Goal: Information Seeking & Learning: Find specific fact

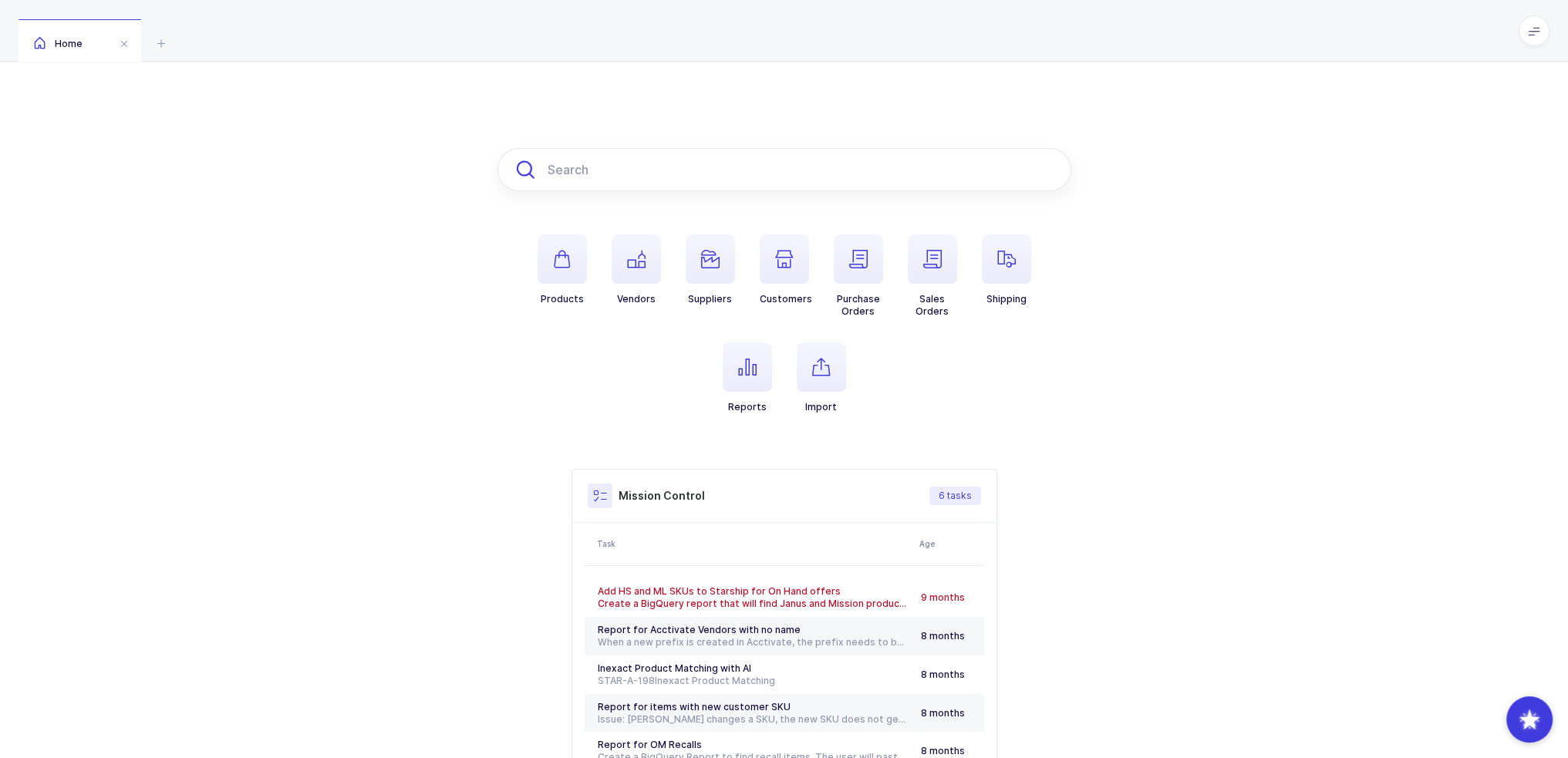
click at [579, 156] on input "text" at bounding box center [784, 169] width 573 height 43
paste input "23-500"
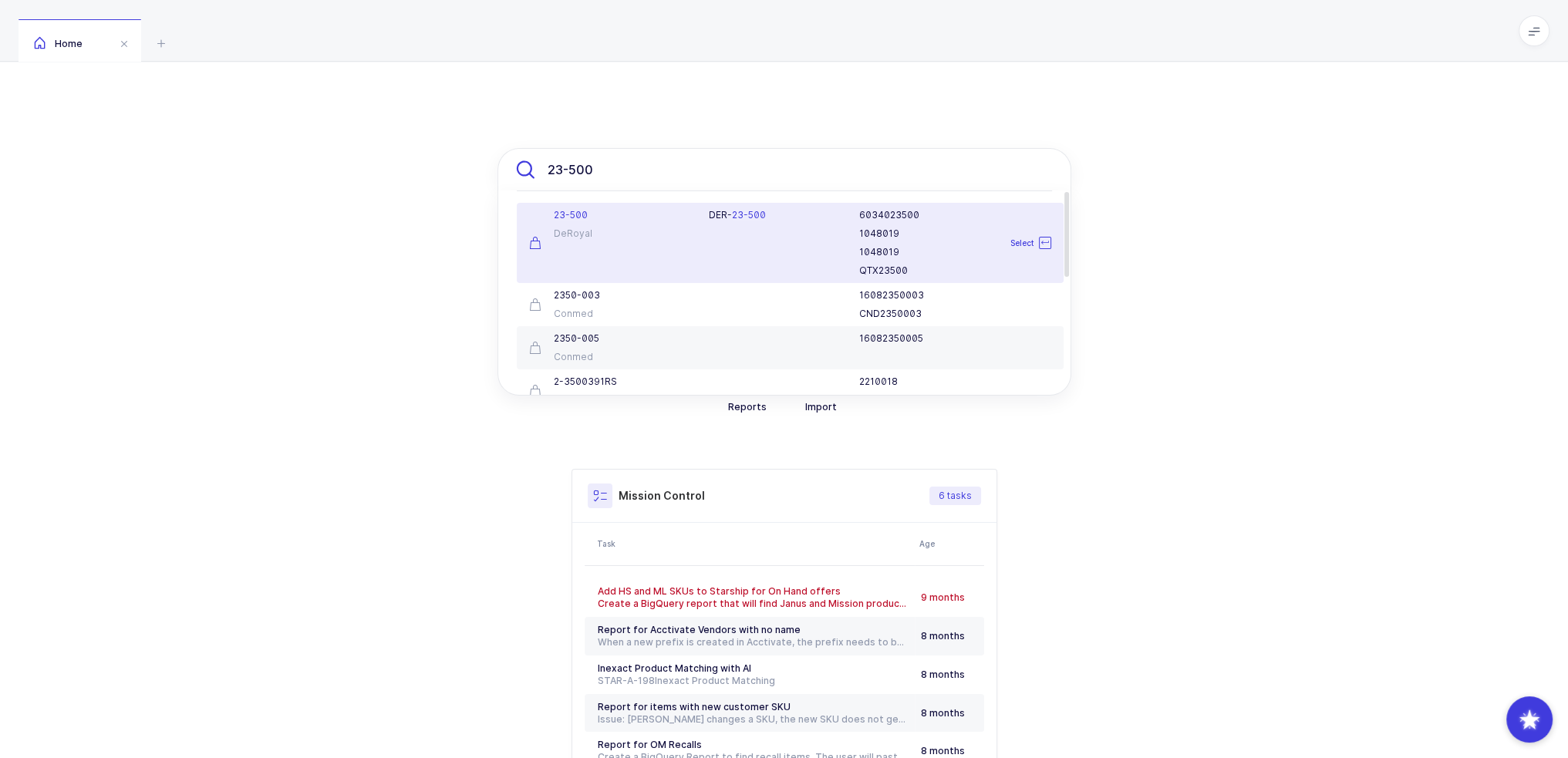
type input "23-500"
click at [697, 239] on div "23-500 DeRoyal" at bounding box center [610, 242] width 181 height 68
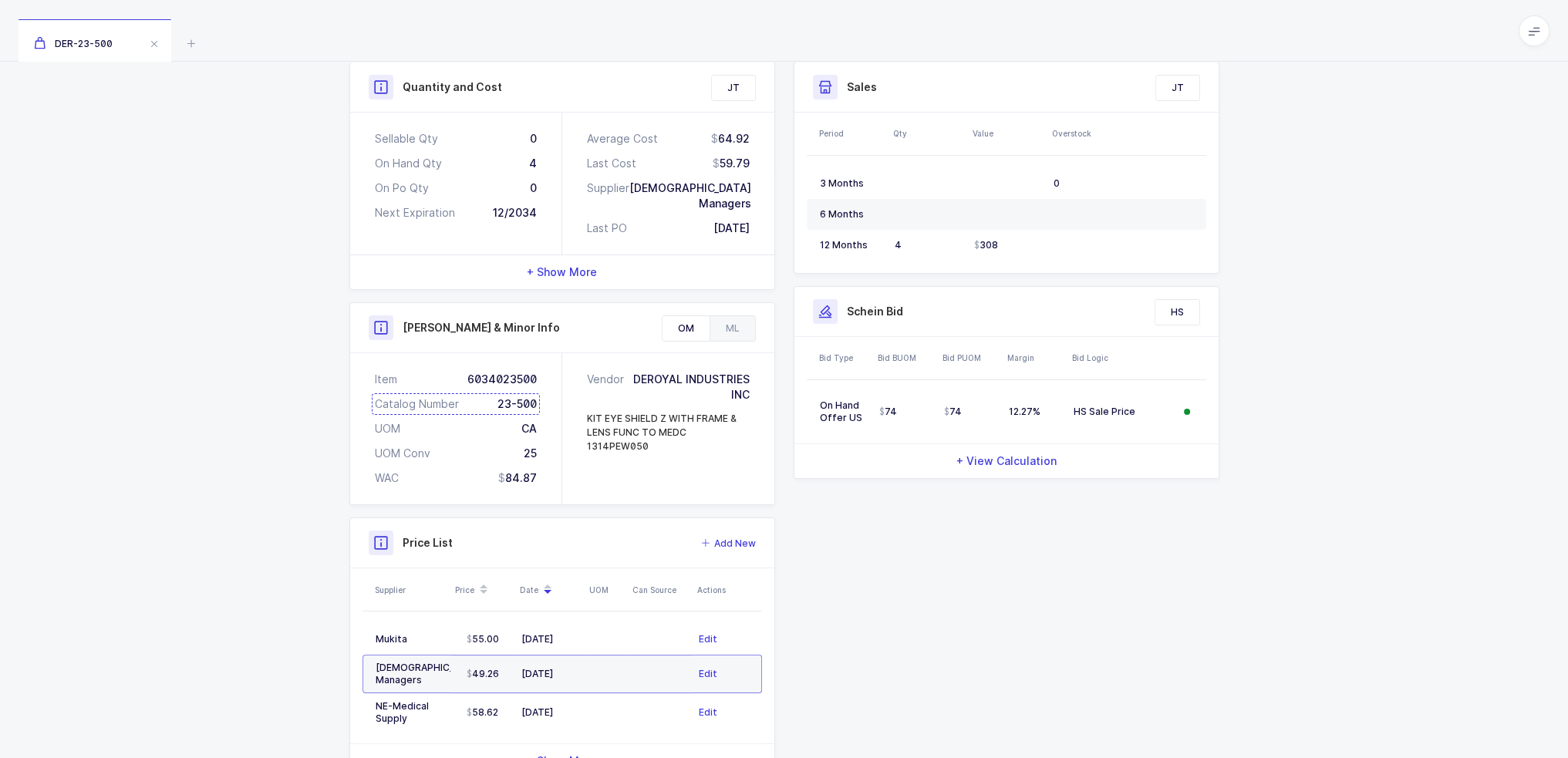
scroll to position [276, 0]
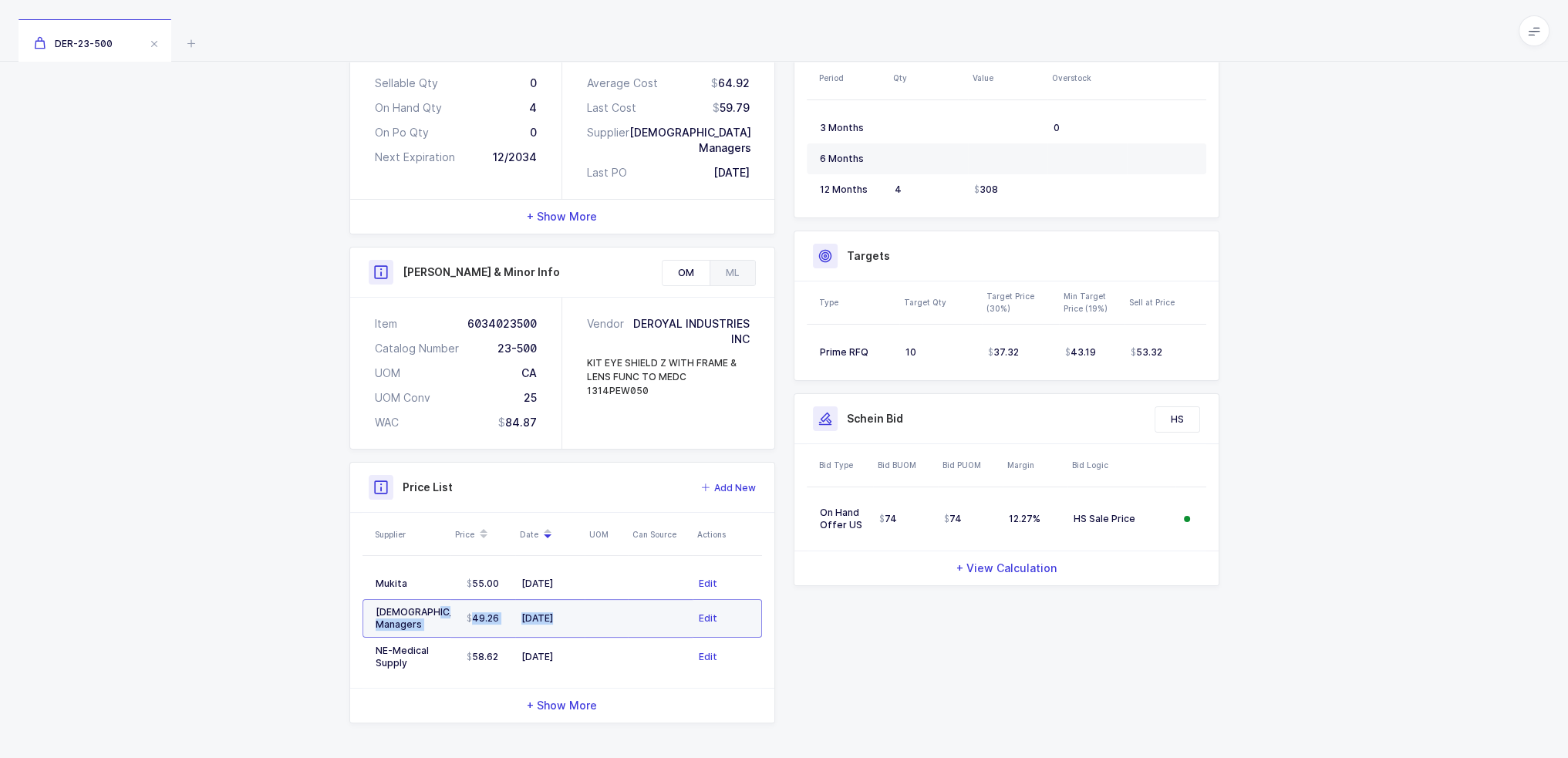
drag, startPoint x: 620, startPoint y: 616, endPoint x: 423, endPoint y: 613, distance: 197.0
click at [423, 613] on tr "Latin American Managers 49.26 07/09/2025 Edit" at bounding box center [562, 618] width 400 height 39
click at [423, 613] on div "Latin American Managers" at bounding box center [410, 618] width 69 height 25
click at [197, 41] on icon at bounding box center [191, 43] width 18 height 18
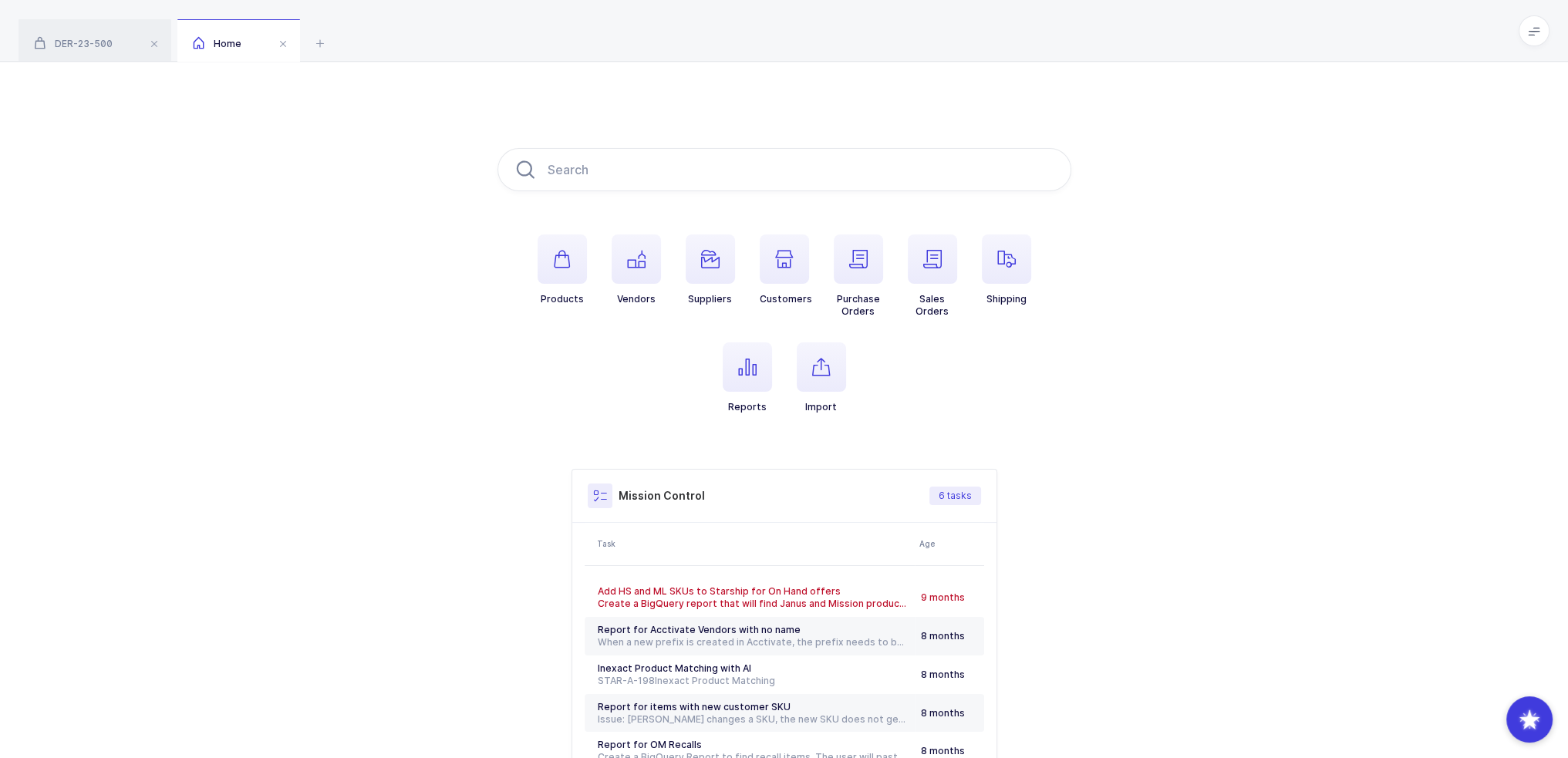
click at [717, 369] on li "Reports" at bounding box center [747, 378] width 74 height 71
click at [735, 365] on span "button" at bounding box center [747, 367] width 49 height 49
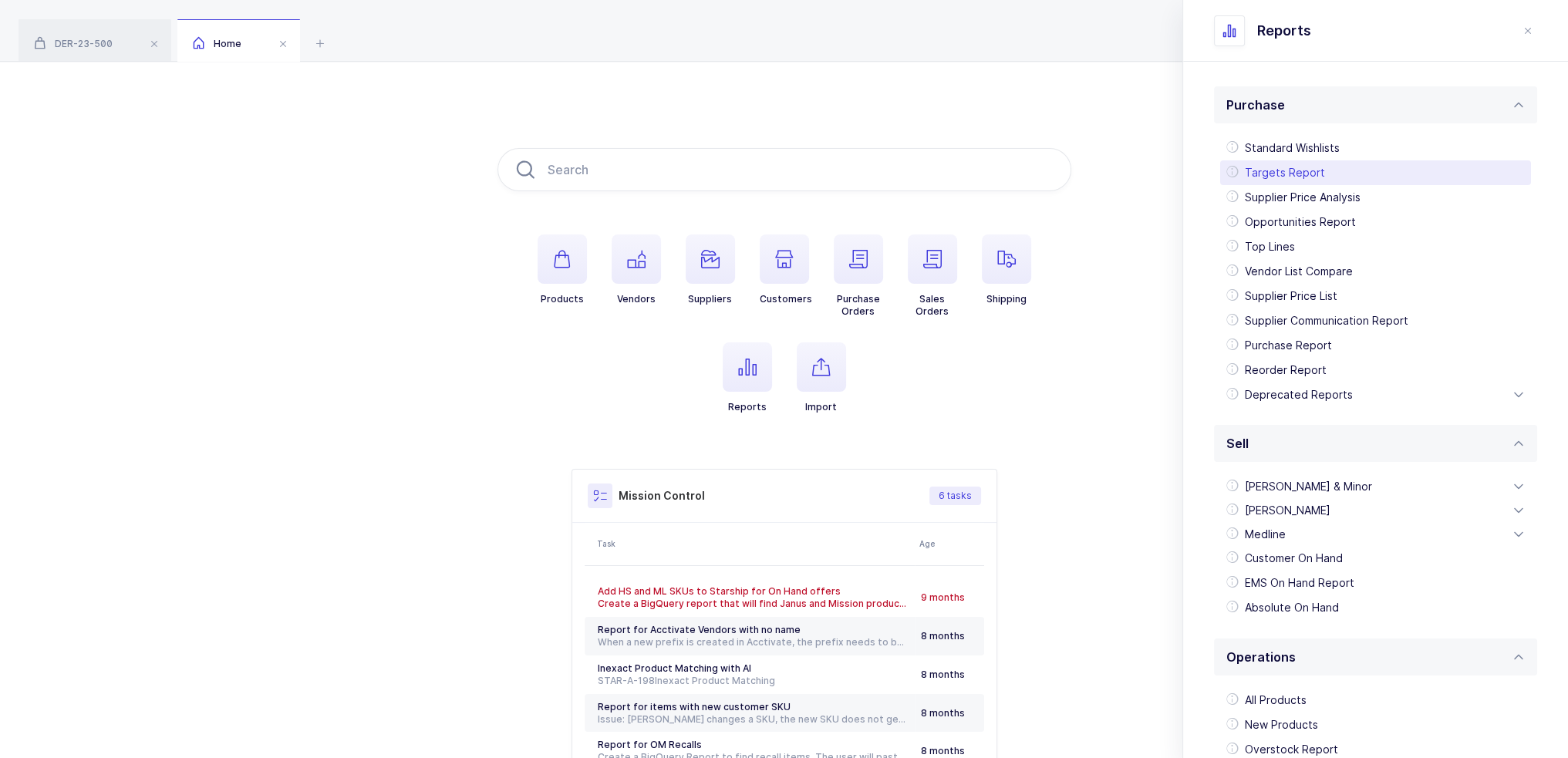
click at [1297, 175] on div "Targets Report" at bounding box center [1375, 173] width 311 height 25
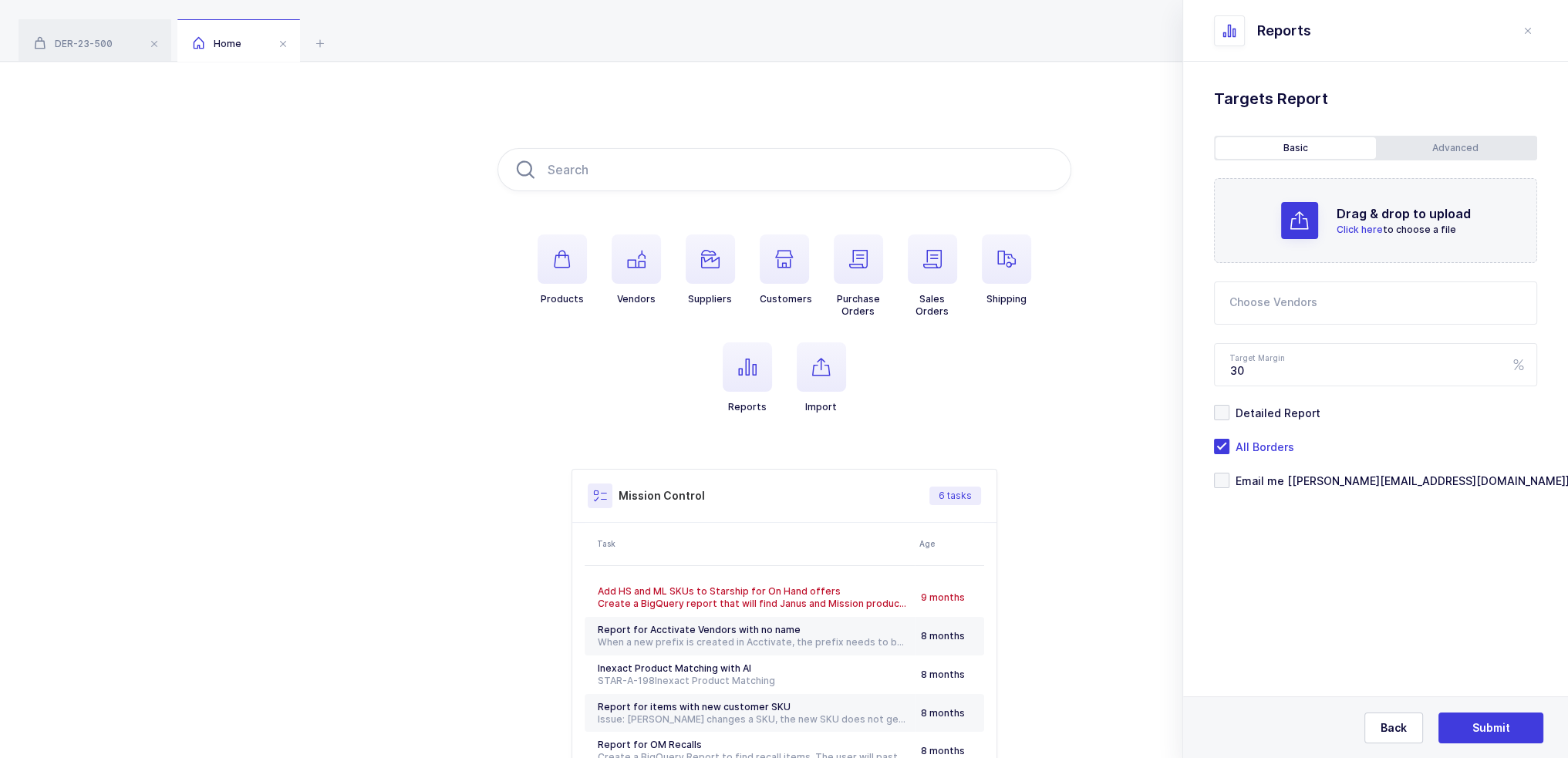
click at [1325, 182] on div "Drag & drop to upload Click here to choose a file" at bounding box center [1375, 220] width 323 height 85
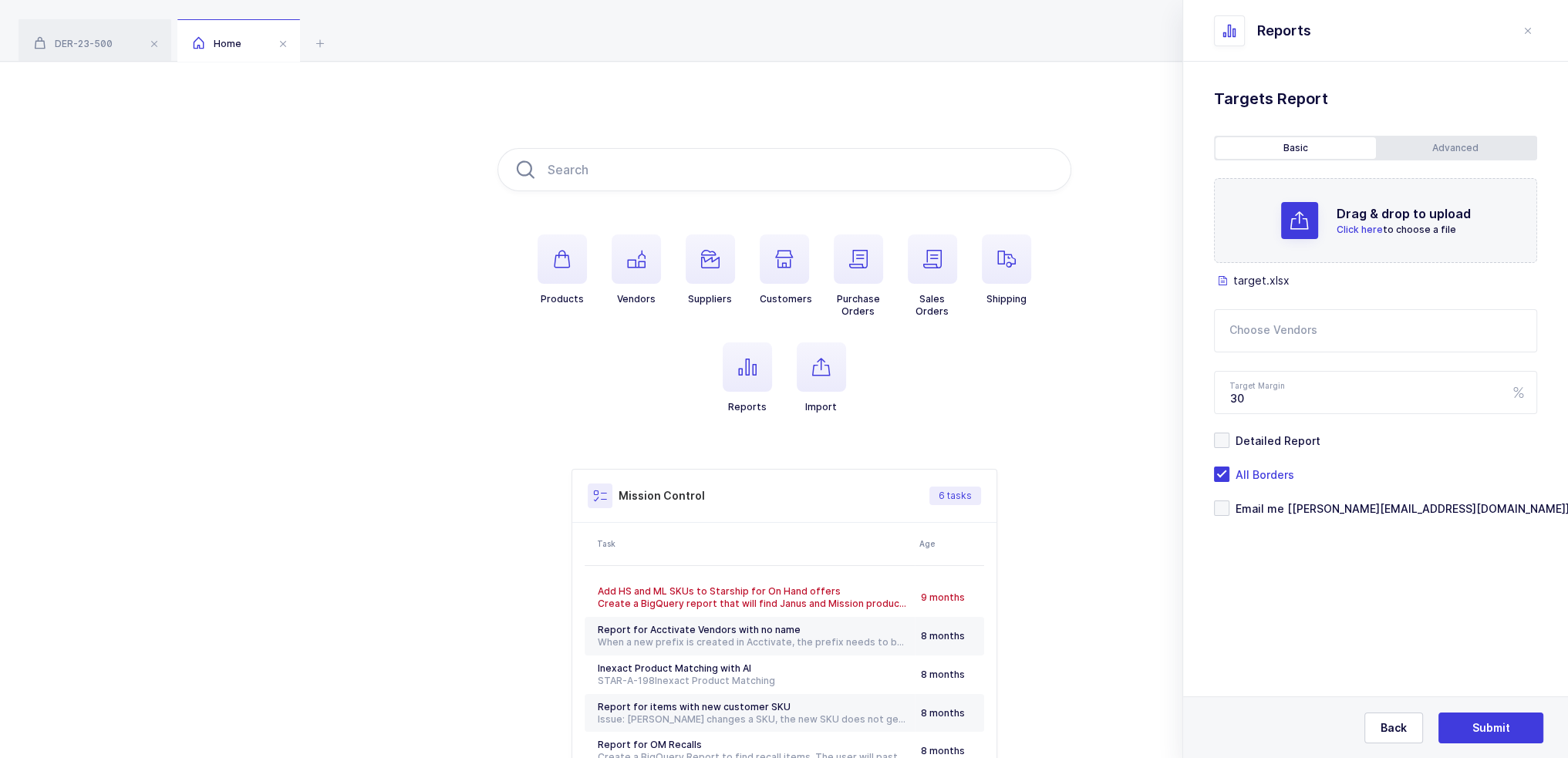
click at [1313, 330] on input "text" at bounding box center [1375, 330] width 323 height 43
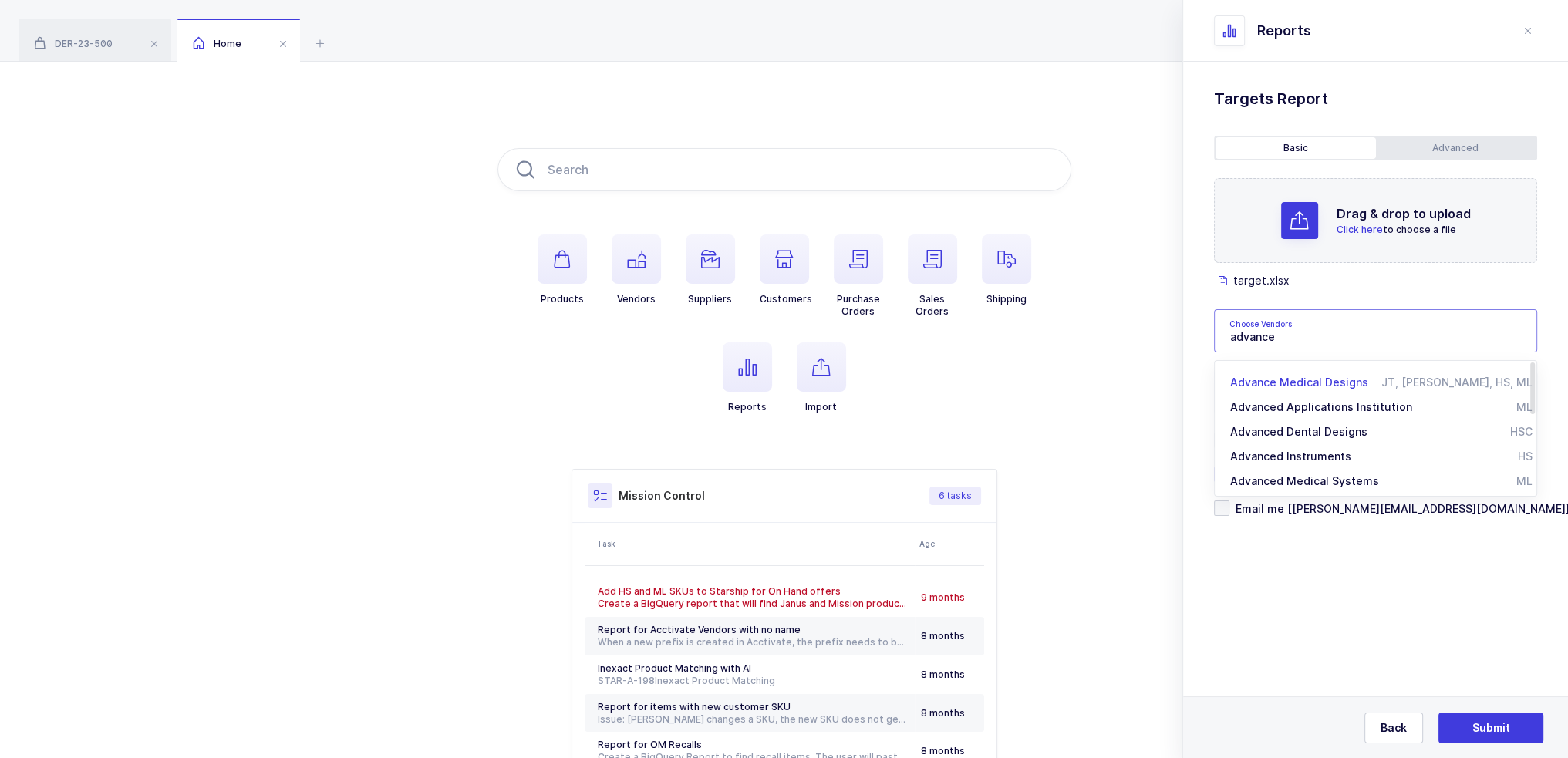
click at [1302, 378] on span "Advance Medical Designs" at bounding box center [1298, 381] width 138 height 13
type input "Advance Medical Designs"
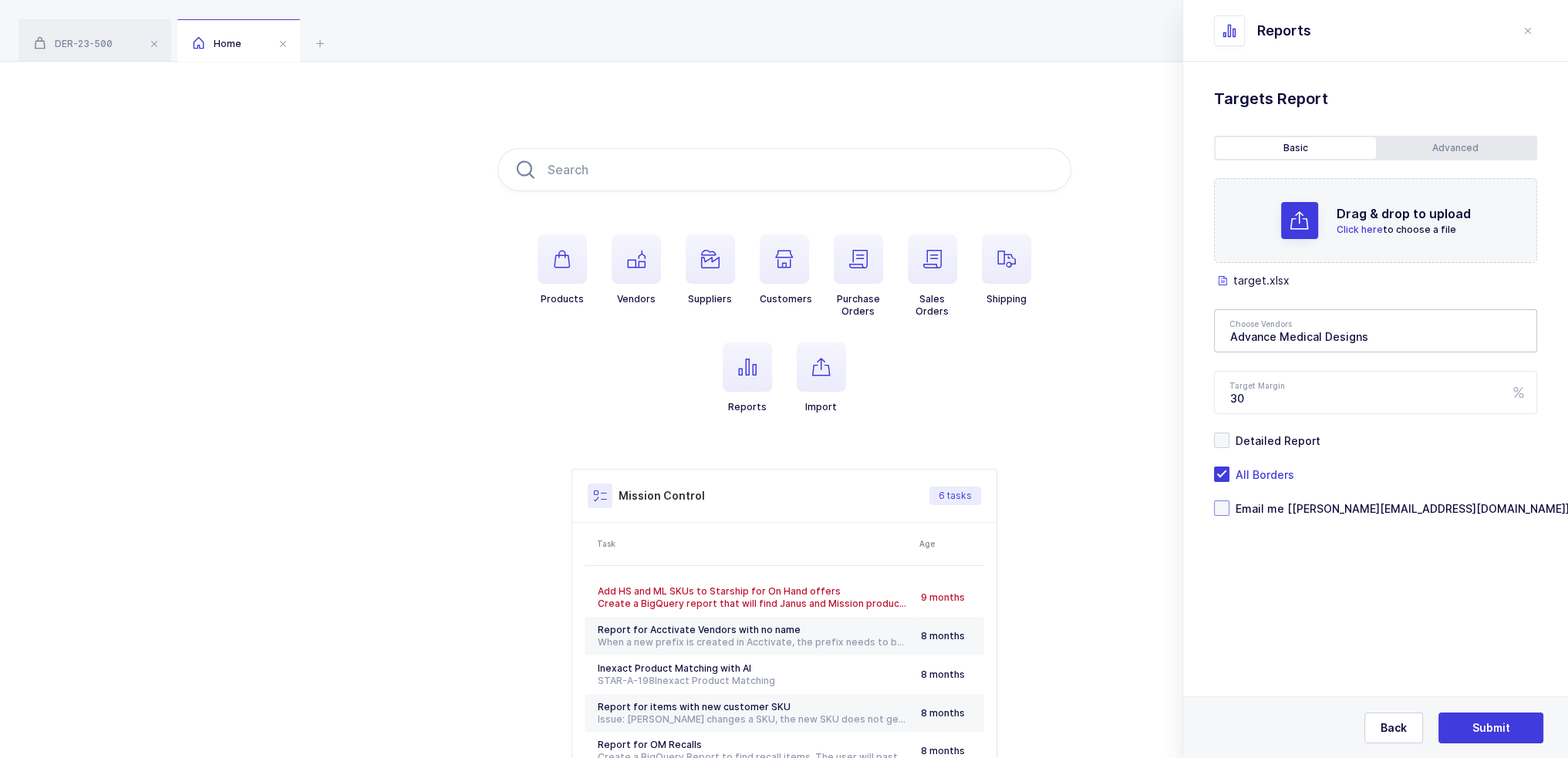
click at [1311, 511] on span "Email me [joey@janustrade.com]" at bounding box center [1400, 508] width 340 height 15
click at [1230, 500] on input "Email me [joey@janustrade.com]" at bounding box center [1230, 500] width 0 height 0
click at [1492, 724] on span "Submit" at bounding box center [1490, 728] width 38 height 16
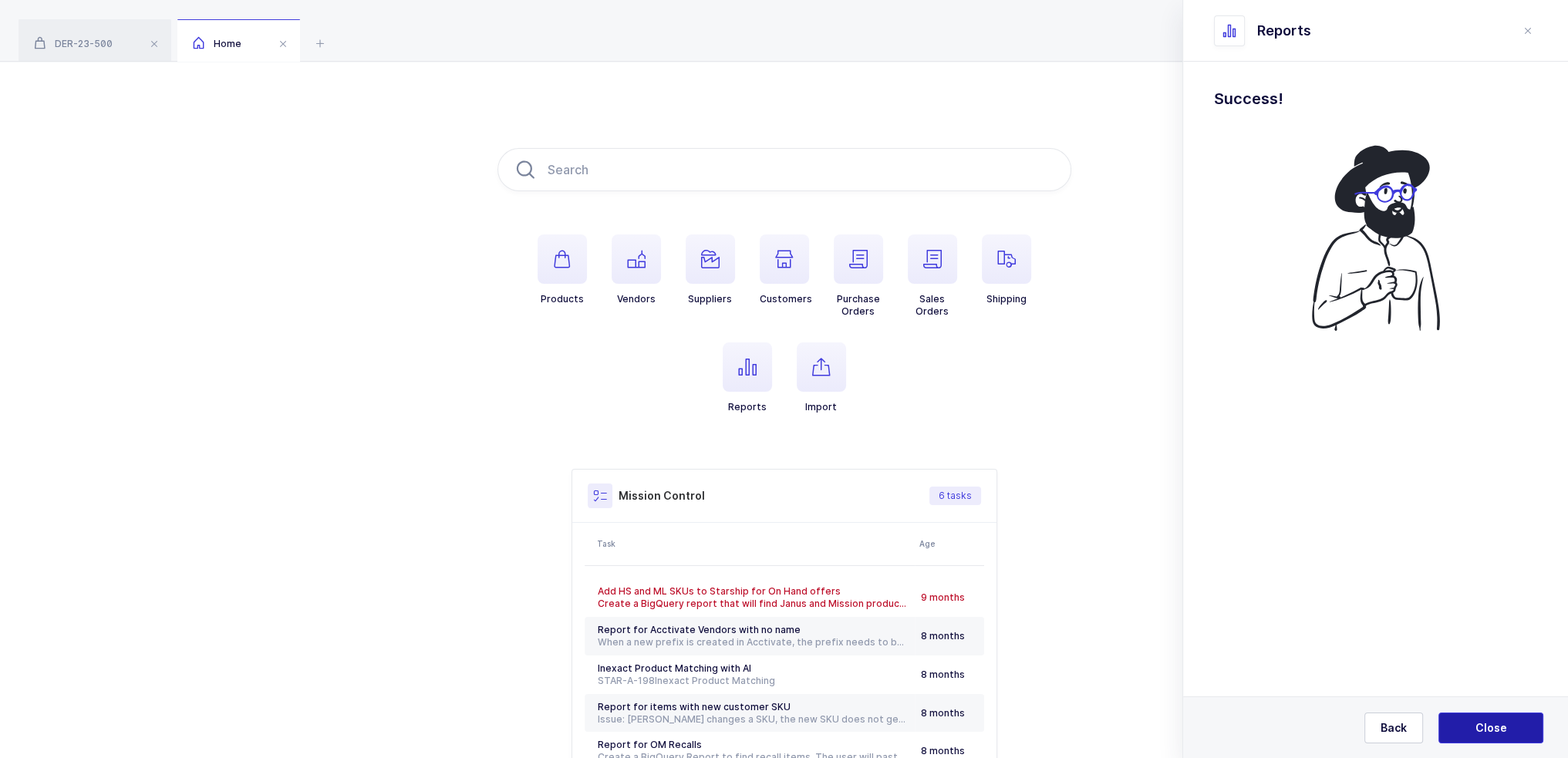
click at [1492, 724] on span "Close" at bounding box center [1491, 728] width 32 height 16
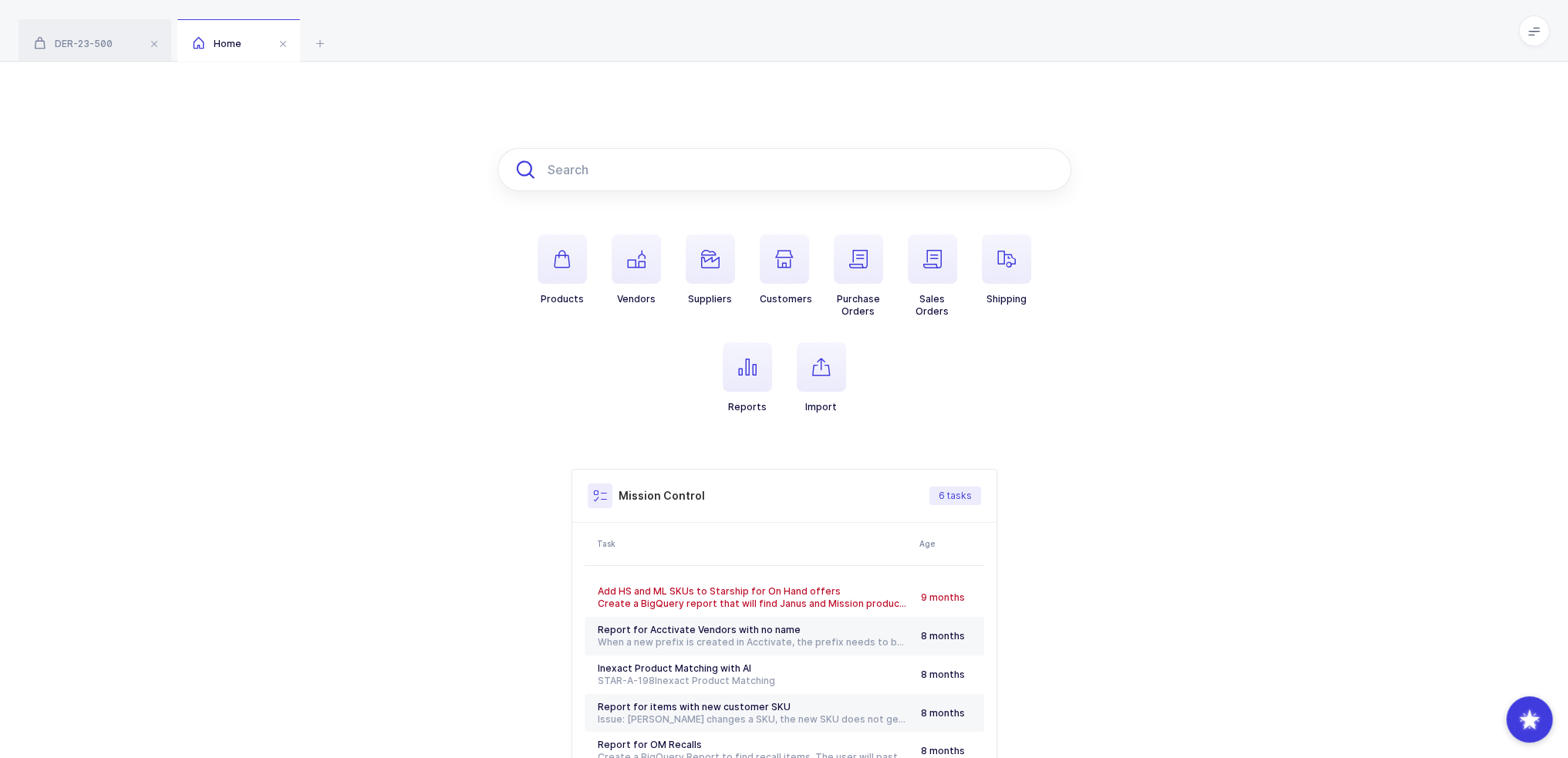
click at [641, 166] on input "text" at bounding box center [784, 169] width 573 height 43
paste input "25-FF648"
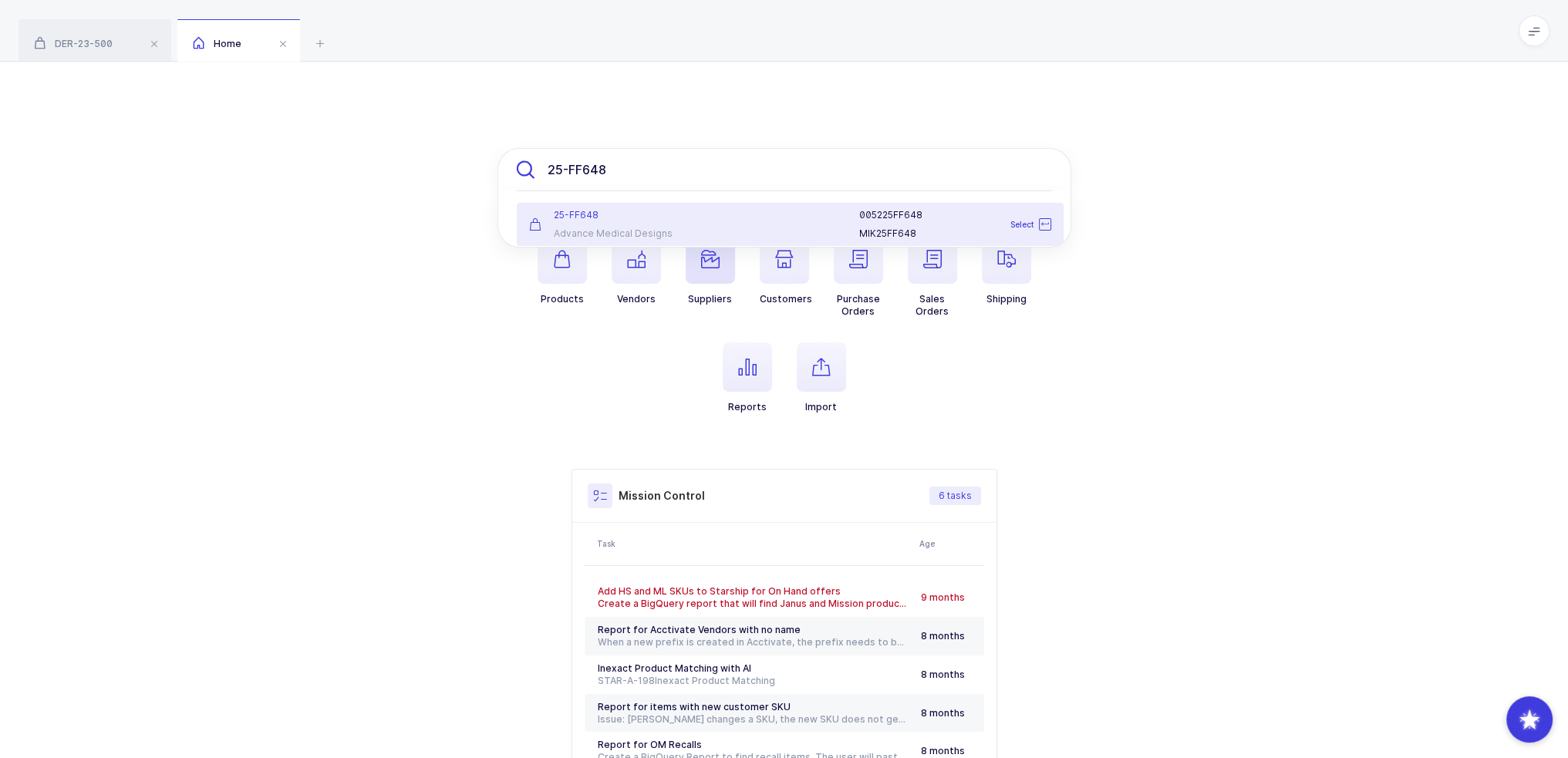
type input "25-FF648"
click at [688, 247] on span "button" at bounding box center [710, 259] width 49 height 49
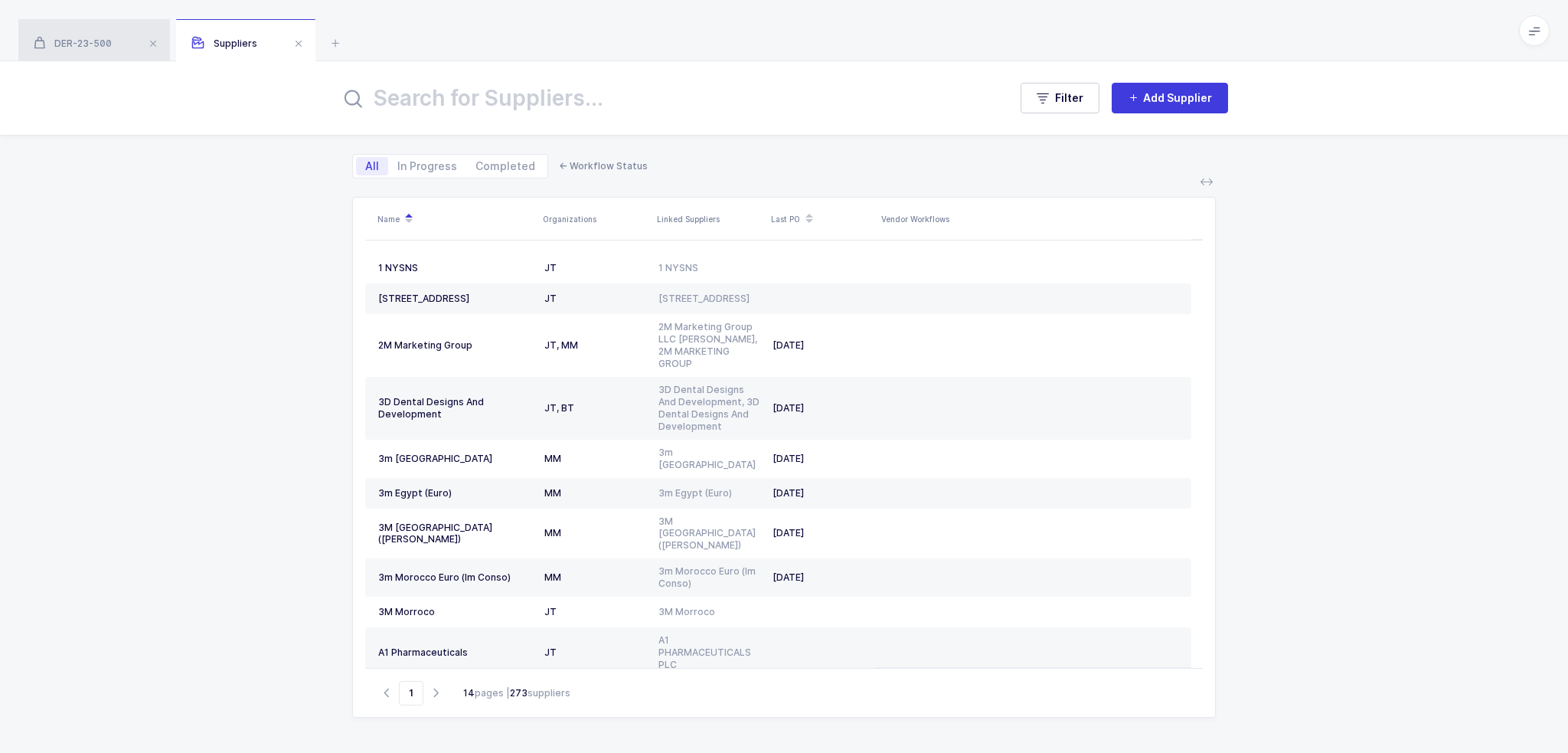
click at [120, 46] on div "DER-23-500" at bounding box center [94, 40] width 151 height 43
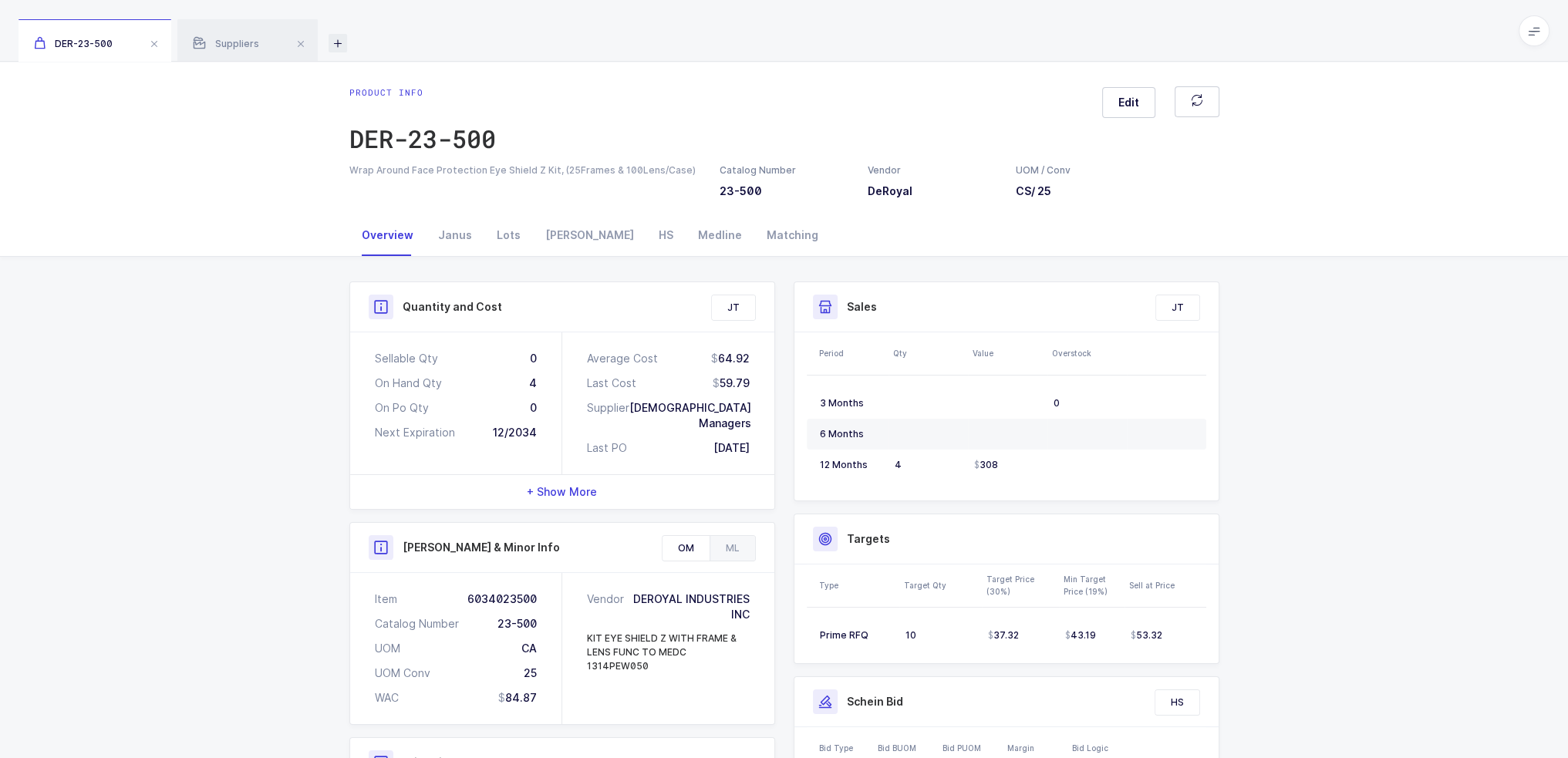
click at [343, 44] on icon at bounding box center [337, 43] width 18 height 18
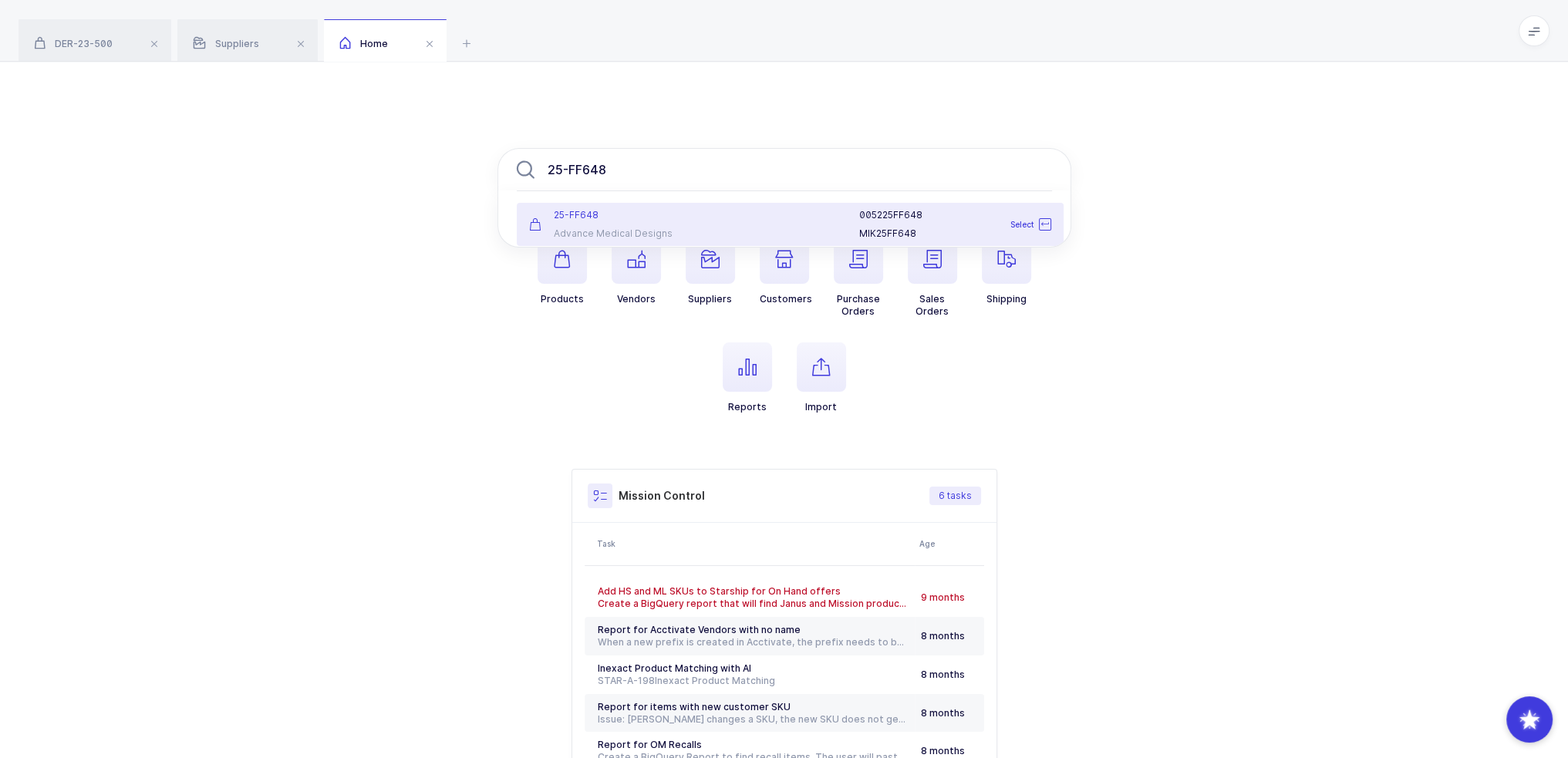
type input "25-FF648"
click at [664, 224] on div "25-FF648 Advance Medical Designs" at bounding box center [610, 224] width 181 height 31
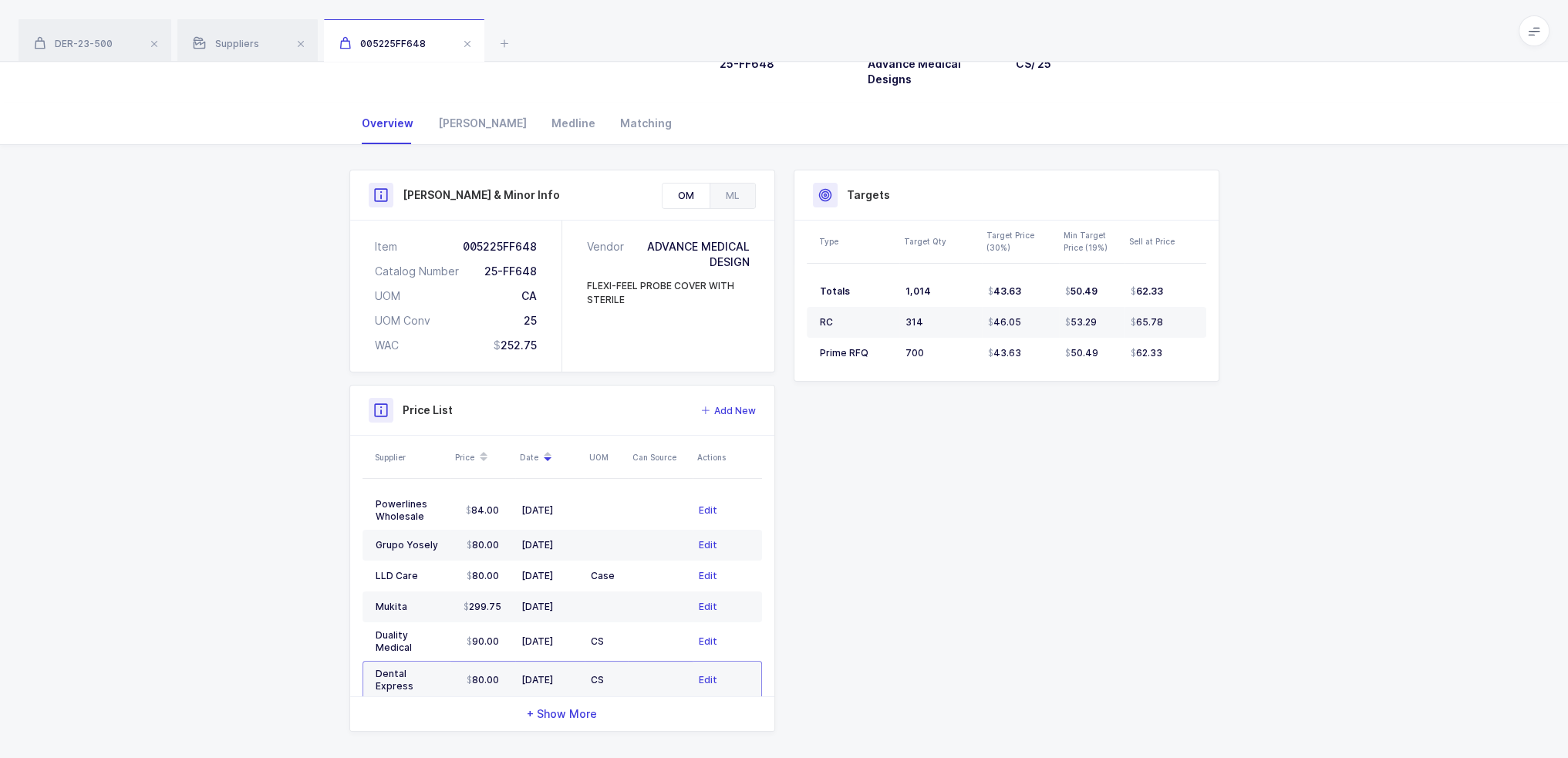
scroll to position [136, 0]
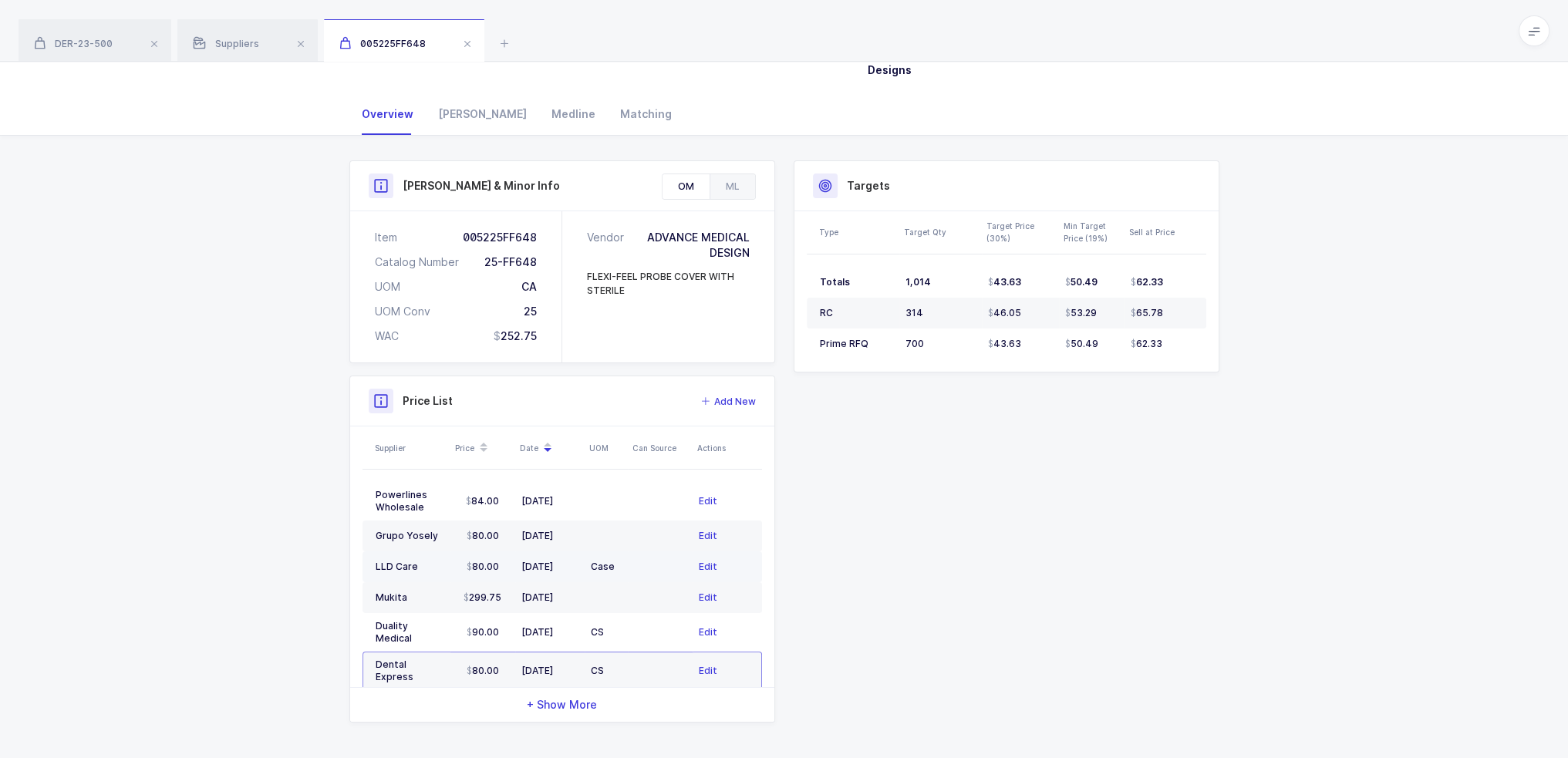
drag, startPoint x: 656, startPoint y: 565, endPoint x: 666, endPoint y: 560, distance: 11.2
click at [666, 560] on td at bounding box center [661, 566] width 65 height 31
click at [678, 565] on td at bounding box center [661, 566] width 65 height 31
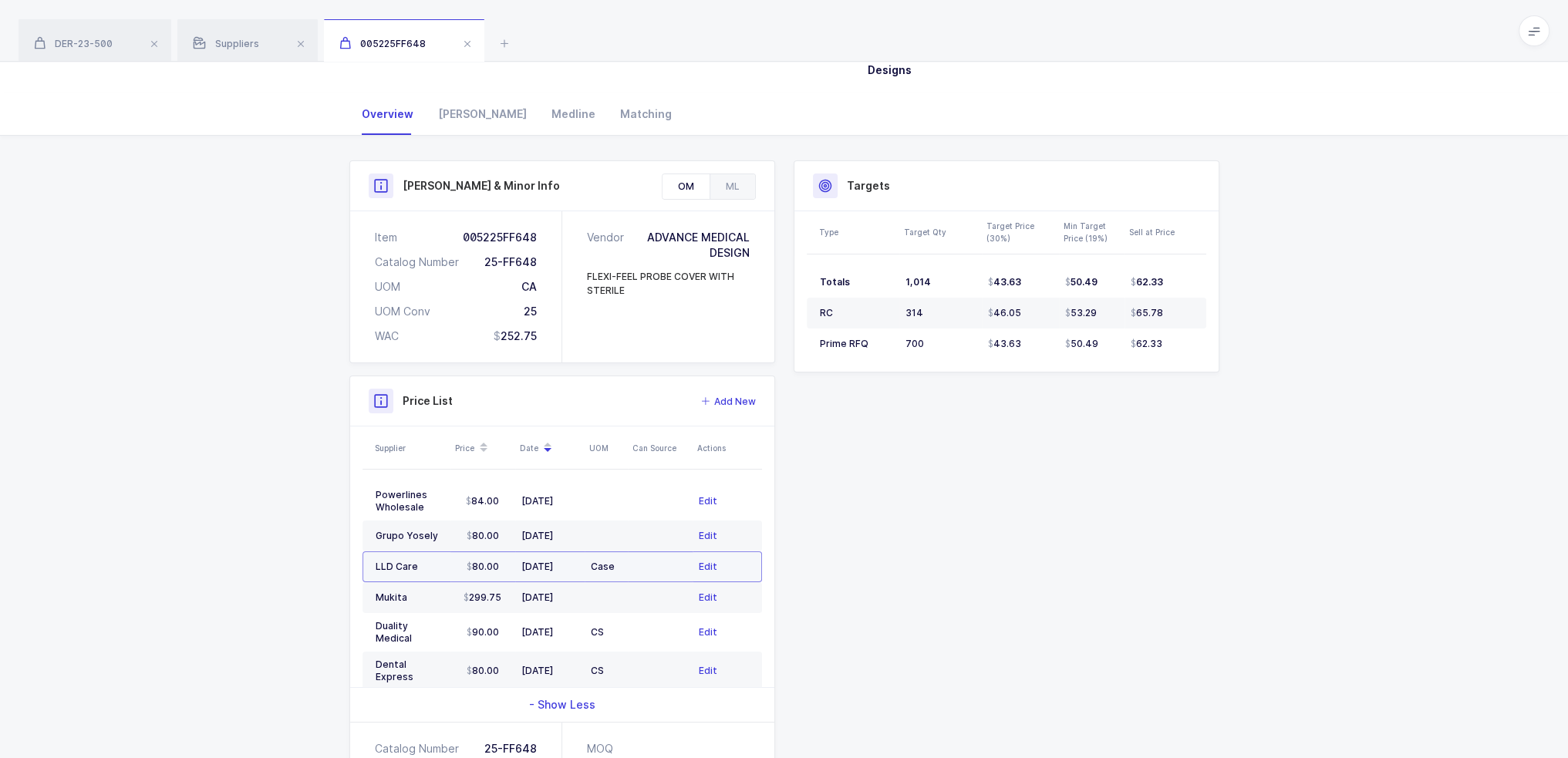
scroll to position [0, 0]
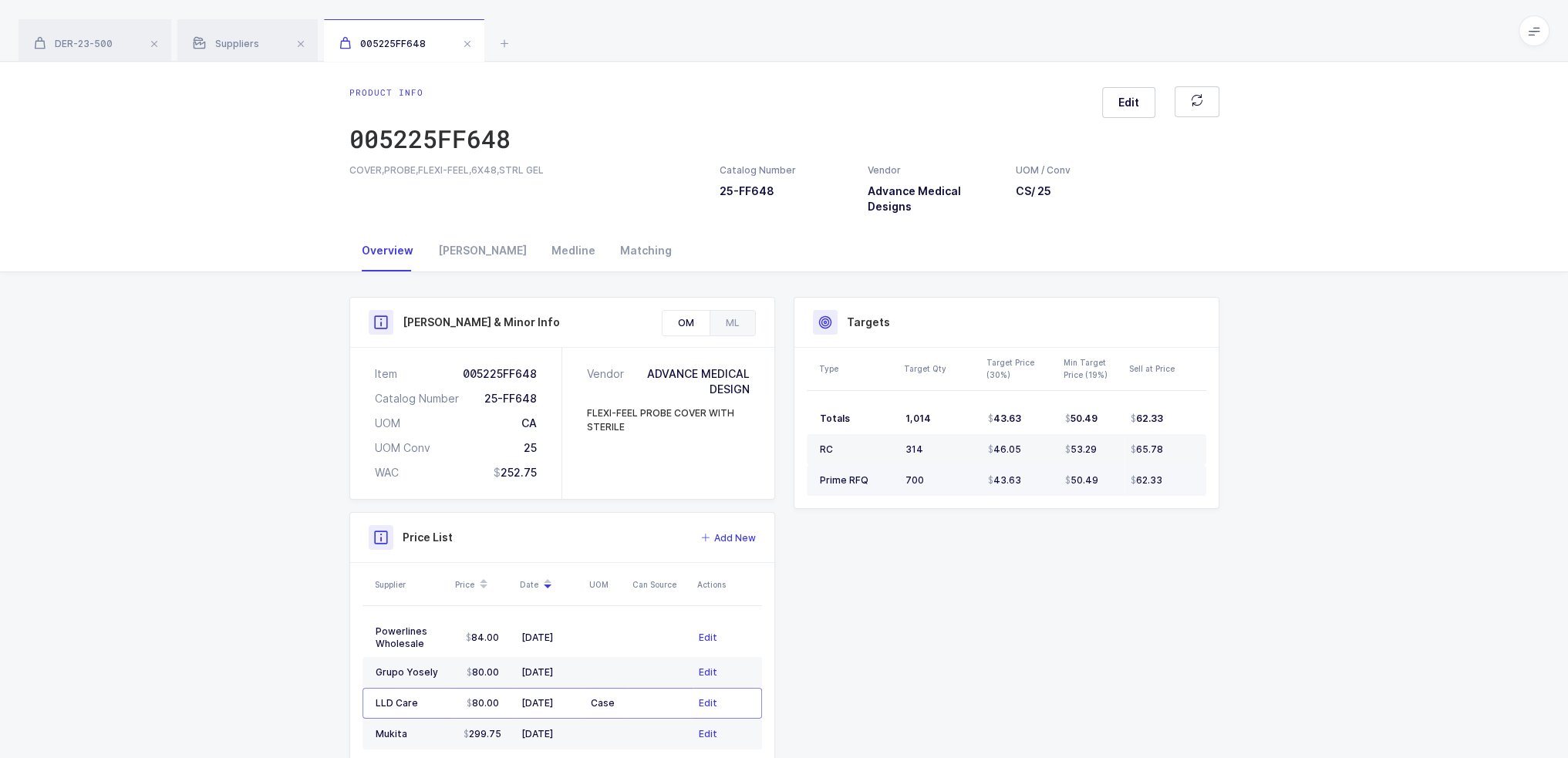
drag, startPoint x: 1180, startPoint y: 475, endPoint x: 1191, endPoint y: 476, distance: 11.0
click at [1191, 476] on div "62.33" at bounding box center [1162, 480] width 63 height 12
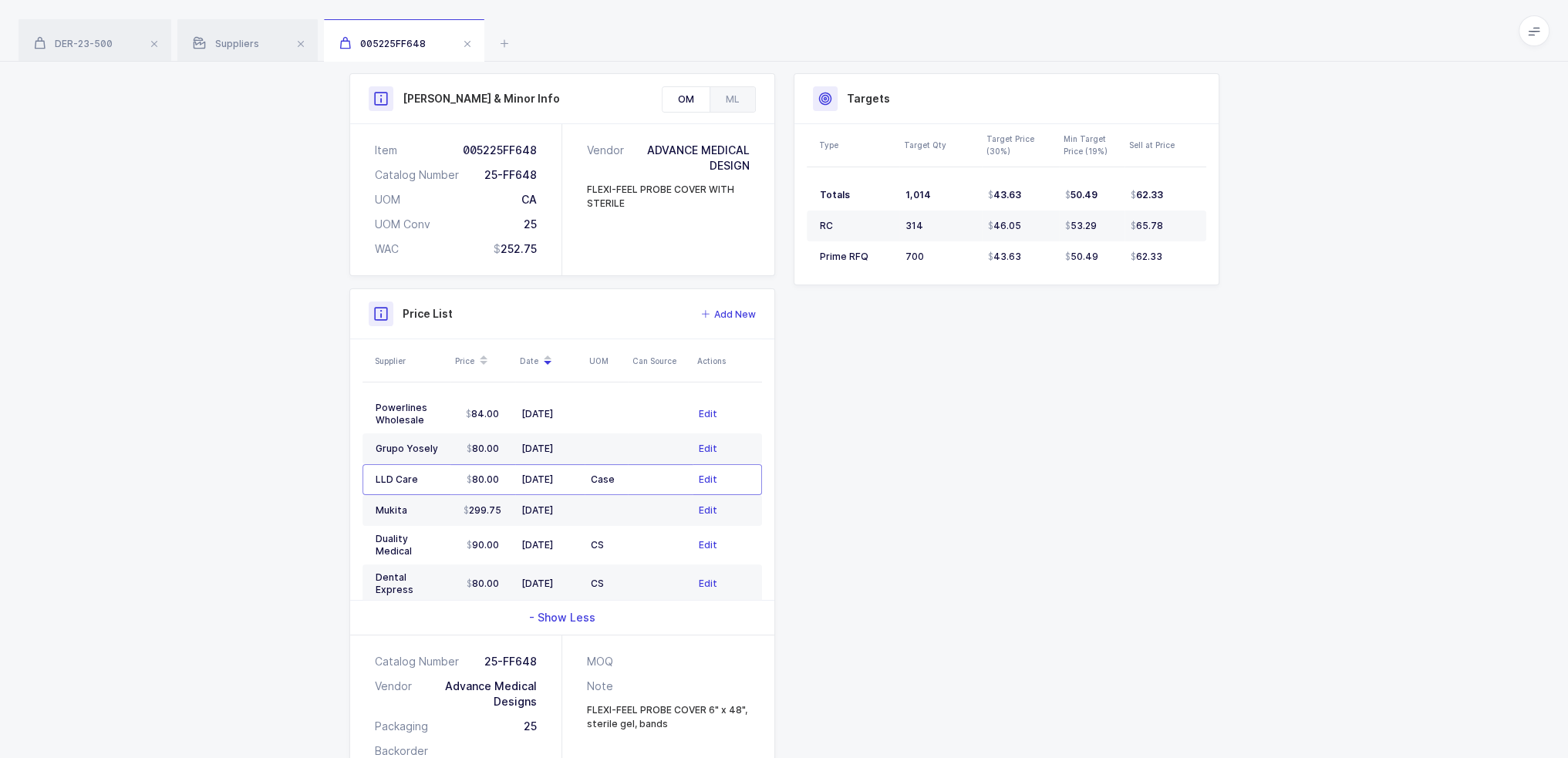
scroll to position [304, 0]
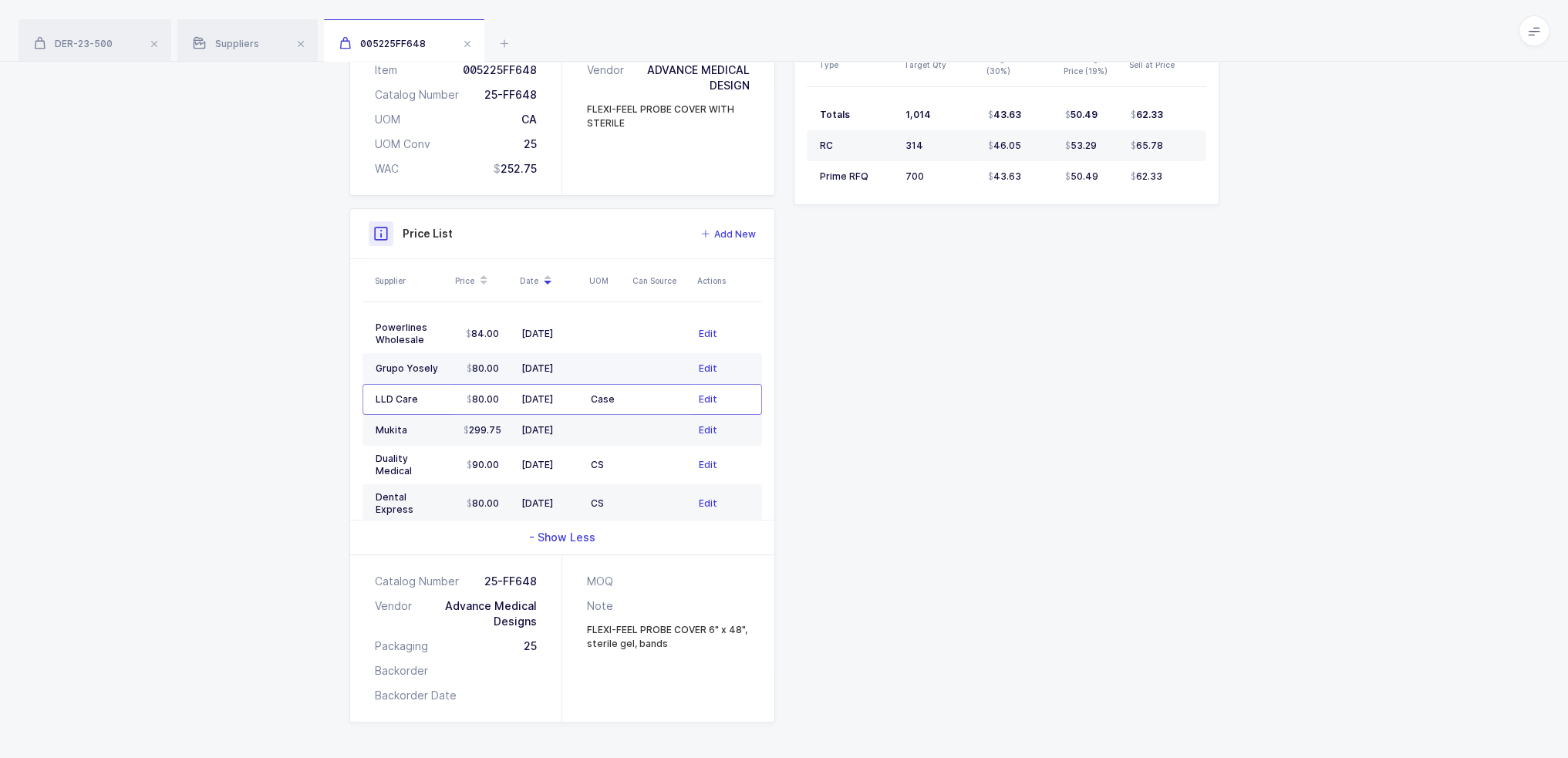
click at [592, 364] on td at bounding box center [606, 368] width 43 height 31
click at [514, 31] on div "DER-23-500 Suppliers 005225FF648" at bounding box center [784, 31] width 1568 height 62
click at [511, 34] on div "DER-23-500 Suppliers 005225FF648" at bounding box center [784, 31] width 1568 height 62
click at [509, 41] on icon at bounding box center [504, 43] width 18 height 18
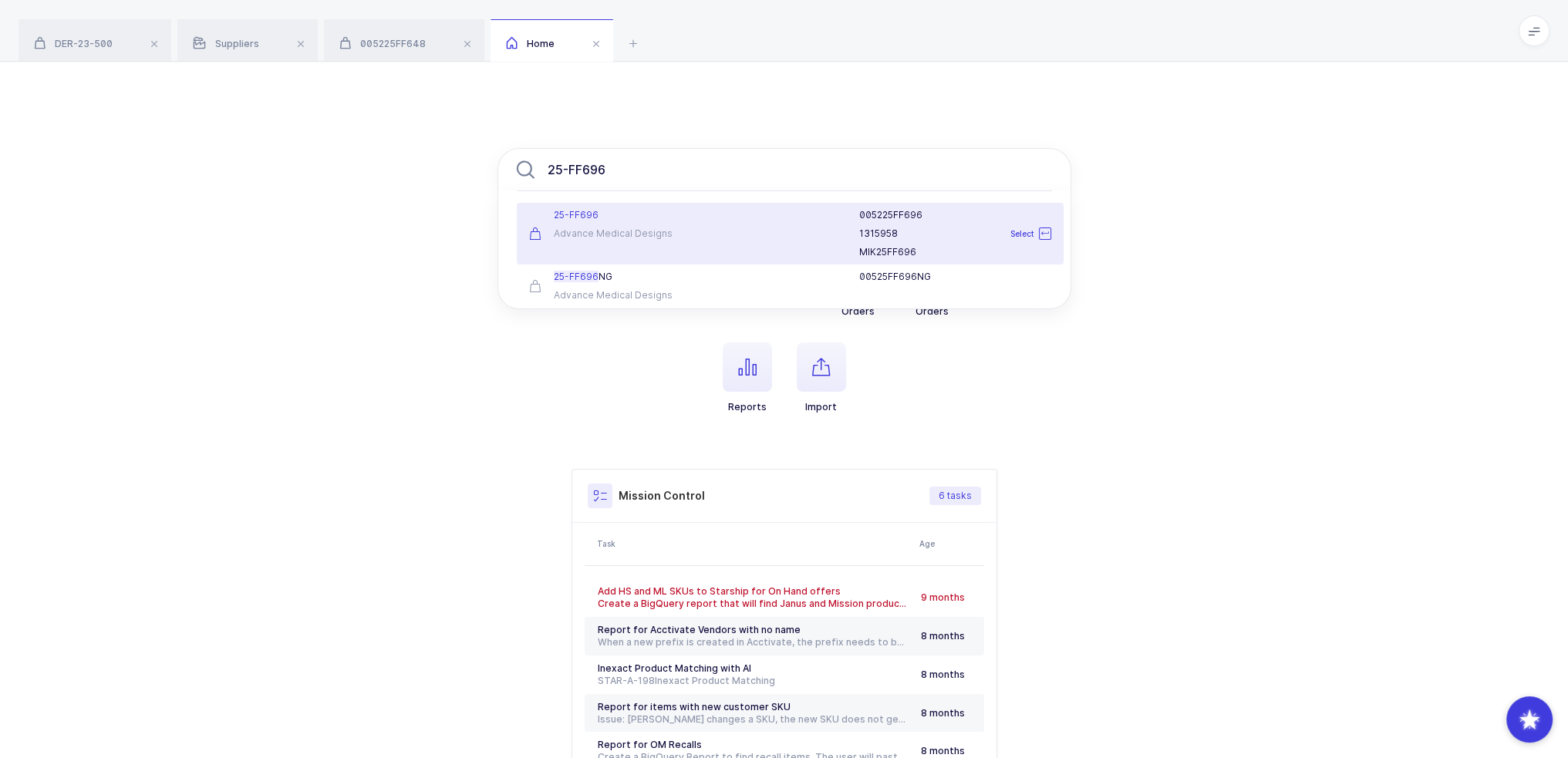
type input "25-FF696"
click at [677, 229] on div "Advance Medical Designs" at bounding box center [610, 233] width 162 height 12
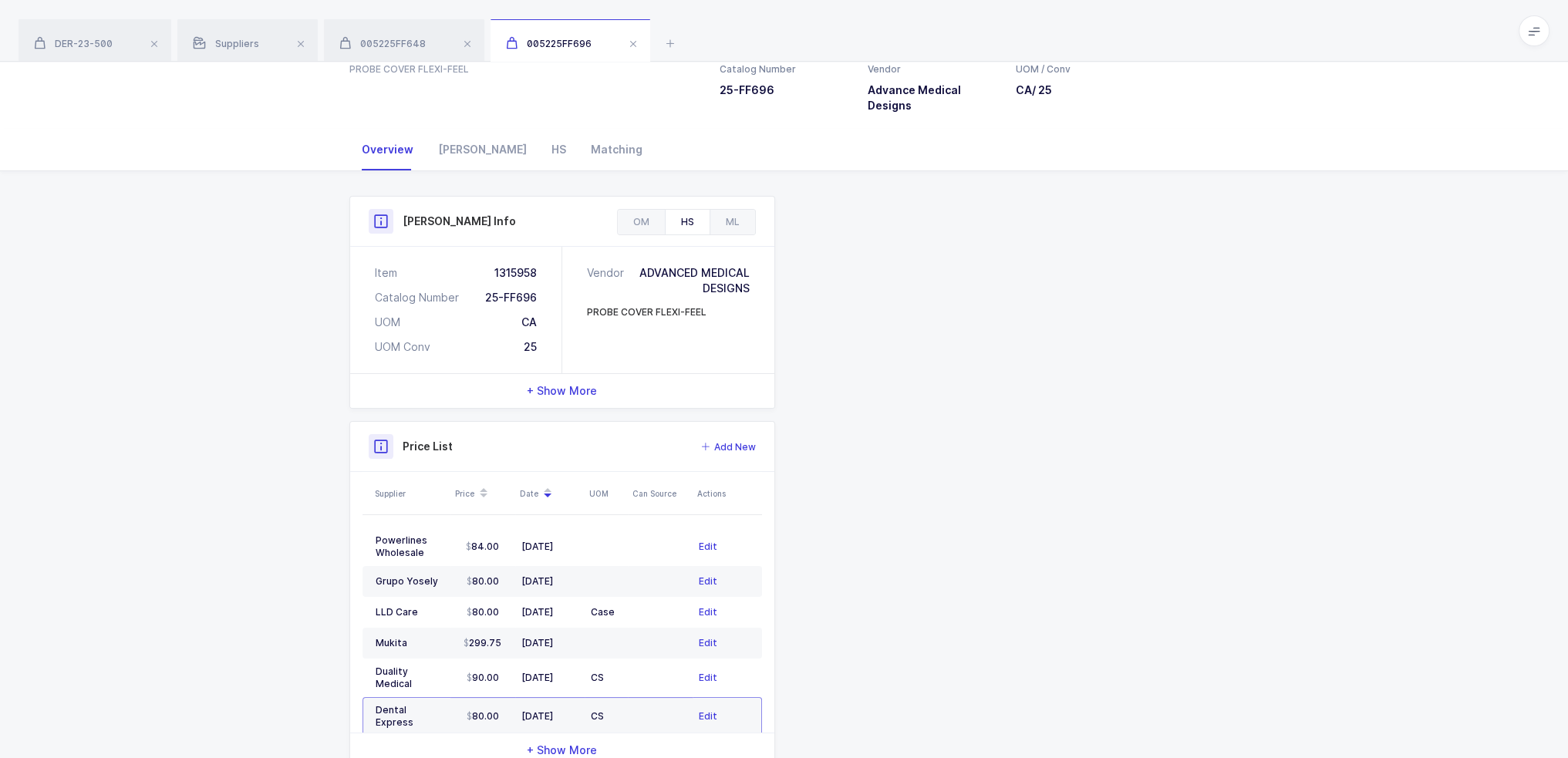
scroll to position [146, 0]
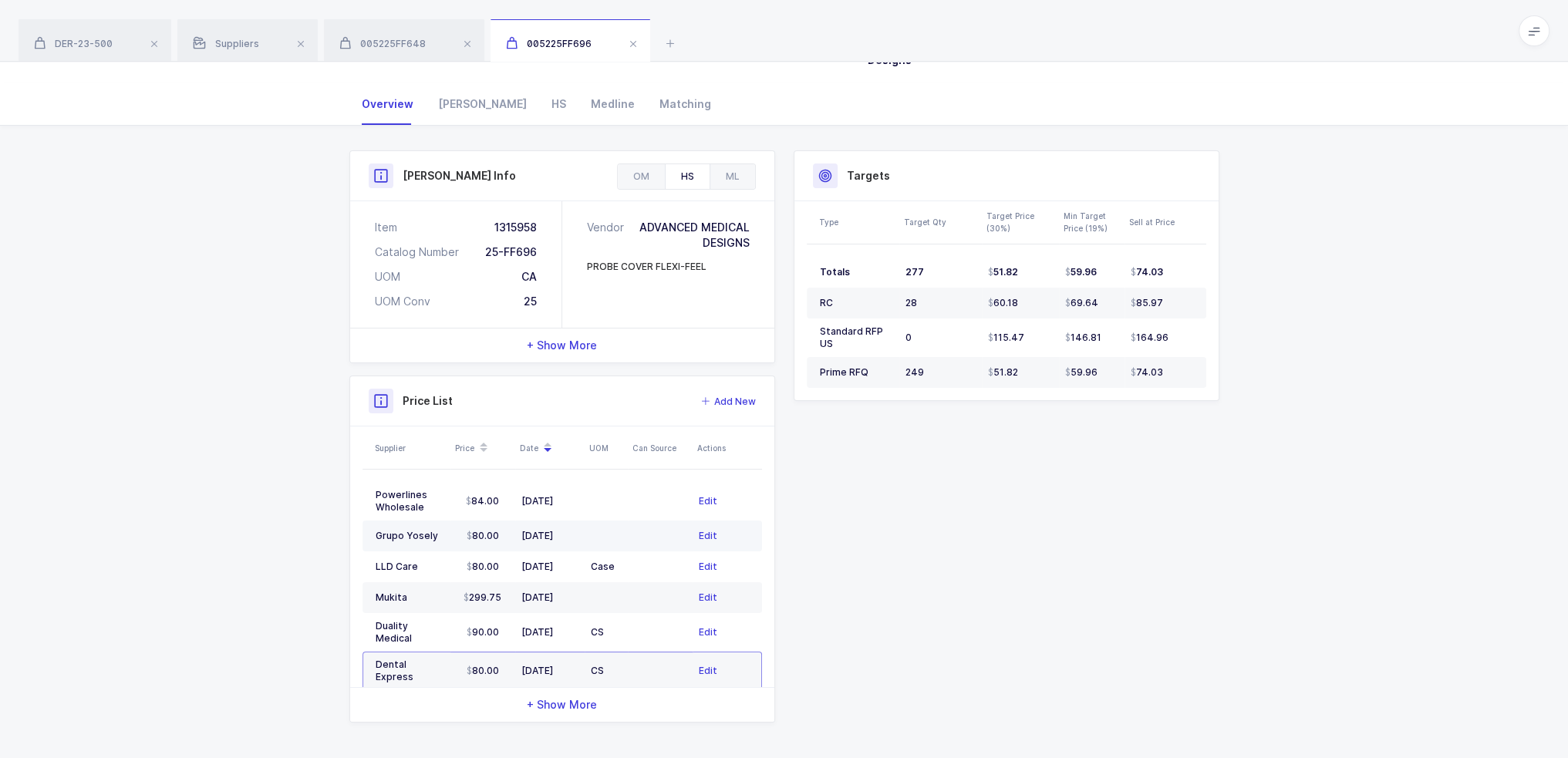
drag, startPoint x: 473, startPoint y: 544, endPoint x: 586, endPoint y: 532, distance: 113.6
click at [581, 532] on tr "Grupo Yosely 80.00 03/17/2025 Edit" at bounding box center [562, 535] width 400 height 31
click at [586, 532] on td at bounding box center [606, 535] width 43 height 31
click at [672, 45] on icon at bounding box center [669, 43] width 18 height 18
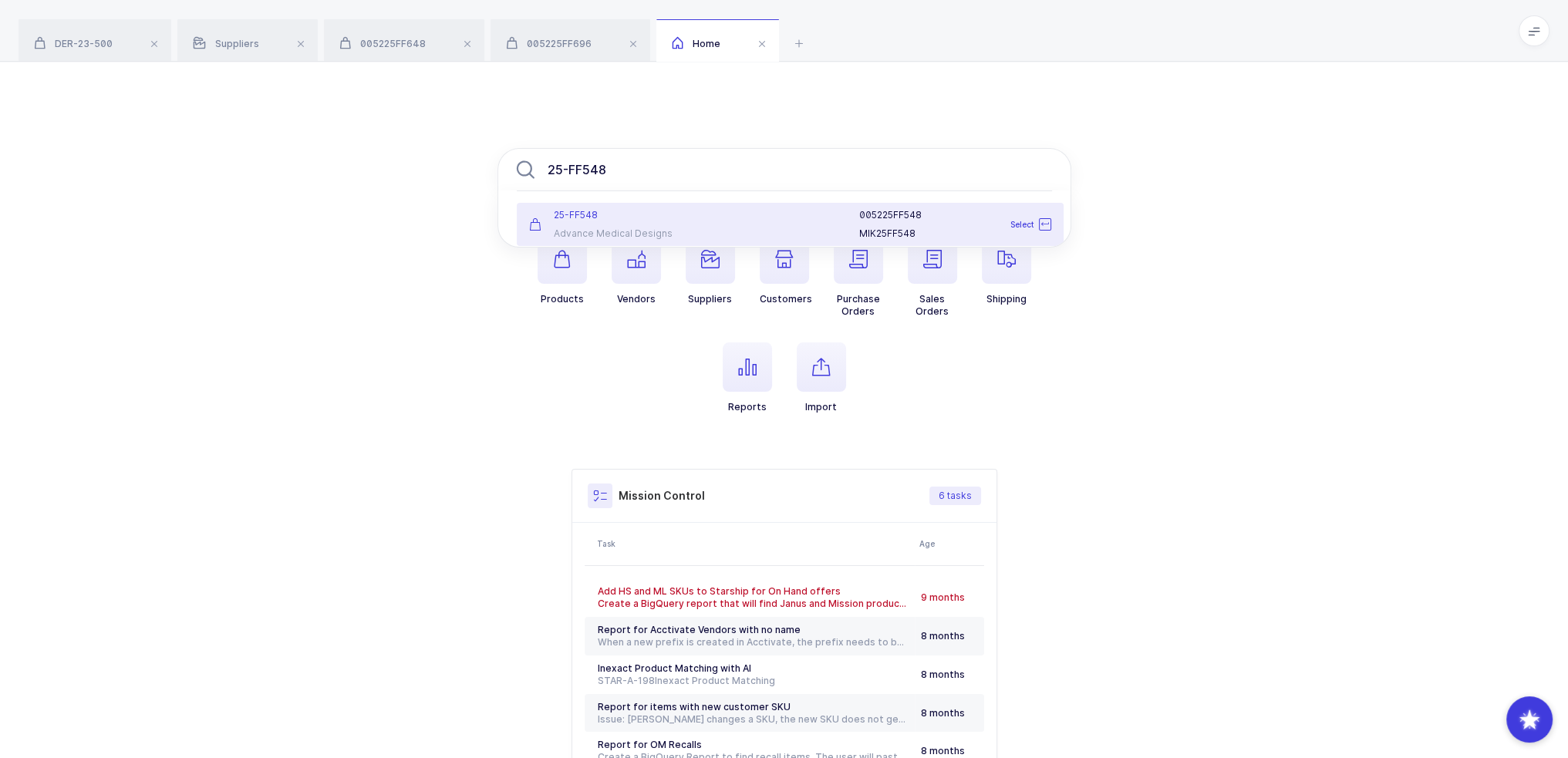
type input "25-FF548"
click at [691, 219] on div "25-FF548 Advance Medical Designs" at bounding box center [610, 224] width 181 height 31
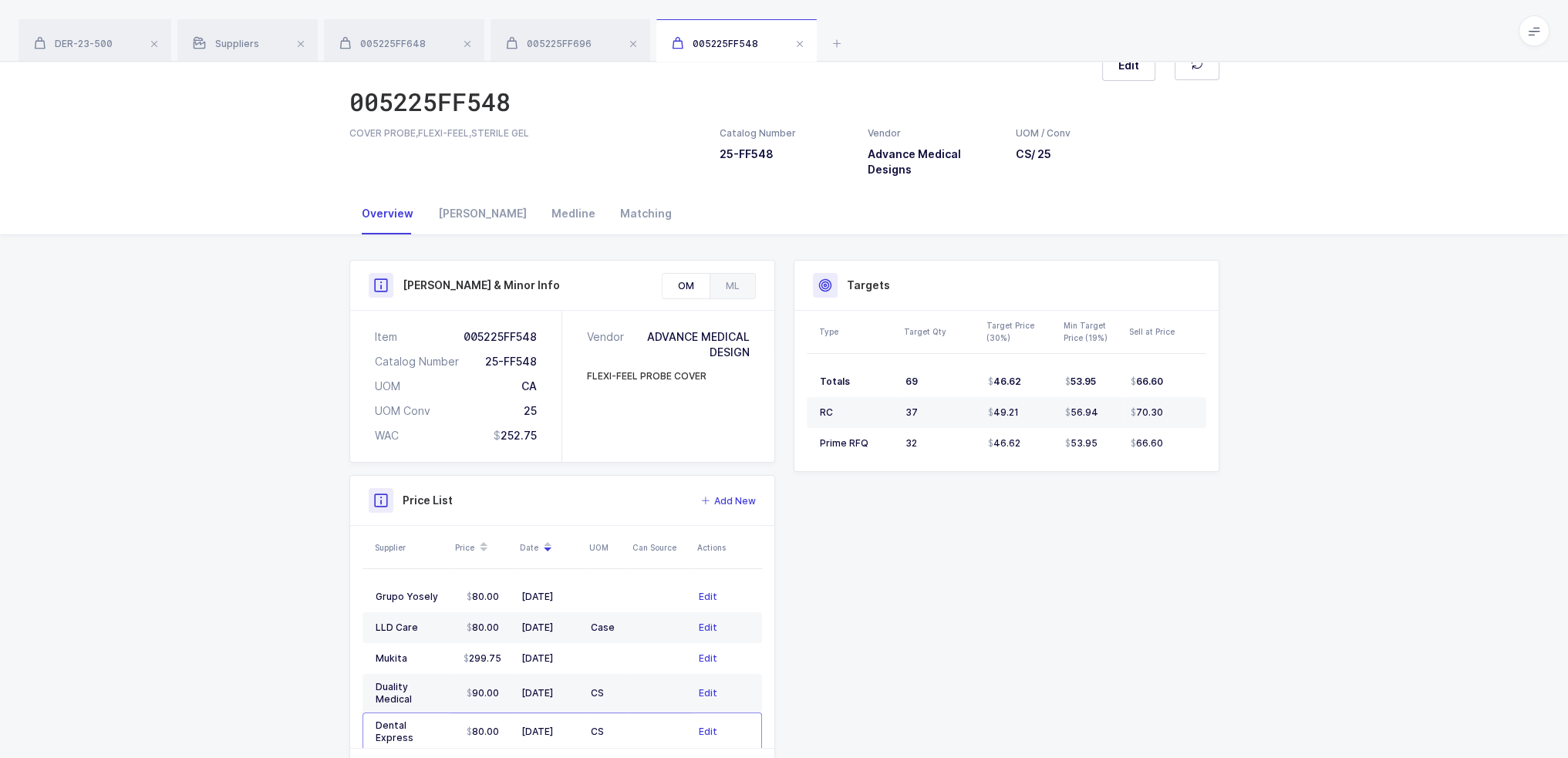
scroll to position [98, 0]
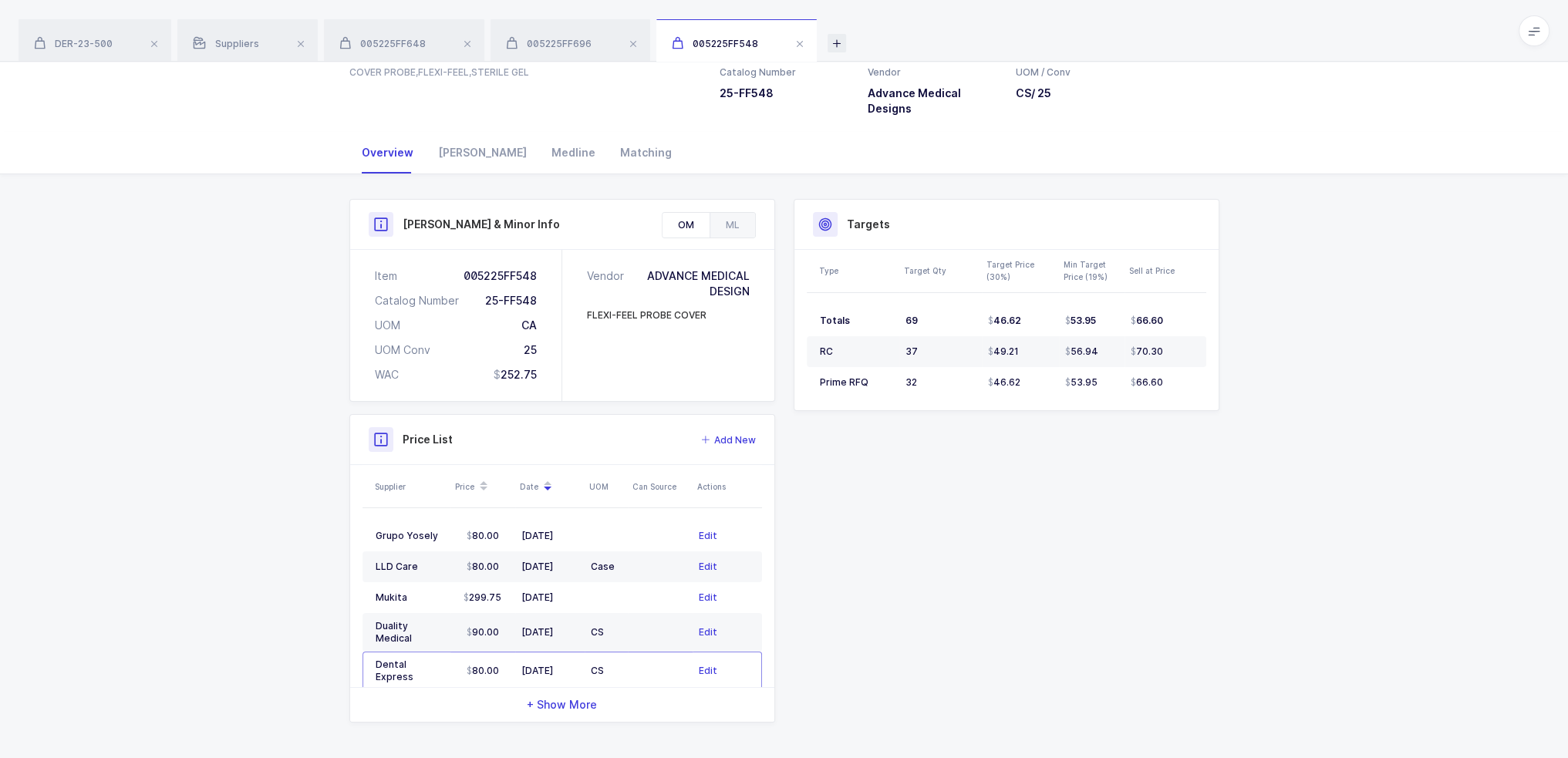
click at [845, 39] on icon at bounding box center [836, 43] width 18 height 18
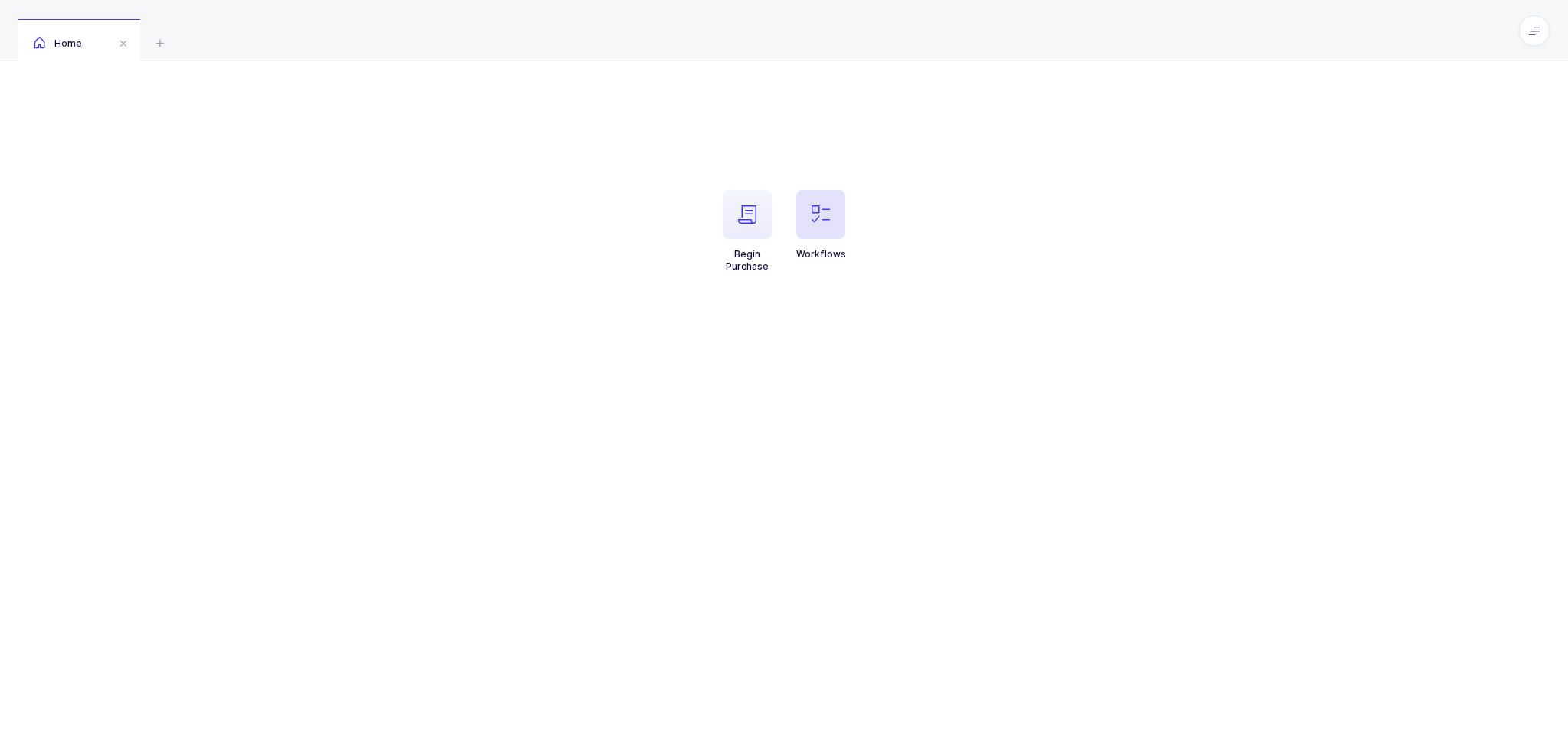
click at [812, 207] on icon "button" at bounding box center [820, 214] width 18 height 18
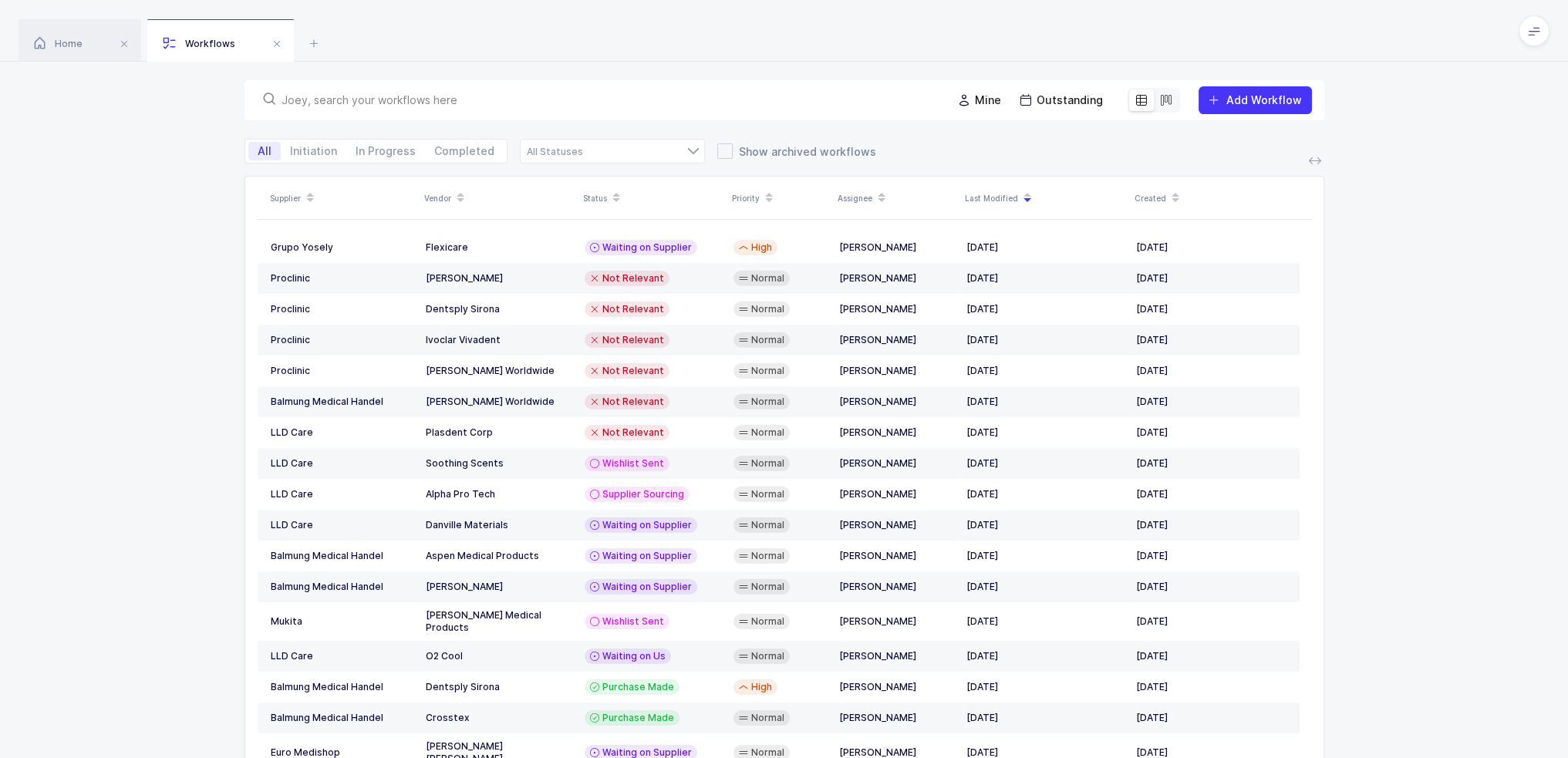
click at [497, 107] on input "text" at bounding box center [608, 100] width 652 height 16
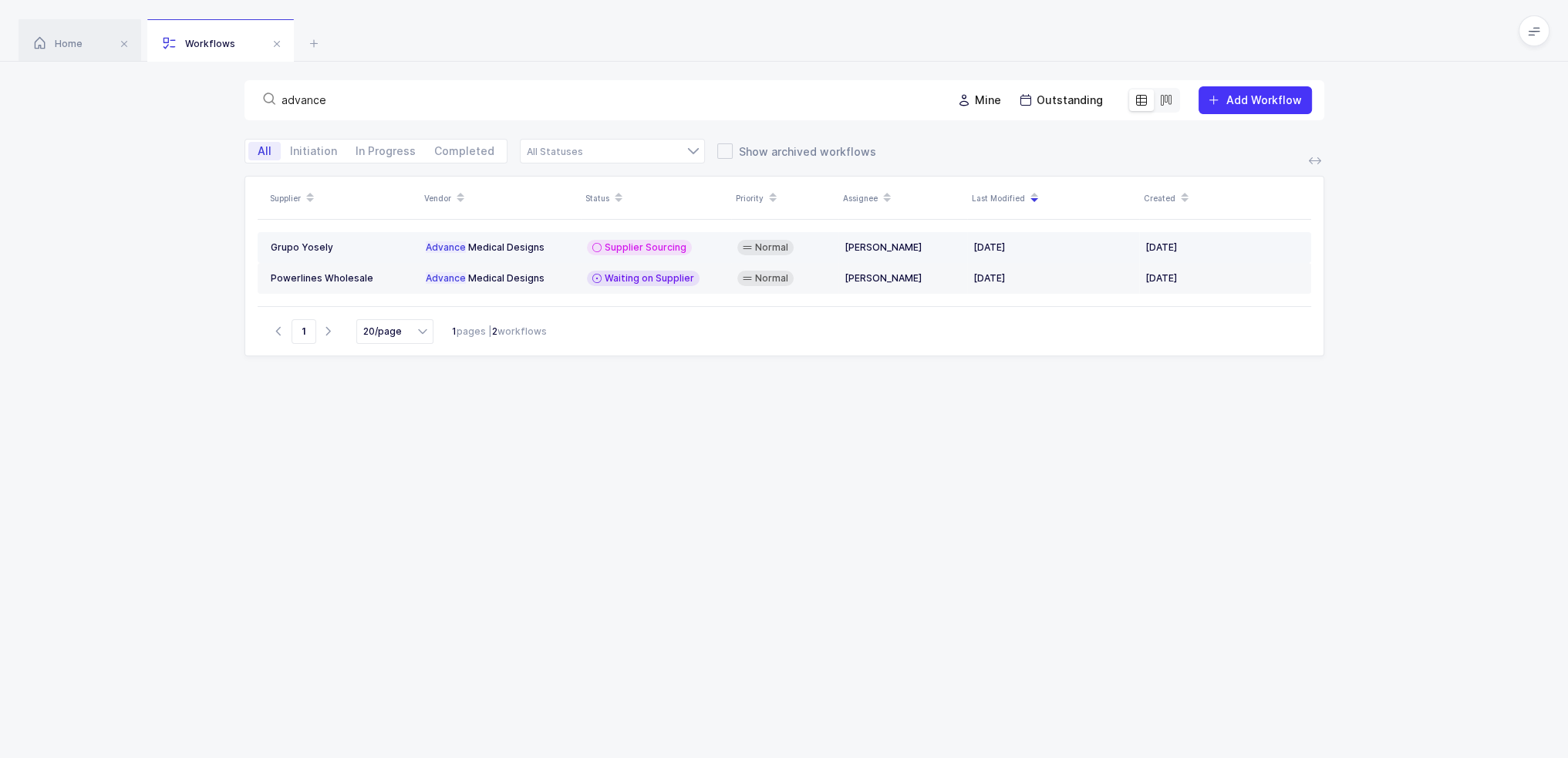
type input "advance"
click at [629, 239] on td "S u p p l i e r S o u r c i n g" at bounding box center [655, 247] width 151 height 31
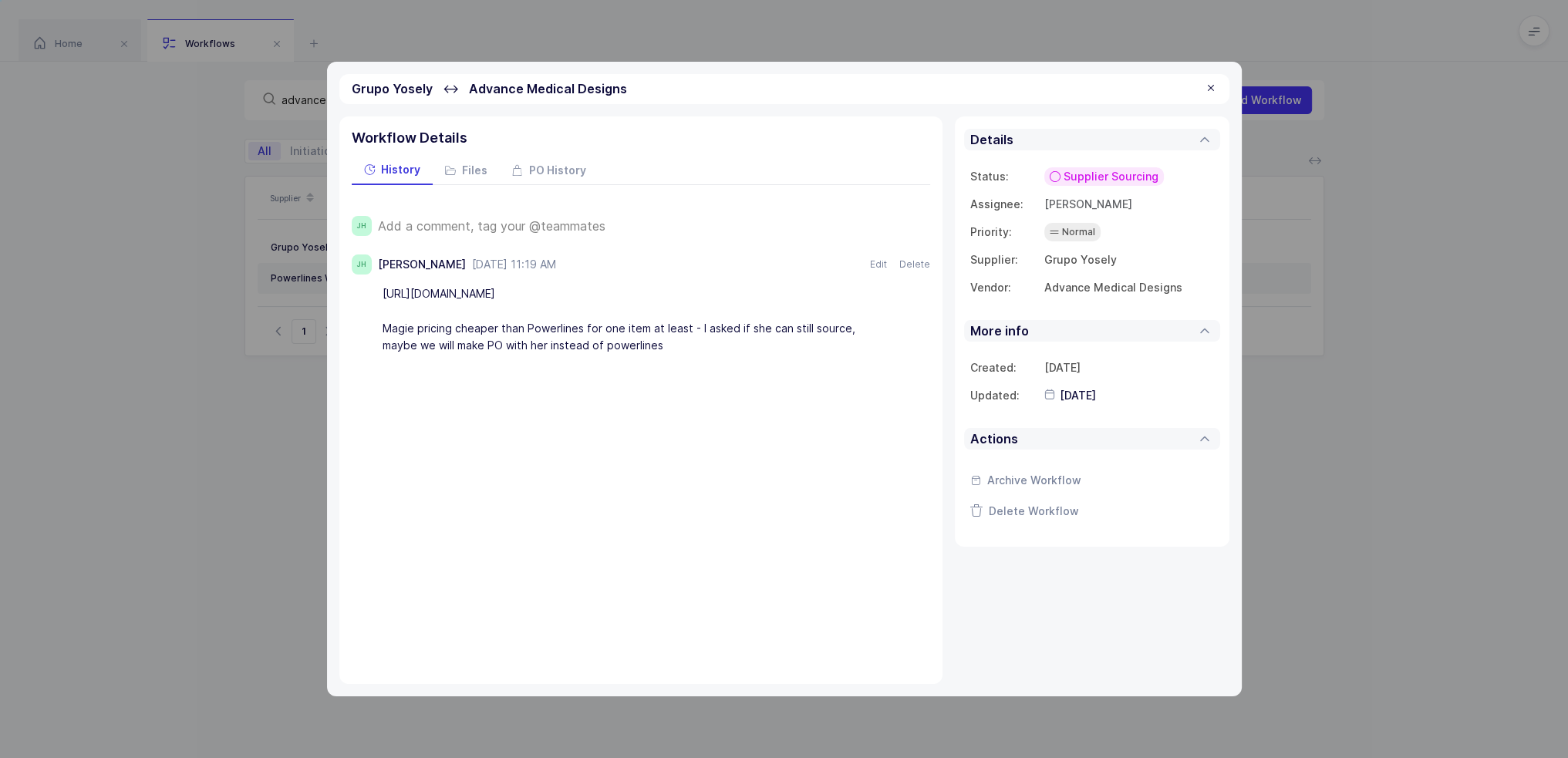
click at [558, 225] on span "Add a comment, tag your @teammates" at bounding box center [492, 226] width 227 height 14
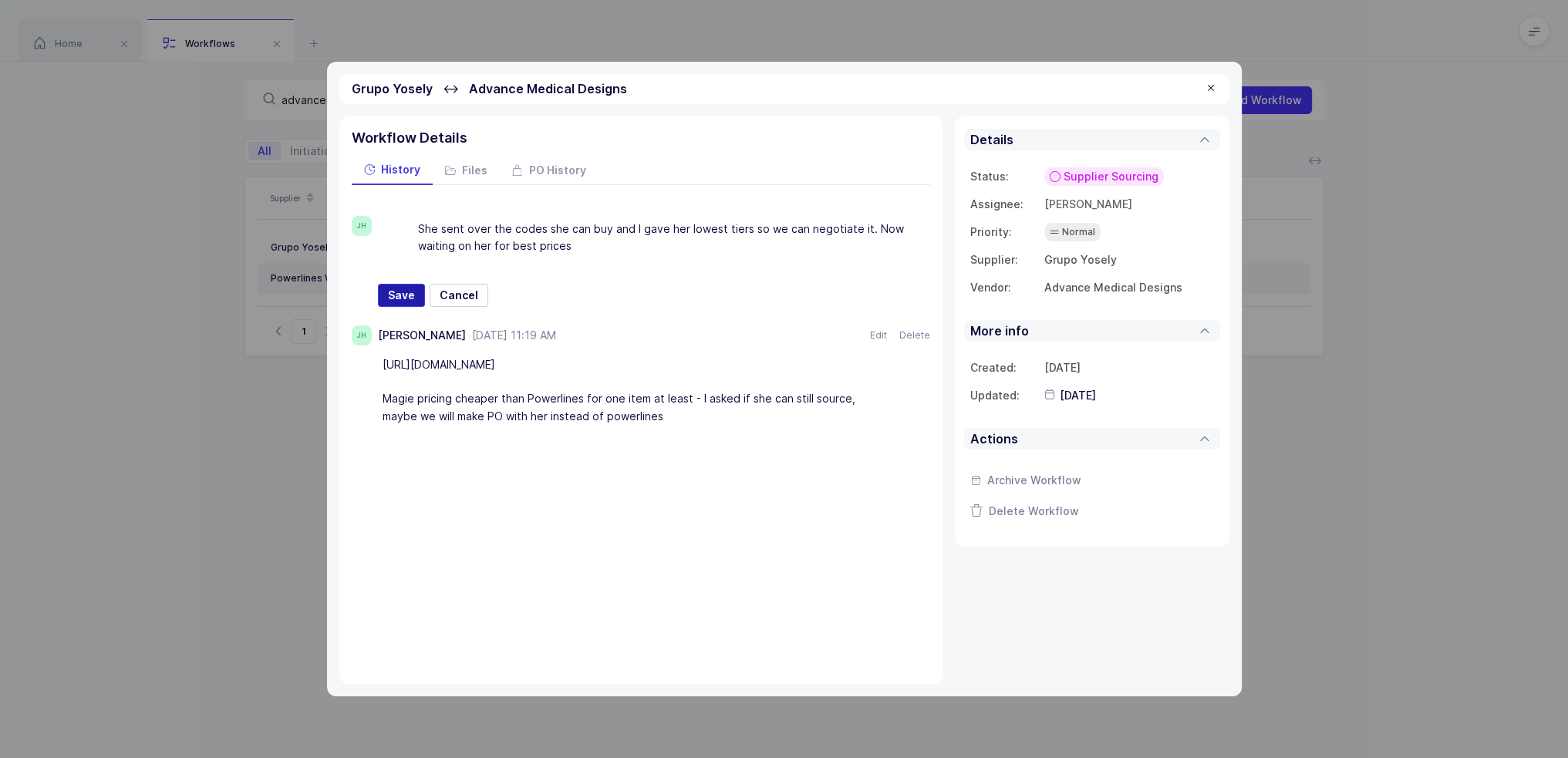
click at [405, 294] on span "Save" at bounding box center [401, 296] width 27 height 16
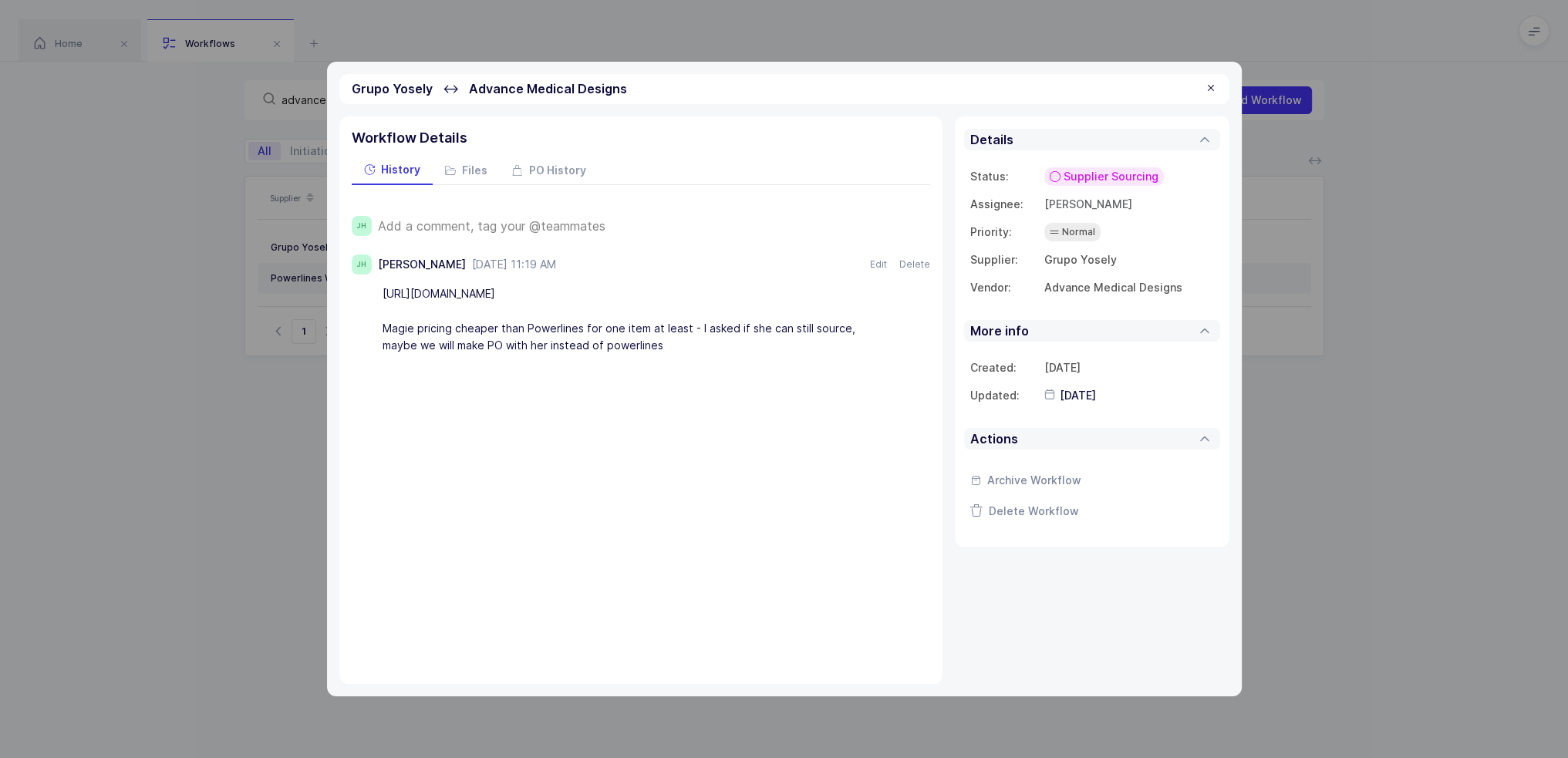
type input "[DATE]"
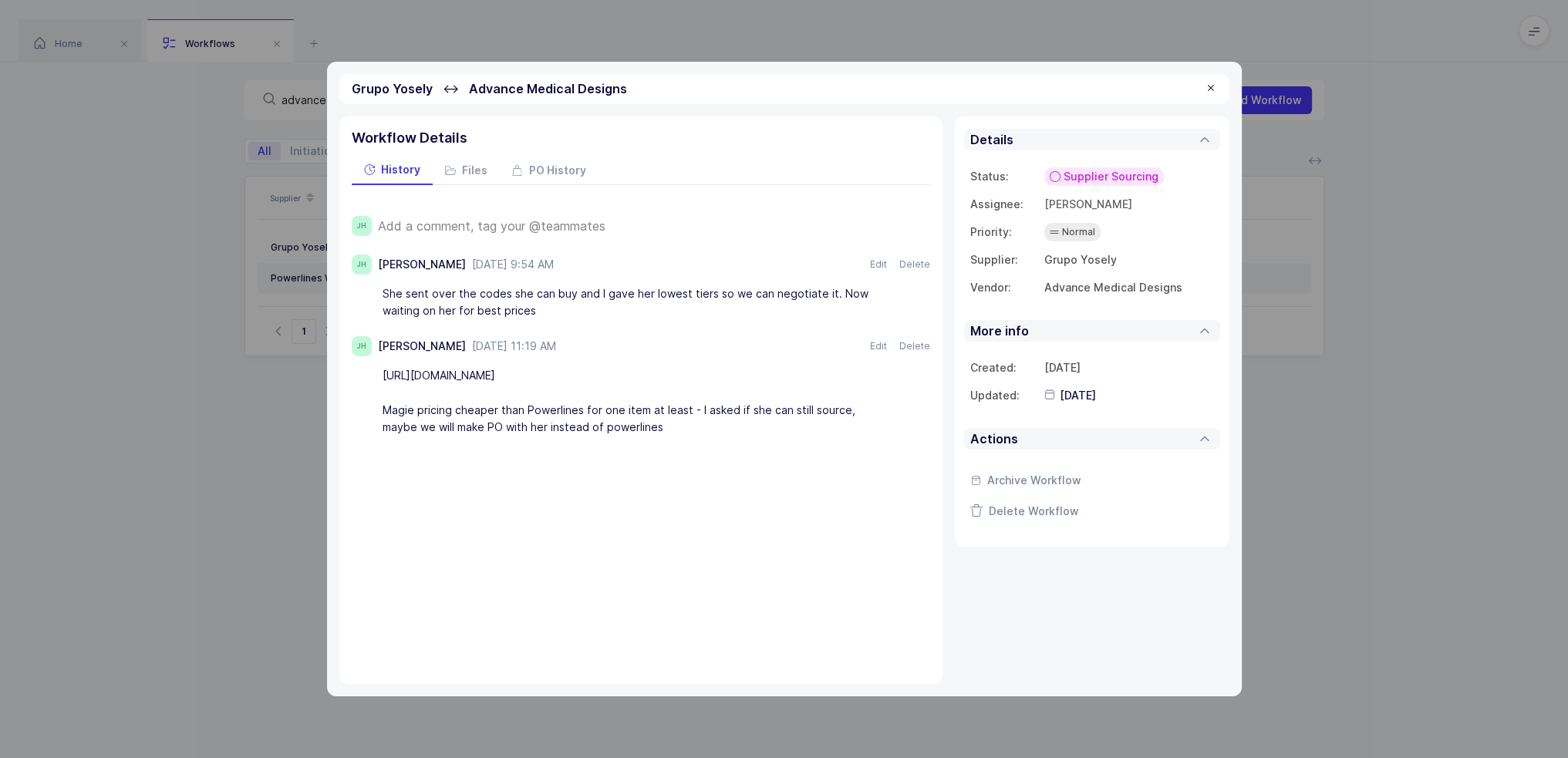
click at [1091, 176] on span "Supplier Sourcing" at bounding box center [1111, 177] width 95 height 16
click at [1125, 300] on span "Waiting on Supplier" at bounding box center [1091, 296] width 104 height 16
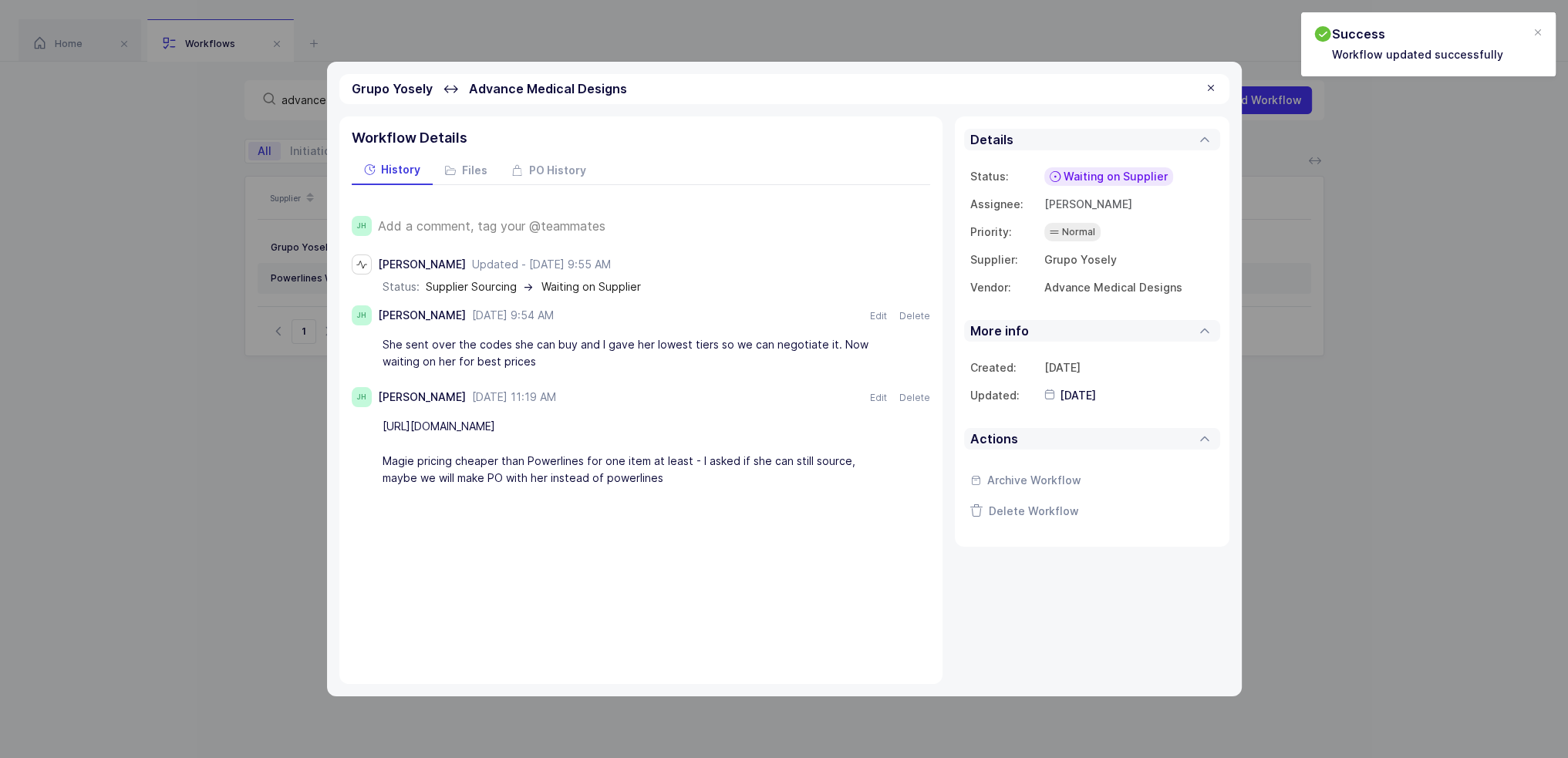
click at [1214, 88] on div at bounding box center [1211, 89] width 12 height 14
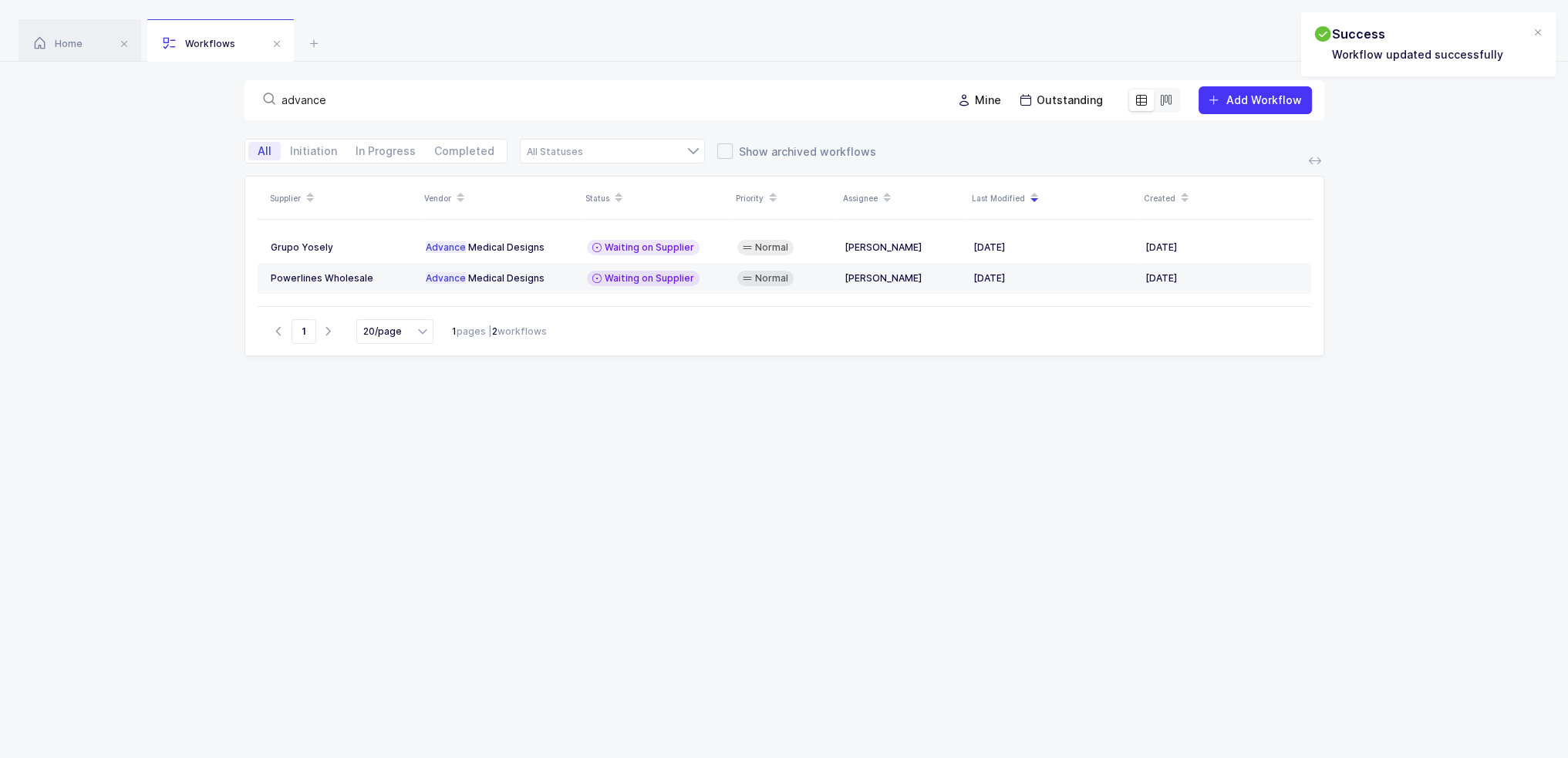
click at [1055, 427] on div "Supplier Vendor Status Priority Assignee Last Modified Created G r u p o Y o s …" at bounding box center [785, 493] width 1080 height 635
click at [726, 287] on td "W a i t i n g o n S u p p l i e r" at bounding box center [655, 278] width 151 height 31
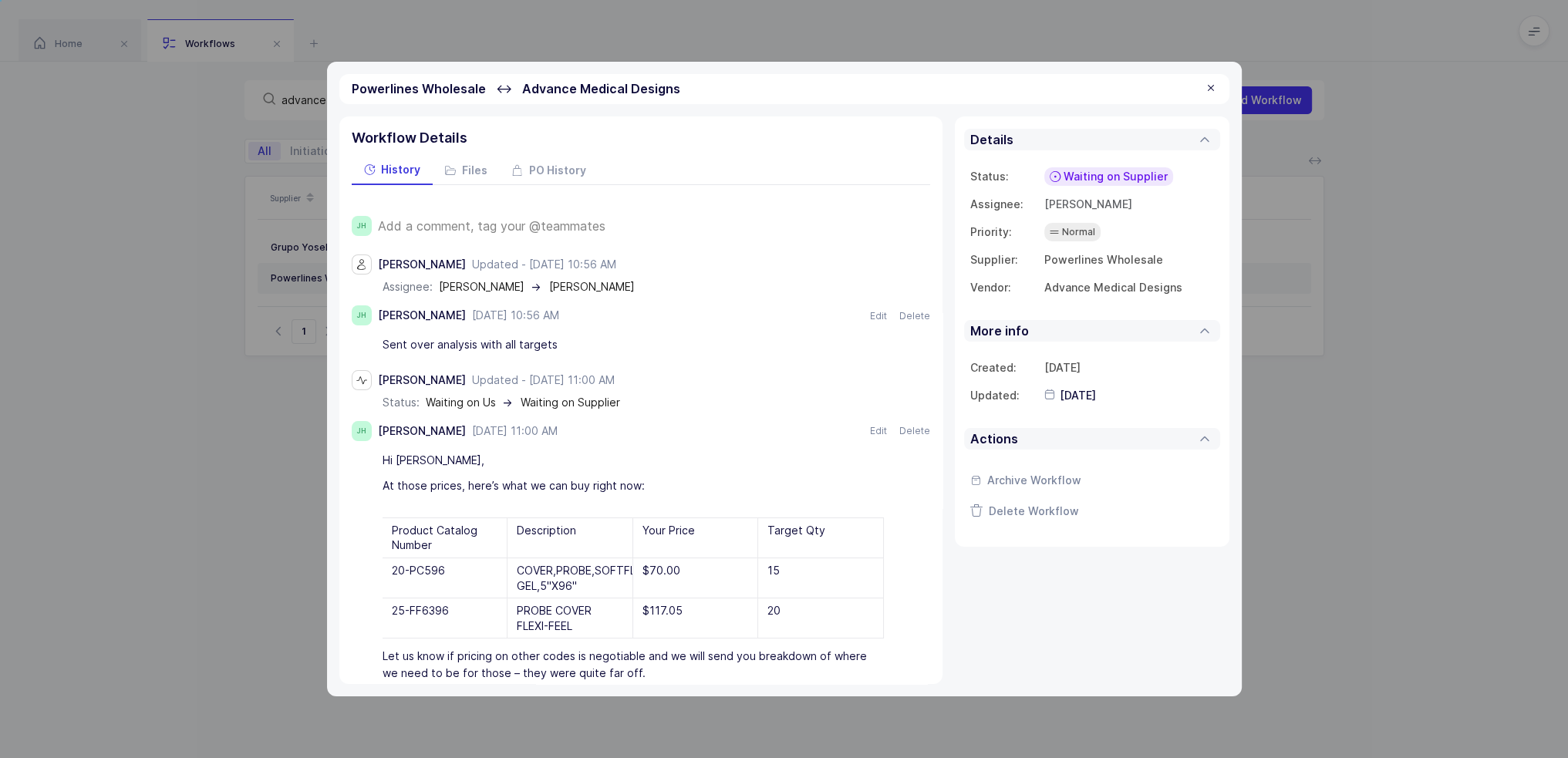
drag, startPoint x: 630, startPoint y: 283, endPoint x: 639, endPoint y: 305, distance: 23.8
click at [639, 305] on div "[PERSON_NAME] Updated - [DATE] 10:56 AM [DATE] 10:56 AM assignee: [PERSON_NAME]…" at bounding box center [640, 549] width 579 height 590
drag, startPoint x: 639, startPoint y: 305, endPoint x: 641, endPoint y: 348, distance: 43.0
click at [641, 348] on div "[PERSON_NAME] Updated - [DATE] 10:56 AM [DATE] 10:56 AM assignee: [PERSON_NAME]…" at bounding box center [640, 549] width 579 height 590
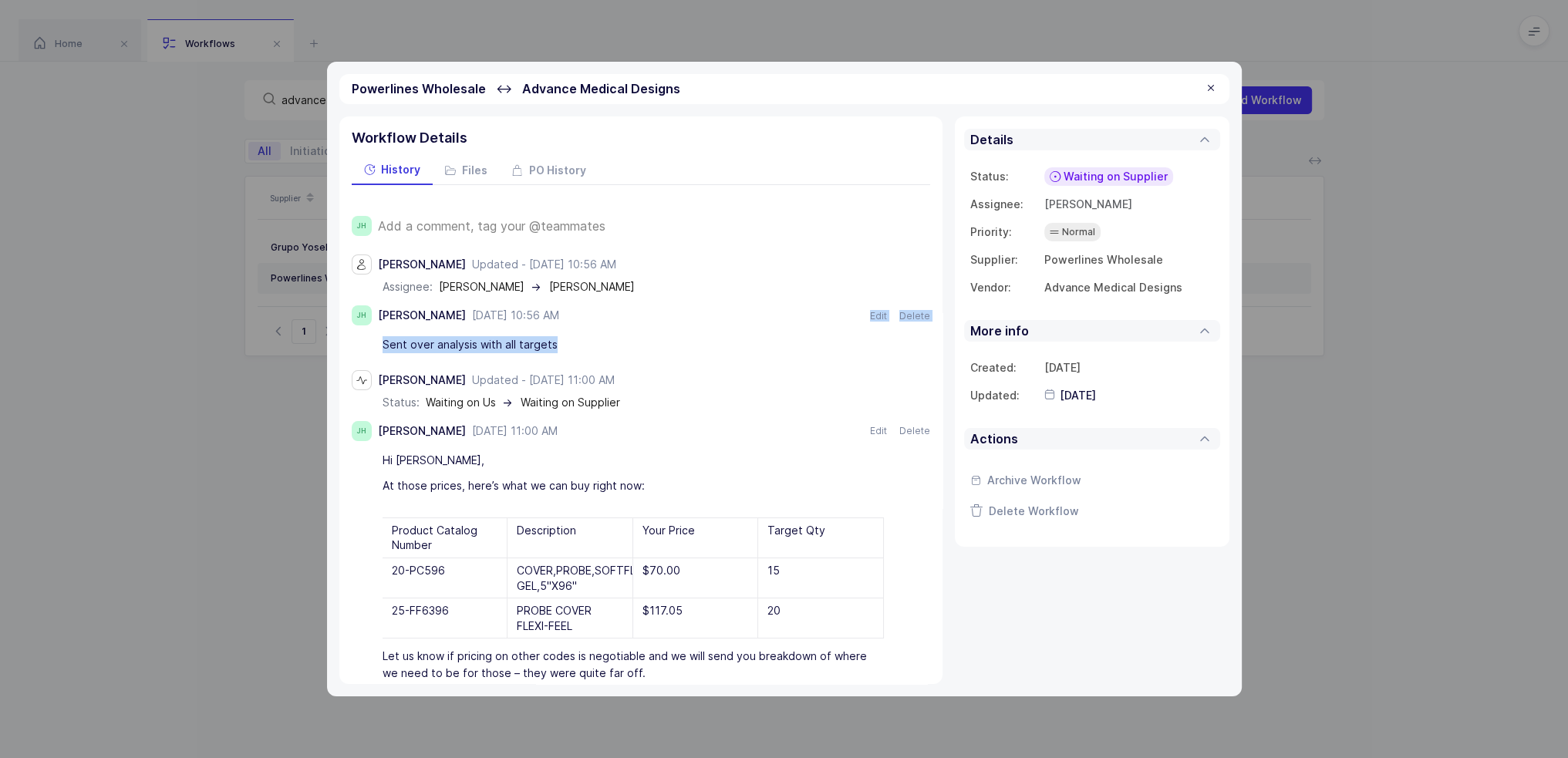
click at [641, 348] on div "Sent over analysis with all targets" at bounding box center [632, 344] width 501 height 26
drag, startPoint x: 641, startPoint y: 348, endPoint x: 644, endPoint y: 335, distance: 13.3
click at [644, 335] on div "Sent over analysis with all targets" at bounding box center [632, 344] width 501 height 26
drag, startPoint x: 444, startPoint y: 568, endPoint x: 392, endPoint y: 573, distance: 52.2
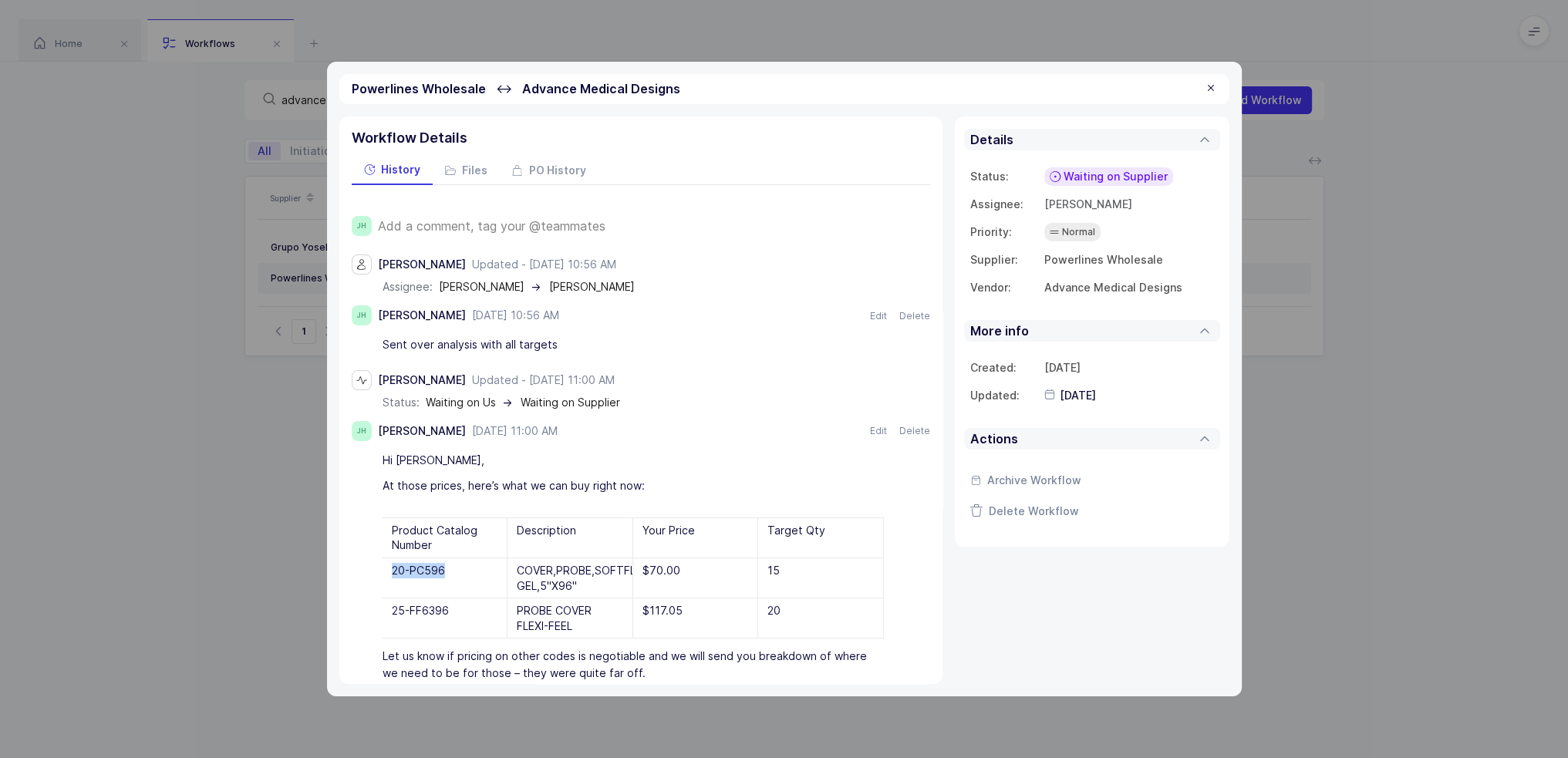
click at [392, 573] on div "20-PC596" at bounding box center [445, 578] width 126 height 40
copy div "20-PC596"
click at [1211, 94] on div at bounding box center [1211, 89] width 12 height 14
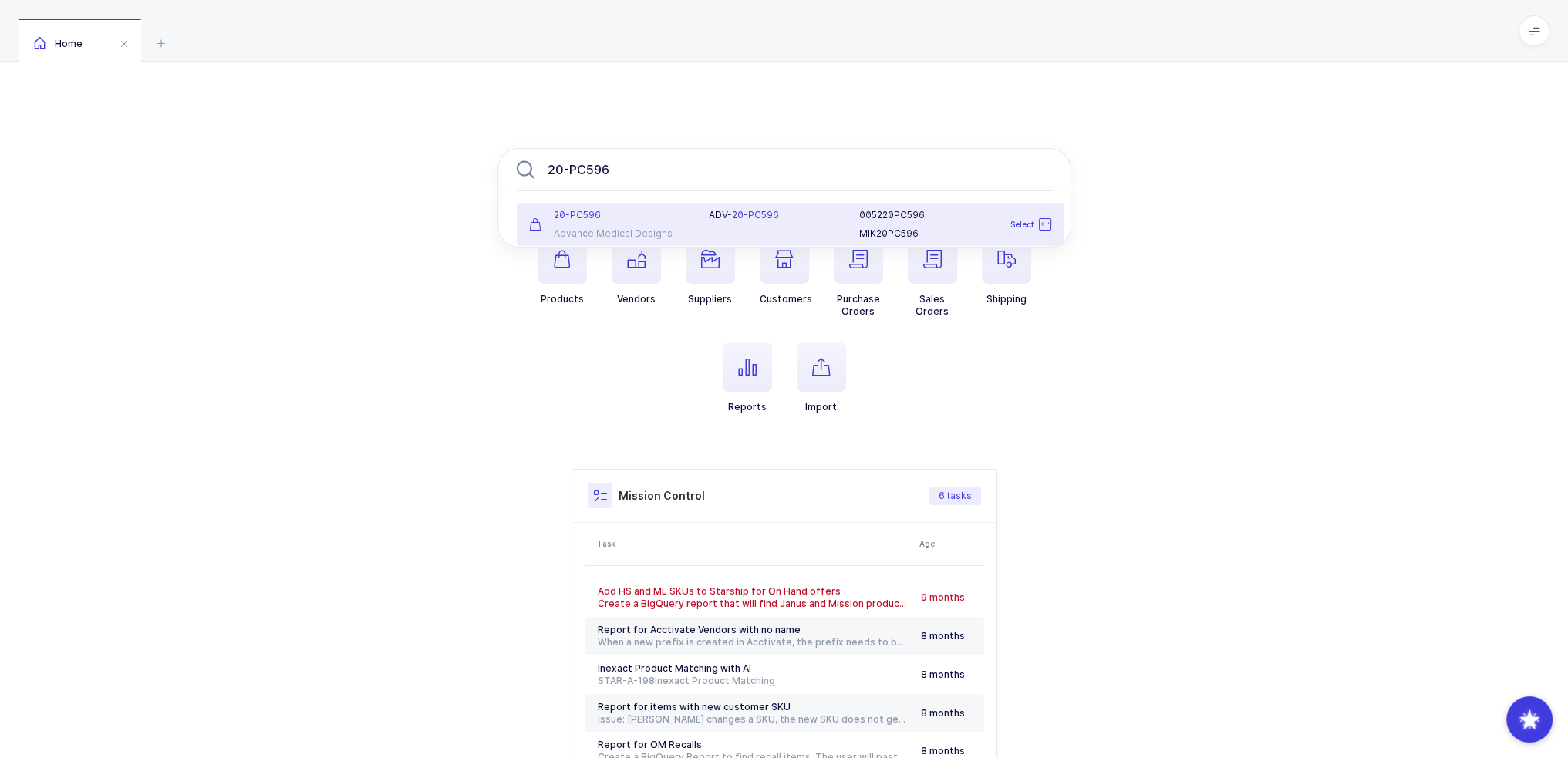
type input "20-PC596"
click at [737, 212] on span "20-PC596" at bounding box center [755, 214] width 47 height 11
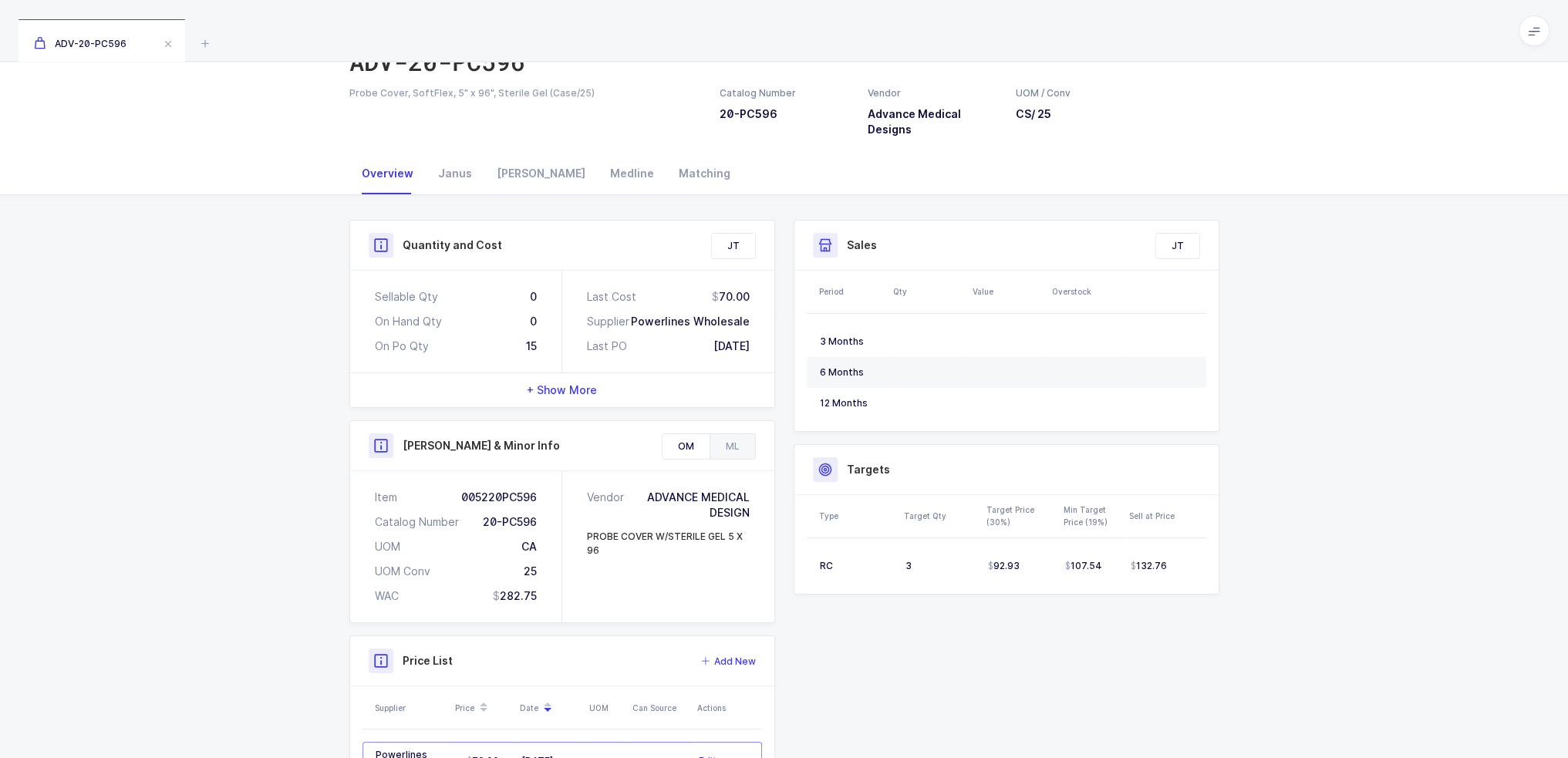
scroll to position [182, 0]
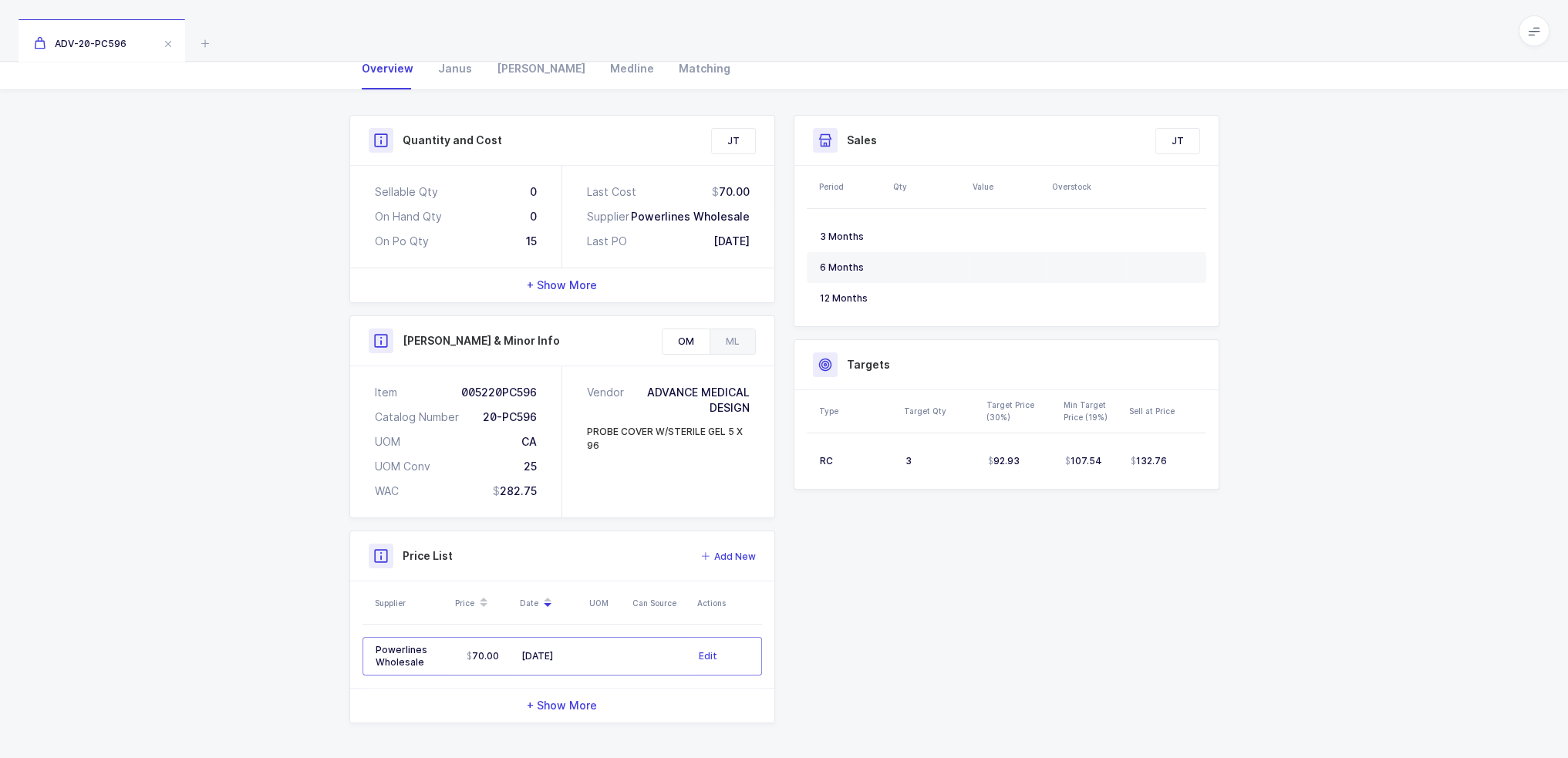
drag, startPoint x: 654, startPoint y: 647, endPoint x: 176, endPoint y: 625, distance: 478.5
click at [181, 627] on div "Quantity and Cost JT Sellable Qty 0 On Hand Qty 0 On Po Qty 15 Last Cost 70.00 …" at bounding box center [784, 424] width 1568 height 670
click at [176, 625] on div "Quantity and Cost JT Sellable Qty 0 On Hand Qty 0 On Po Qty 15 Last Cost 70.00 …" at bounding box center [784, 424] width 1568 height 670
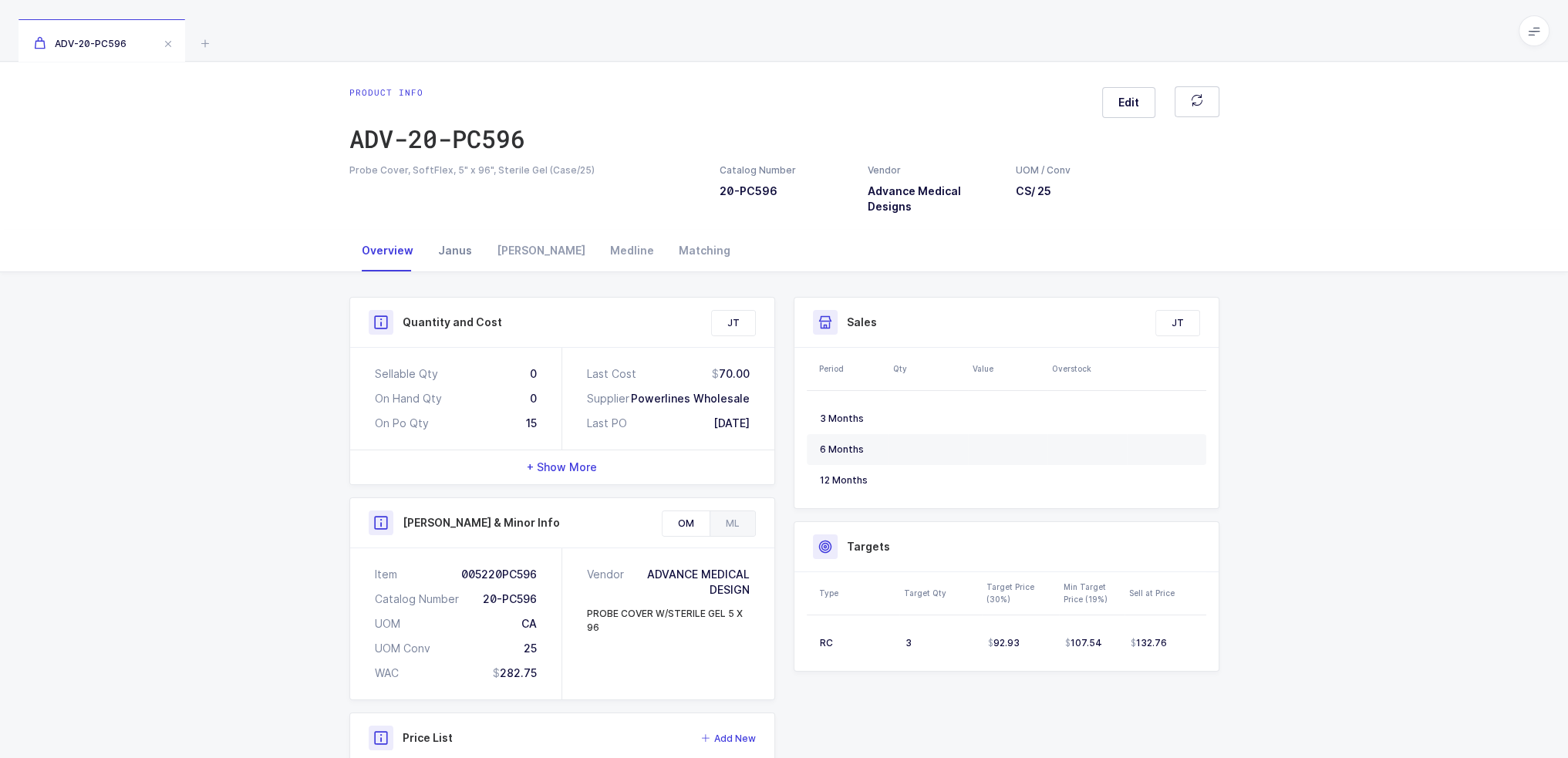
click at [473, 247] on div "Janus" at bounding box center [455, 250] width 59 height 41
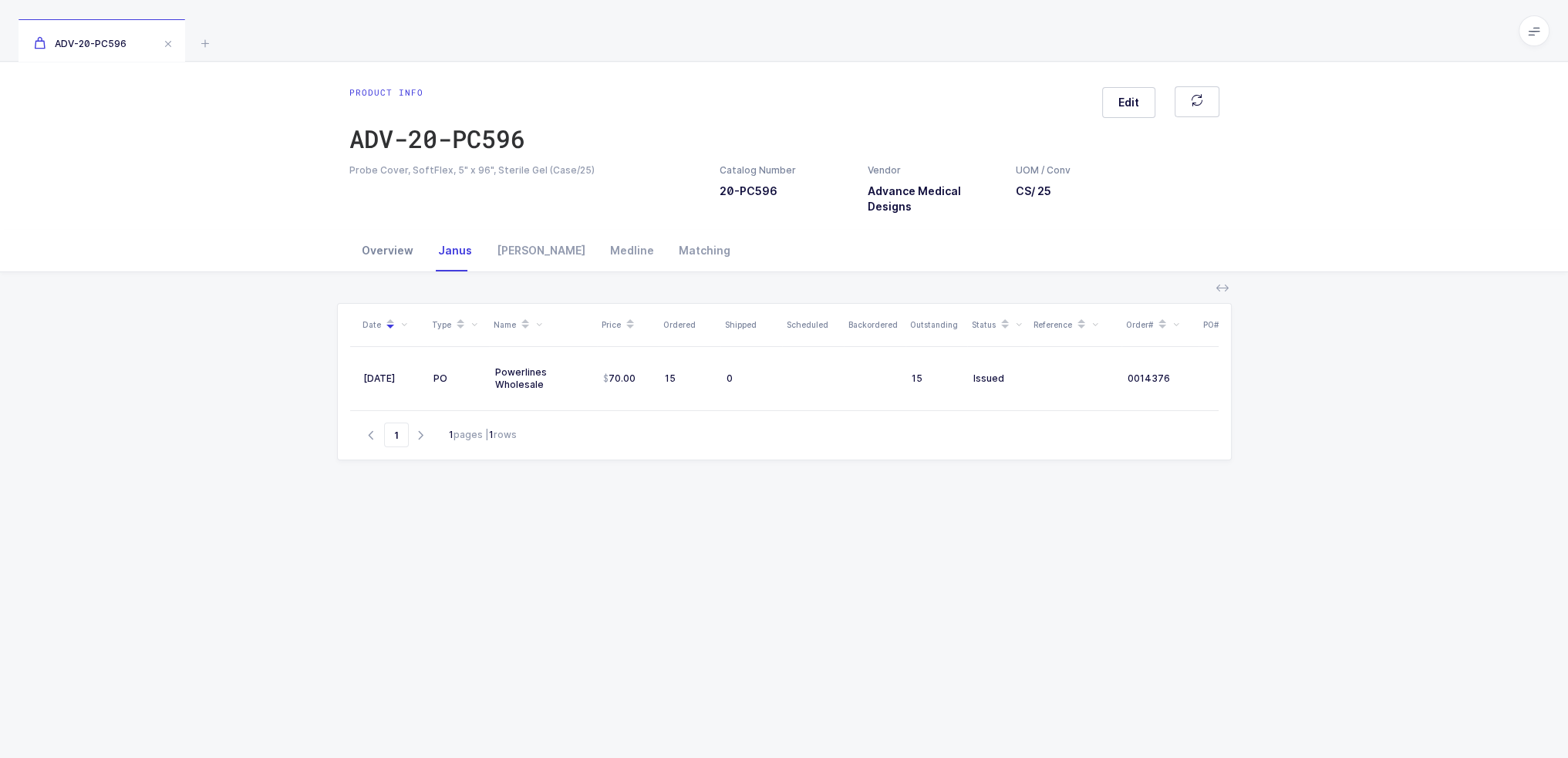
click at [387, 251] on div "Overview" at bounding box center [388, 250] width 77 height 41
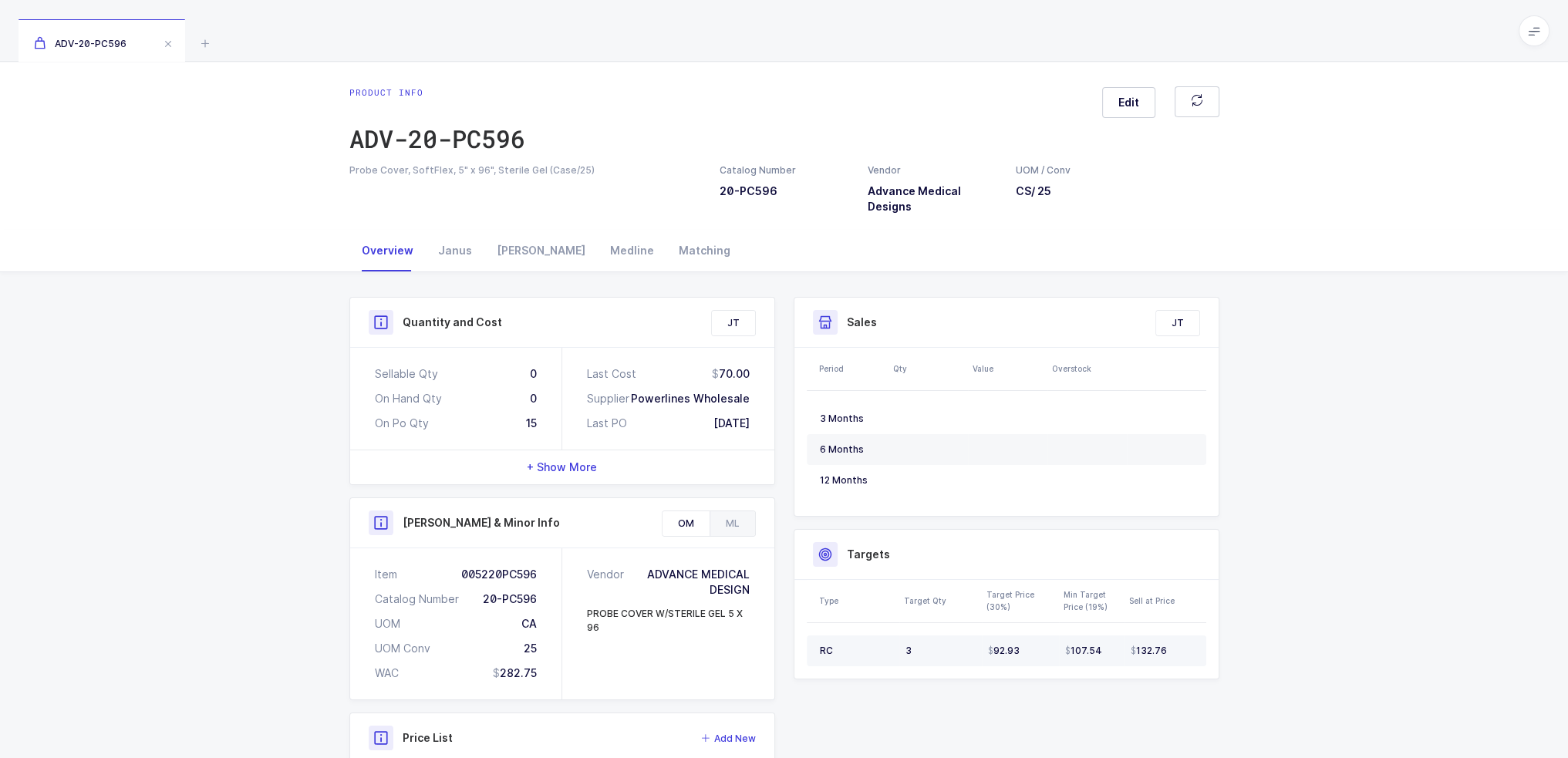
click at [1193, 656] on td "132.76" at bounding box center [1165, 650] width 82 height 31
click at [521, 253] on div "Owens" at bounding box center [541, 250] width 114 height 41
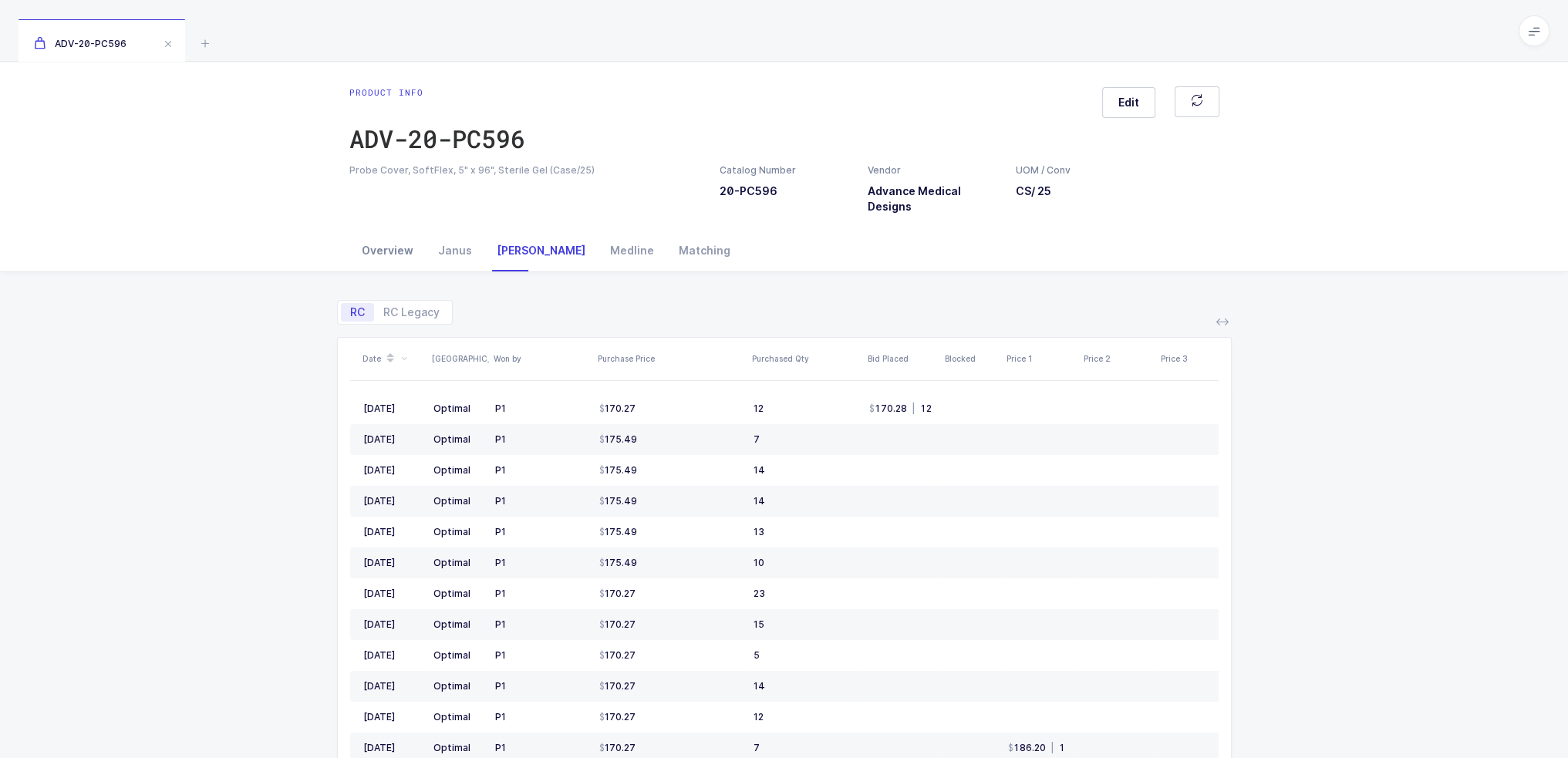
click at [407, 246] on div "Overview" at bounding box center [388, 250] width 77 height 41
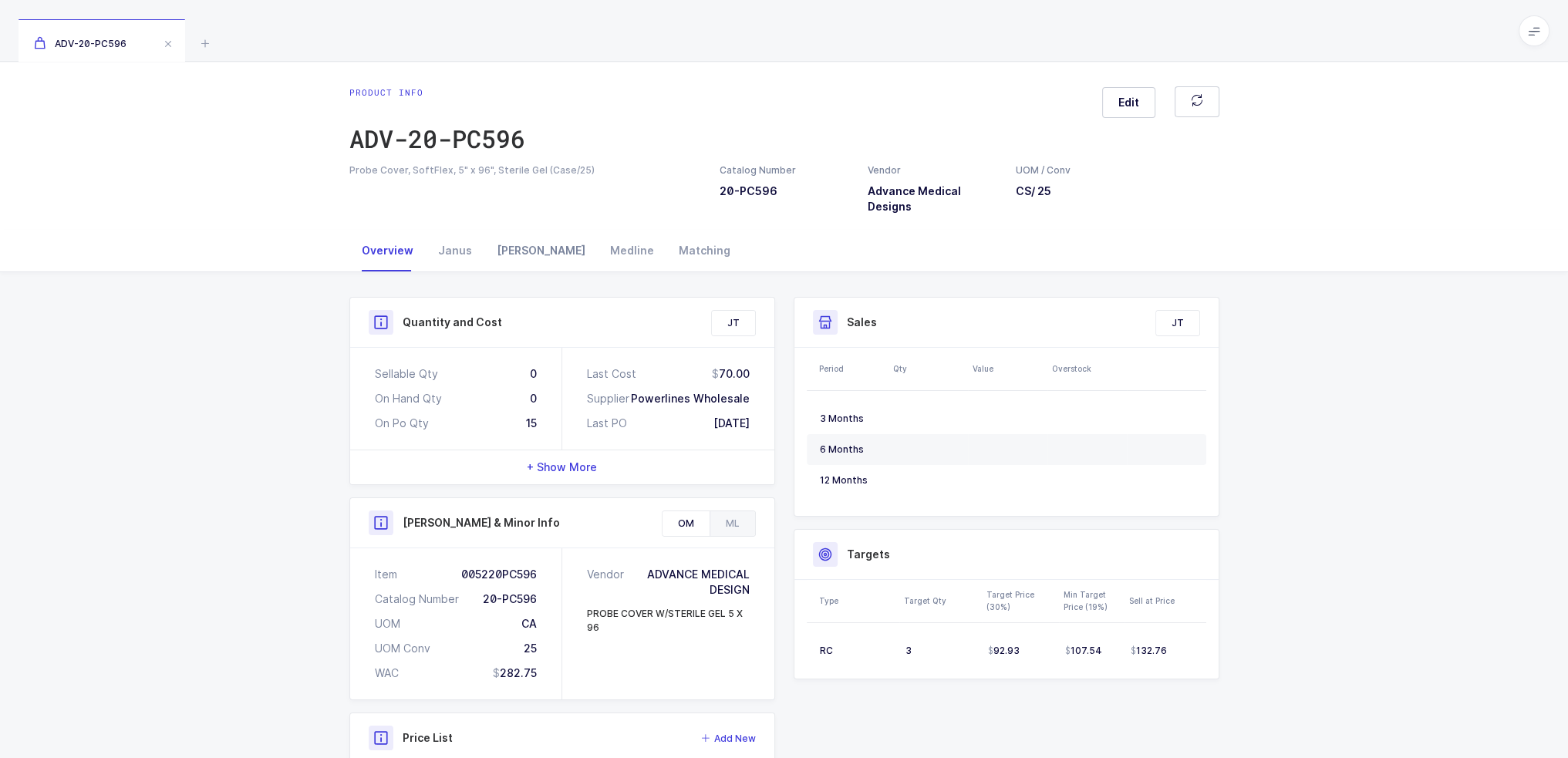
click at [511, 246] on div "Owens" at bounding box center [541, 250] width 114 height 41
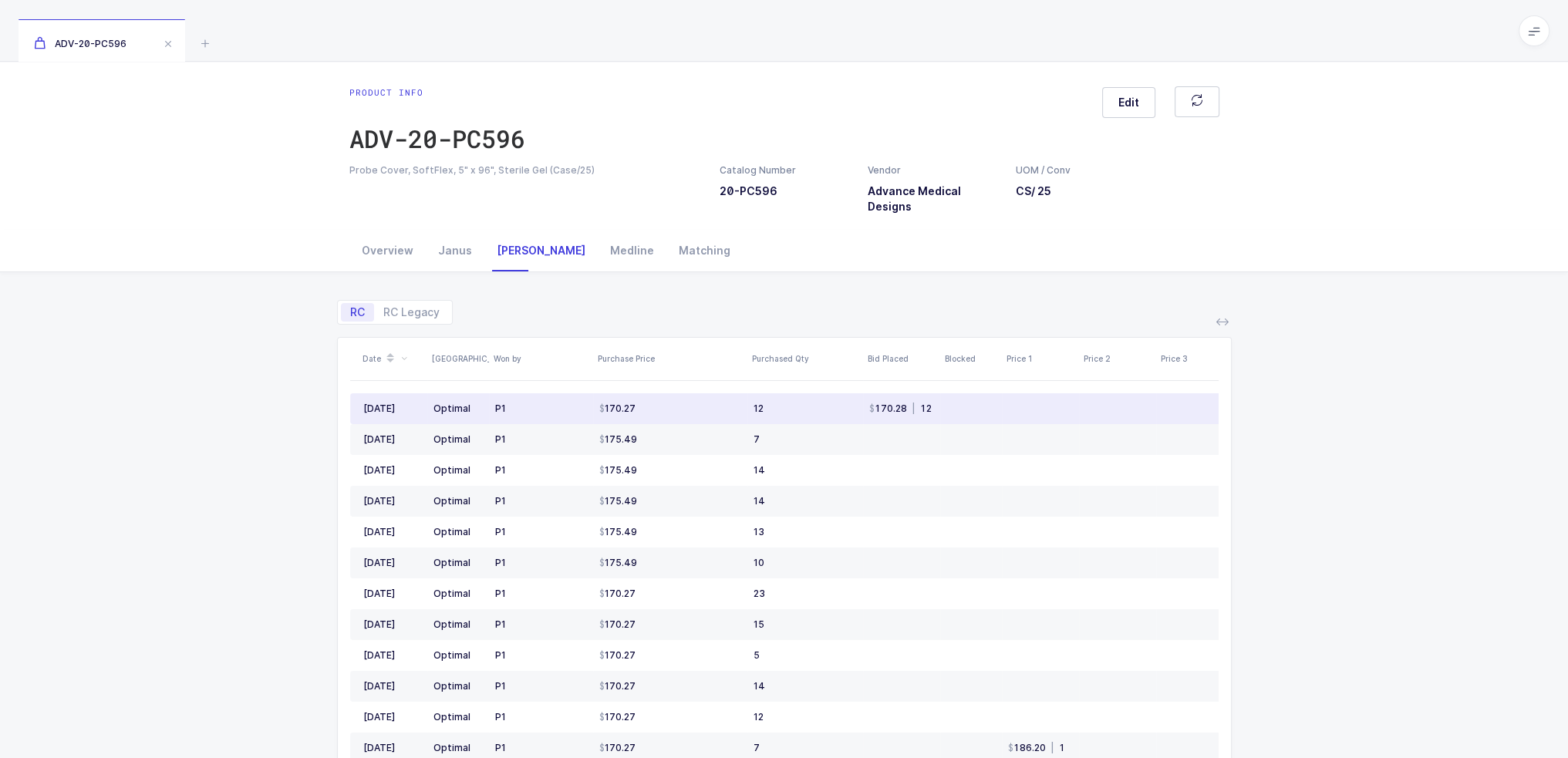
drag, startPoint x: 420, startPoint y: 403, endPoint x: 945, endPoint y: 402, distance: 525.0
click at [943, 402] on div "Date ASV Won by Purchase Price Purchased Qty Bid Placed Blocked Price 1 Price 2…" at bounding box center [784, 627] width 869 height 579
click at [945, 402] on td at bounding box center [971, 408] width 62 height 31
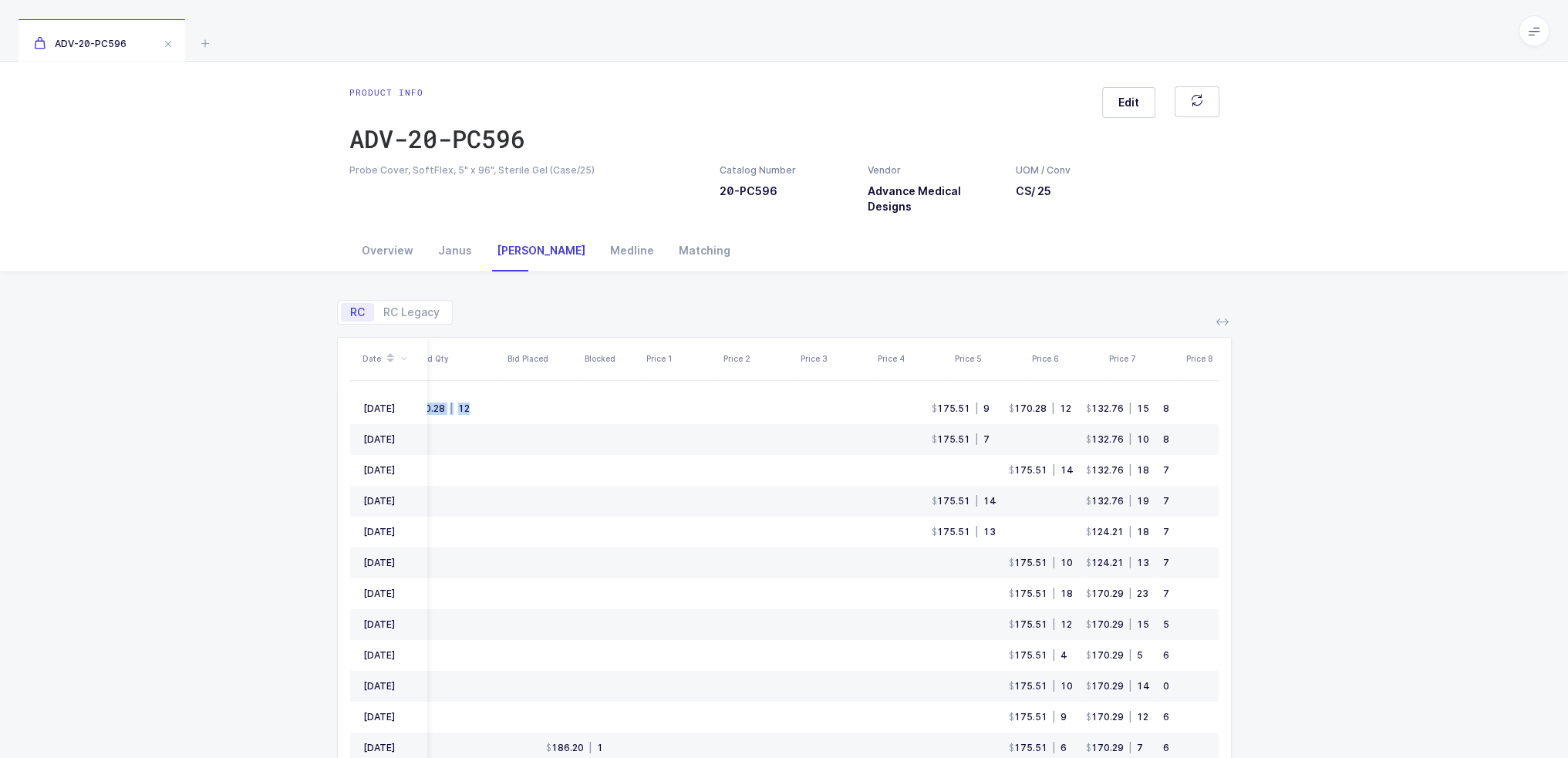
scroll to position [0, 473]
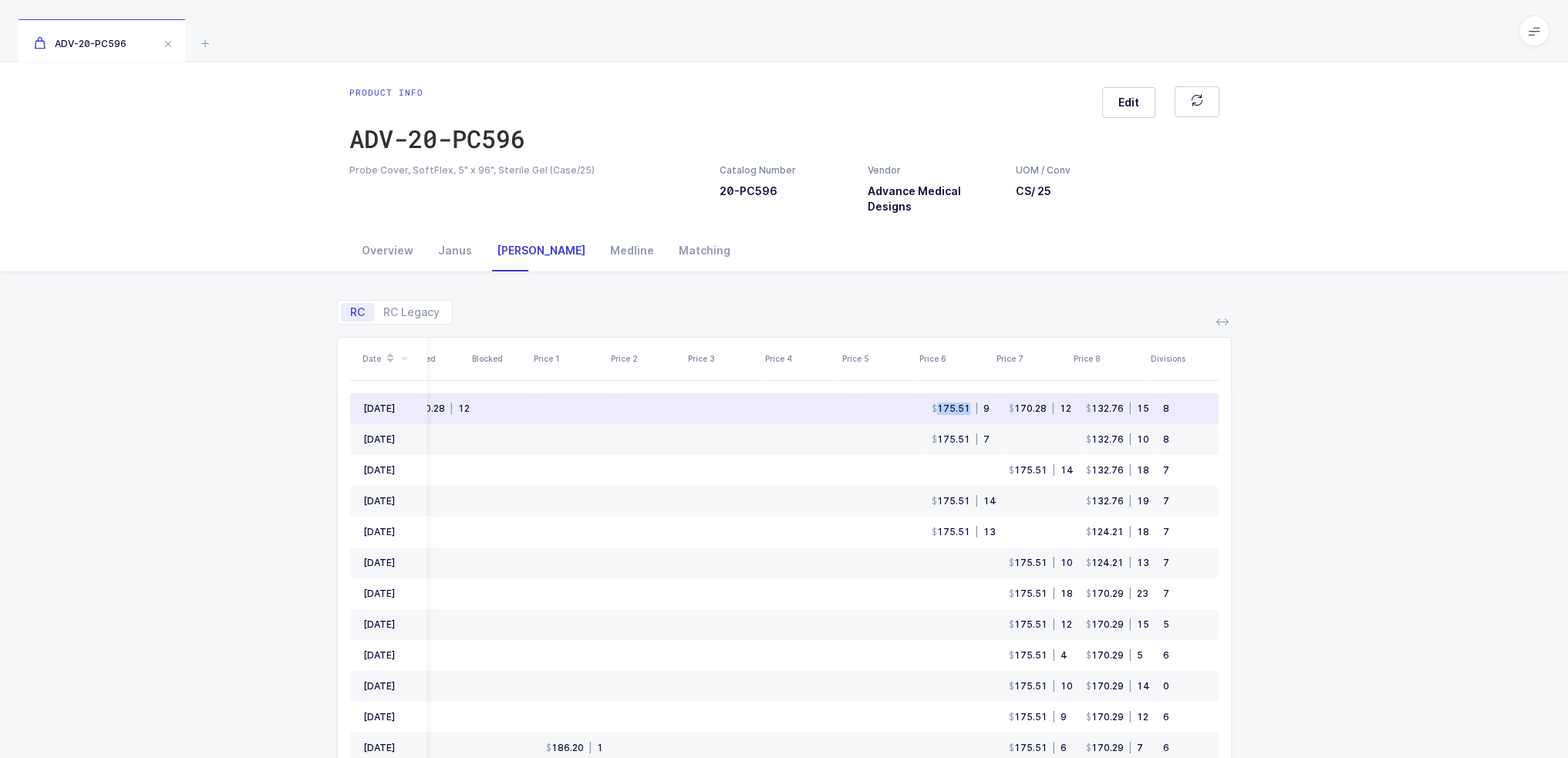
drag, startPoint x: 994, startPoint y: 408, endPoint x: 957, endPoint y: 420, distance: 38.9
click at [958, 420] on tr "Sep 2025 Optimal P1 170.27 12 170.28 | 12 175.51 | 9 170.28 | 12 132.76 | 15 8" at bounding box center [553, 408] width 1330 height 31
click at [957, 420] on td "175.51 | 9" at bounding box center [965, 408] width 78 height 31
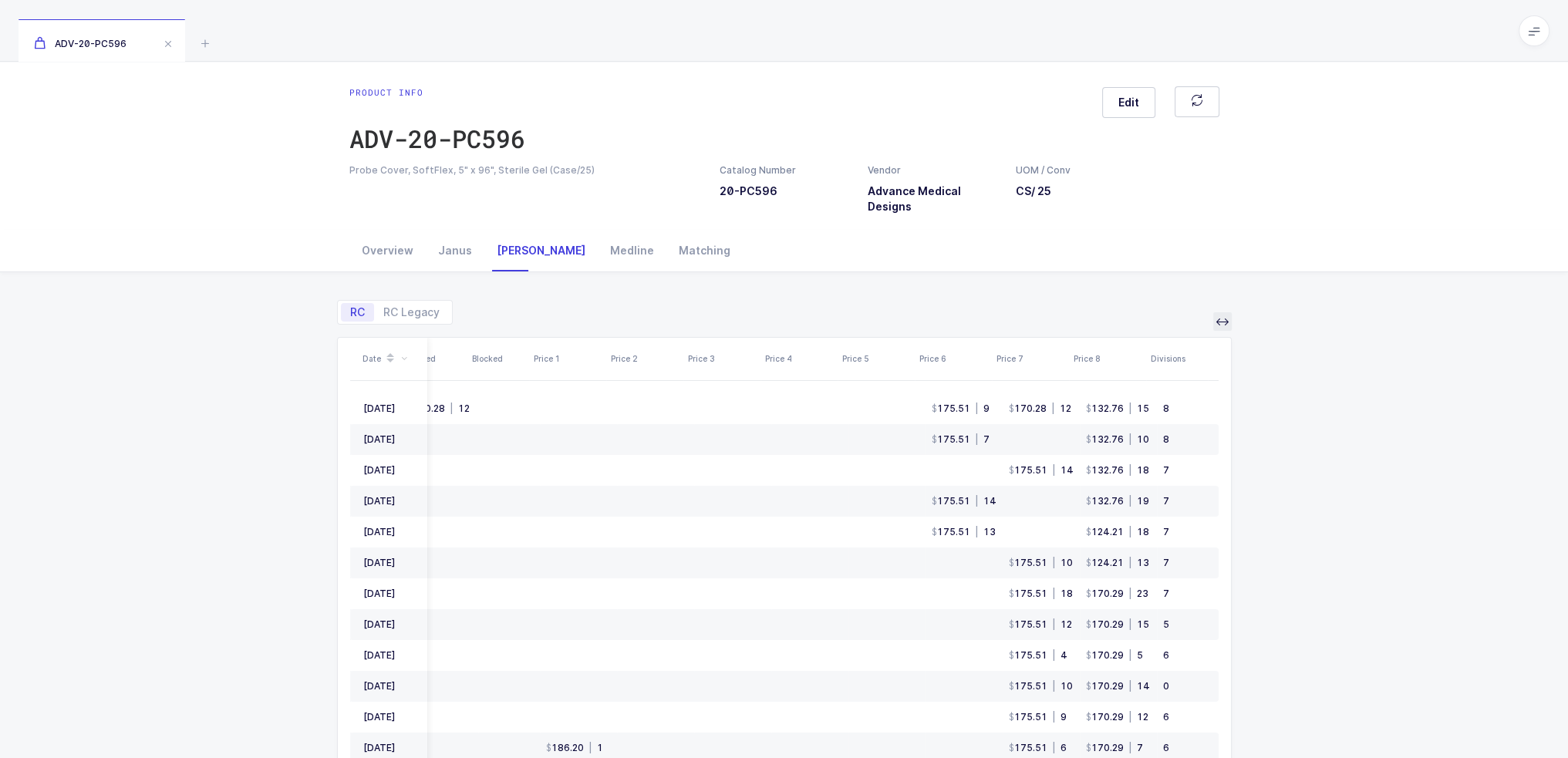
click at [1217, 325] on icon at bounding box center [1223, 321] width 12 height 12
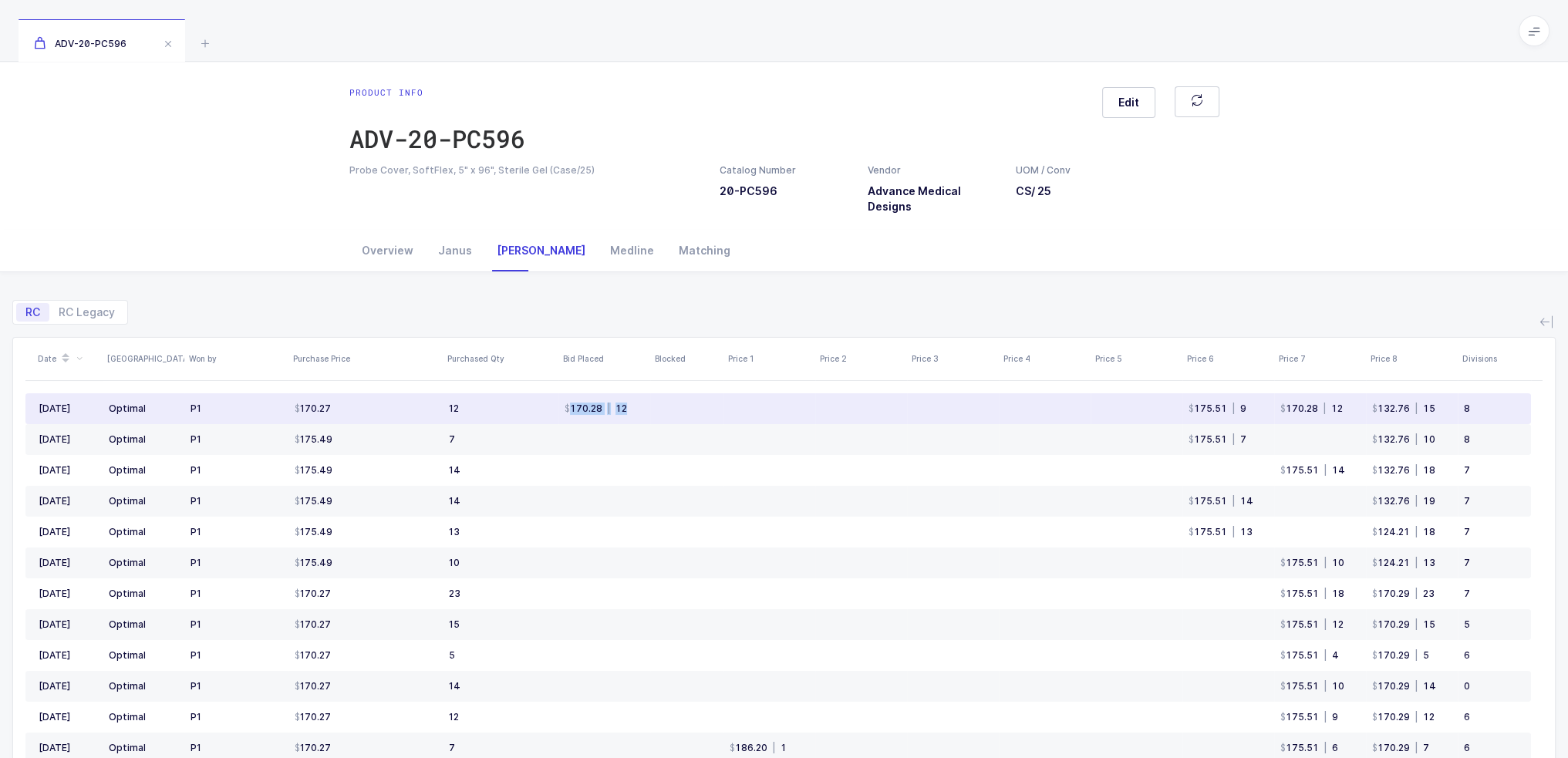
drag, startPoint x: 559, startPoint y: 406, endPoint x: 743, endPoint y: 406, distance: 184.0
click at [743, 406] on tr "Sep 2025 Optimal P1 170.27 12 170.28 | 12 175.51 | 9 170.28 | 12 132.76 | 15 8" at bounding box center [778, 408] width 1505 height 31
click at [743, 406] on td at bounding box center [769, 408] width 92 height 31
drag, startPoint x: 771, startPoint y: 405, endPoint x: 533, endPoint y: 405, distance: 238.0
click at [533, 405] on tr "Sep 2025 Optimal P1 170.27 12 170.28 | 12 175.51 | 9 170.28 | 12 132.76 | 15 8" at bounding box center [778, 408] width 1505 height 31
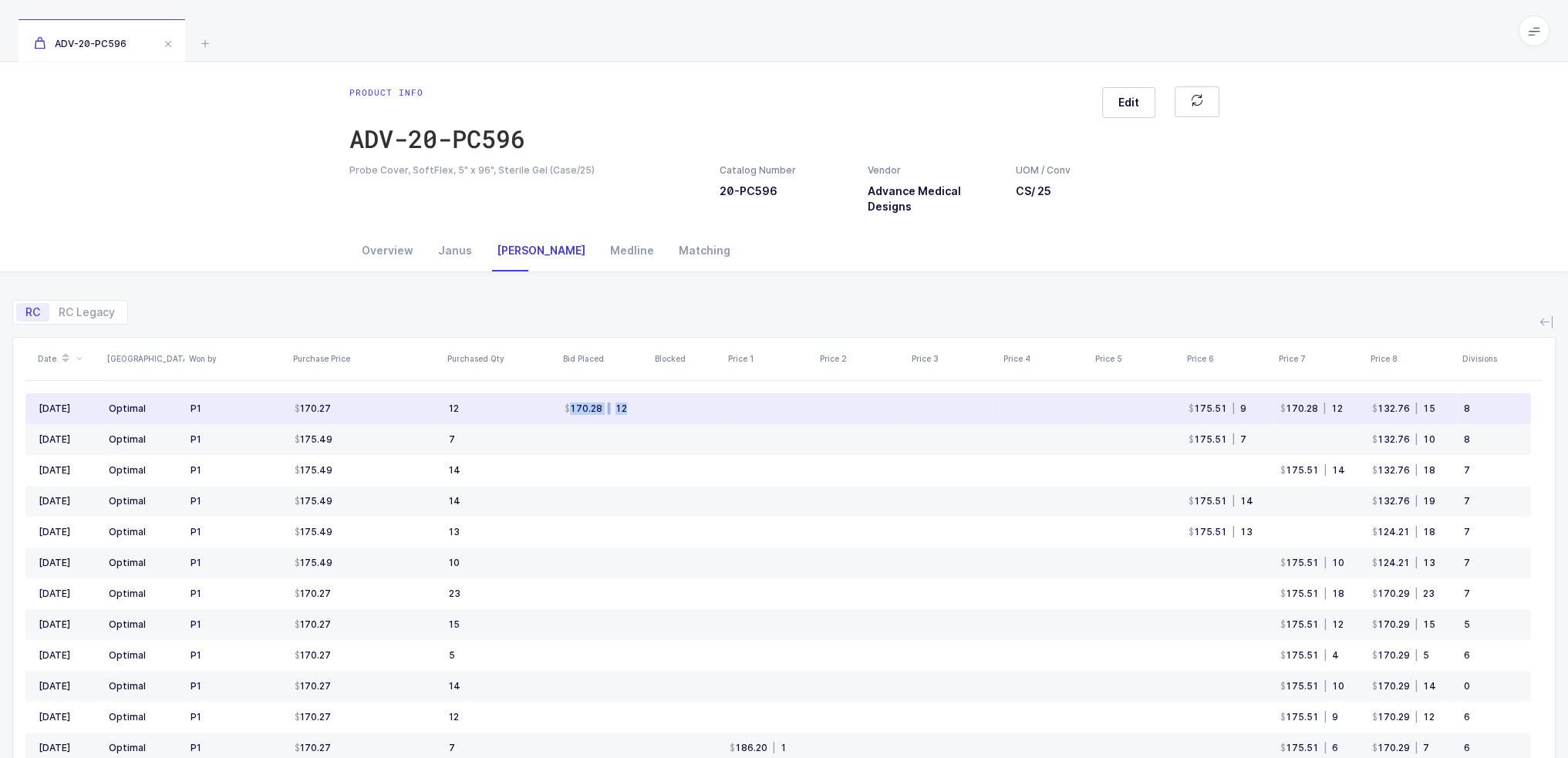
click at [533, 405] on td "12" at bounding box center [500, 408] width 115 height 31
drag, startPoint x: 533, startPoint y: 405, endPoint x: 703, endPoint y: 405, distance: 170.0
click at [703, 405] on tr "Sep 2025 Optimal P1 170.27 12 170.28 | 12 175.51 | 9 170.28 | 12 132.76 | 15 8" at bounding box center [778, 408] width 1505 height 31
click at [703, 405] on td at bounding box center [686, 408] width 73 height 31
drag, startPoint x: 703, startPoint y: 405, endPoint x: 544, endPoint y: 401, distance: 159.1
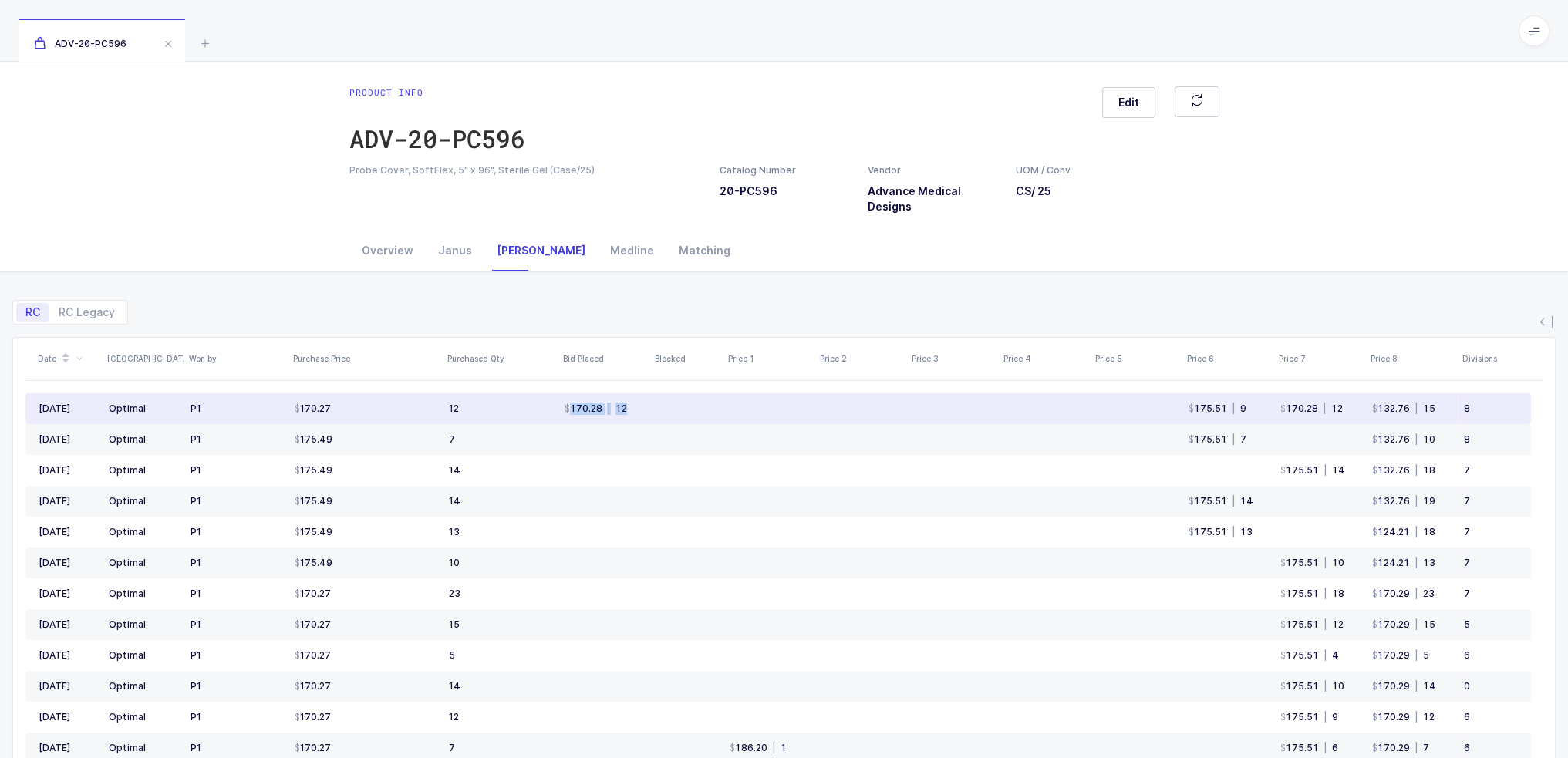
click at [544, 401] on tr "Sep 2025 Optimal P1 170.27 12 170.28 | 12 175.51 | 9 170.28 | 12 132.76 | 15 8" at bounding box center [778, 408] width 1505 height 31
click at [544, 401] on td "12" at bounding box center [500, 408] width 115 height 31
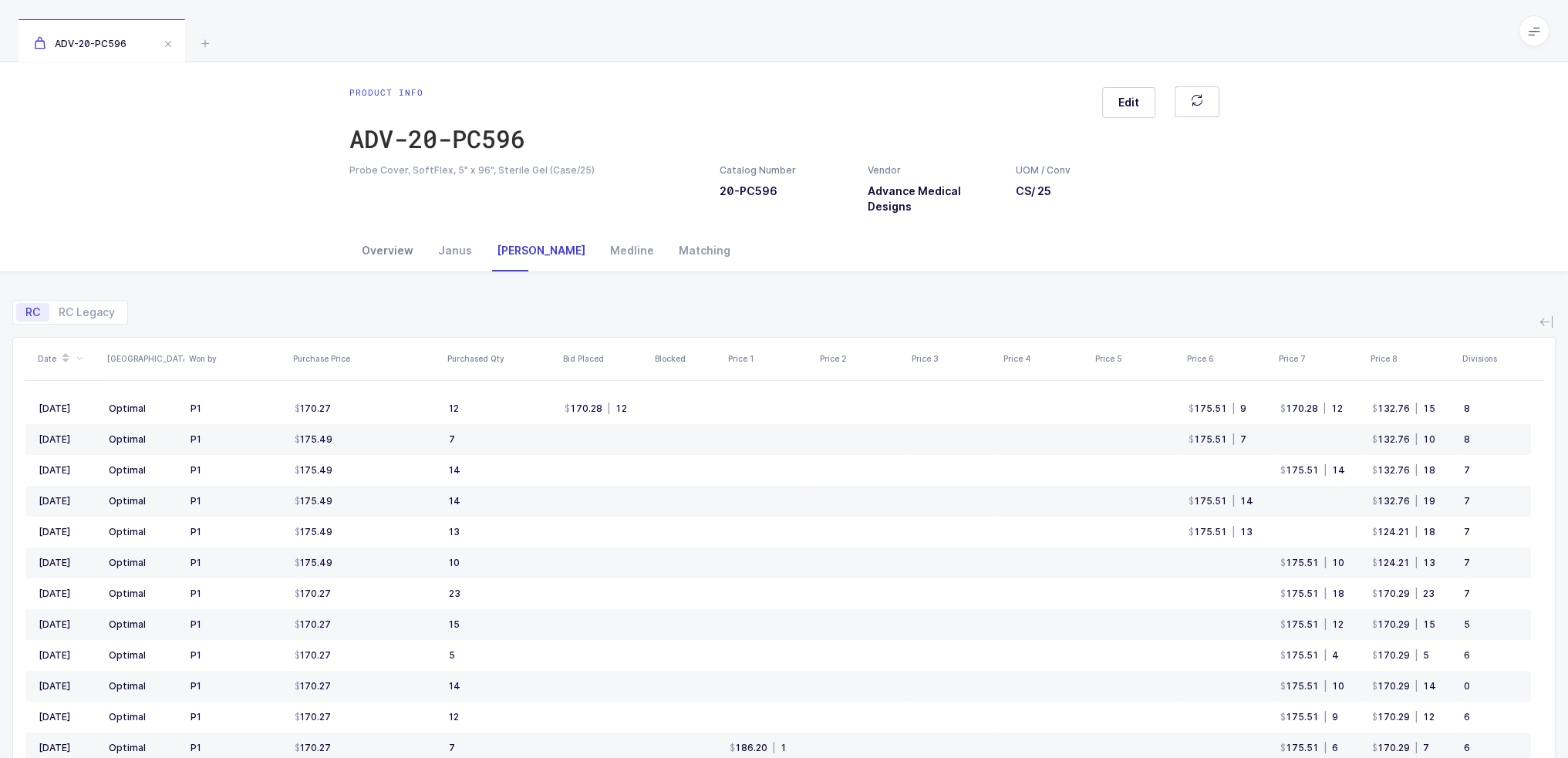
click at [395, 255] on div "Overview" at bounding box center [388, 250] width 77 height 41
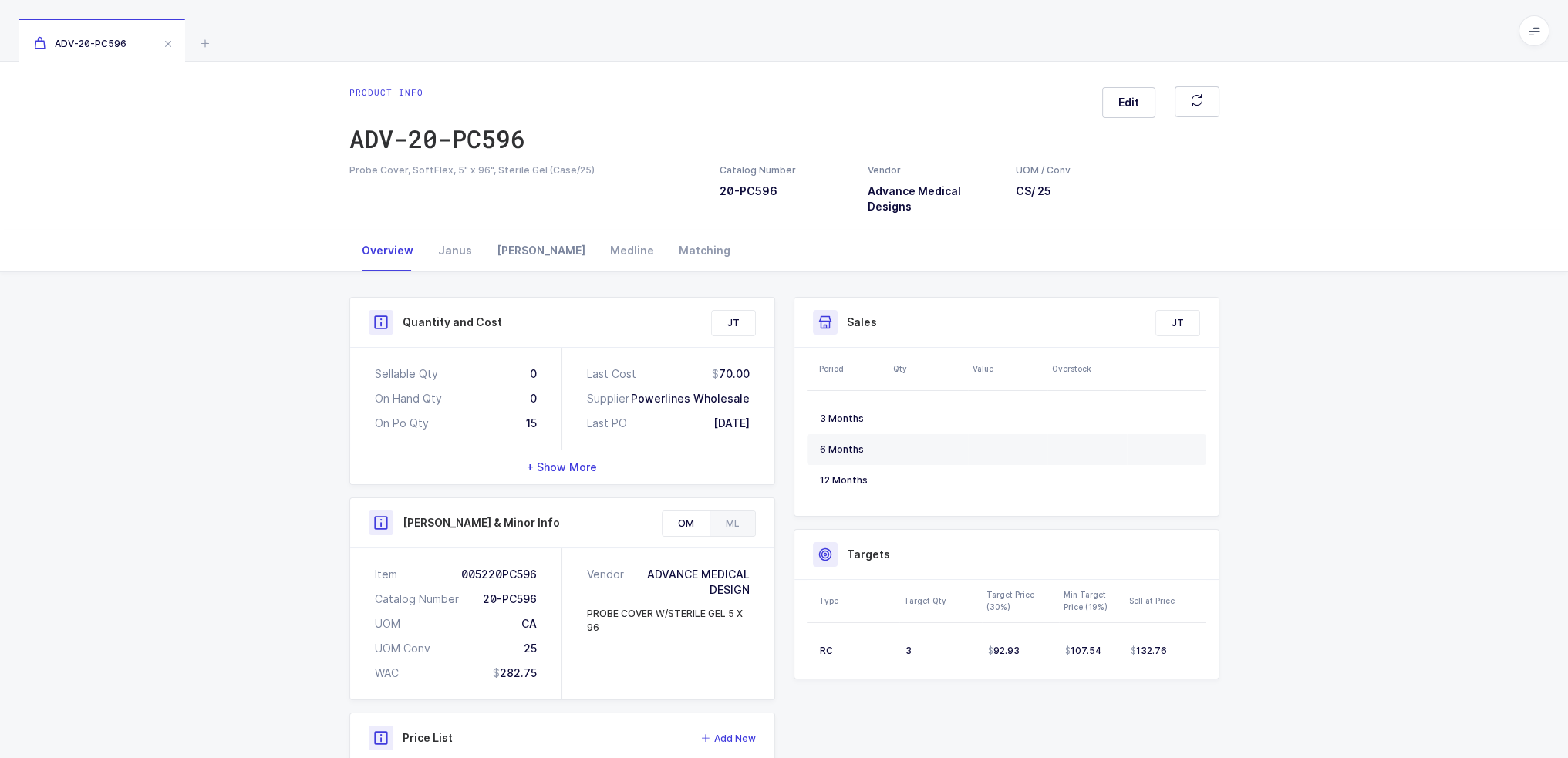
click at [500, 247] on div "Owens" at bounding box center [541, 250] width 114 height 41
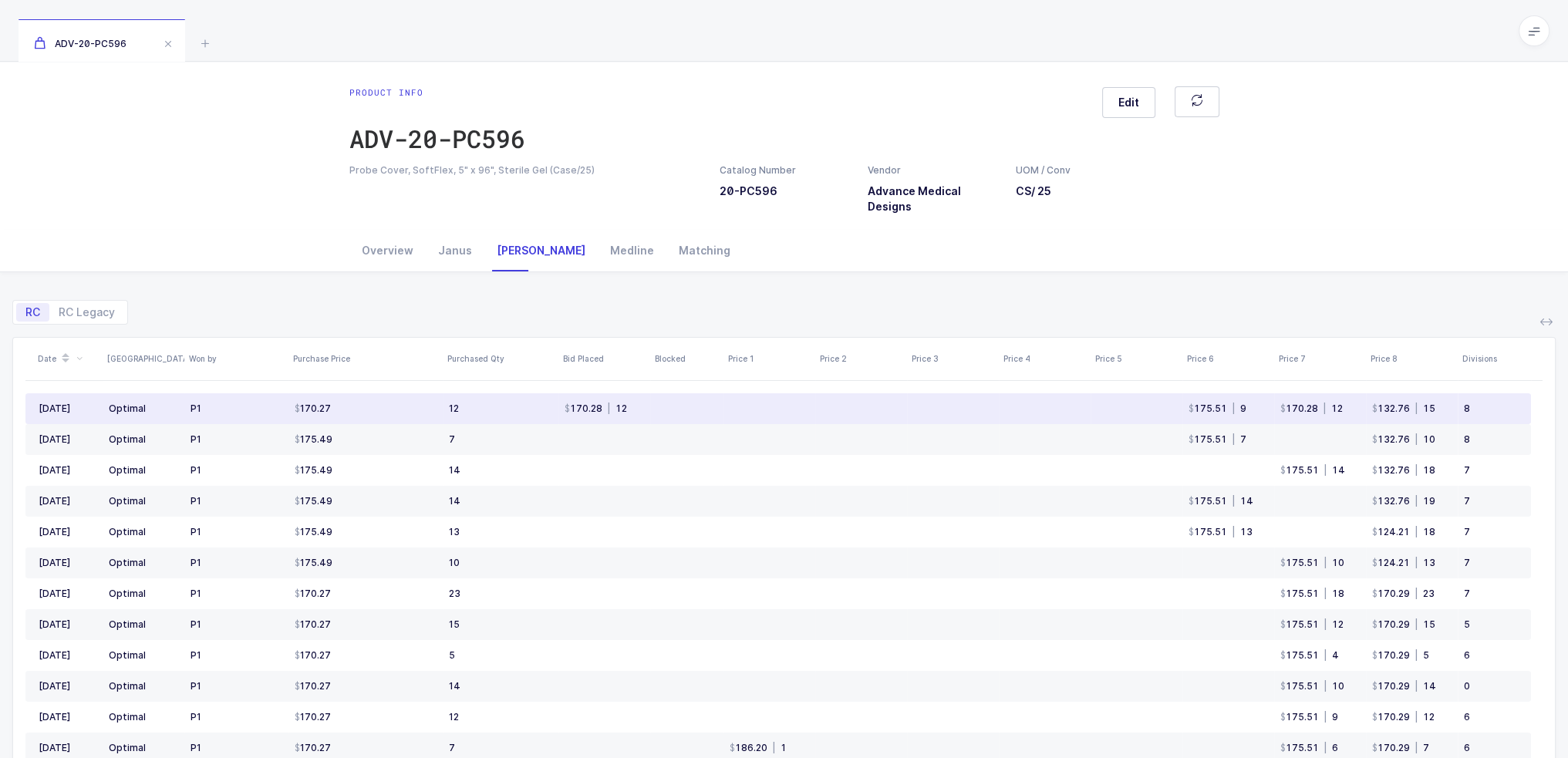
drag, startPoint x: 540, startPoint y: 416, endPoint x: 686, endPoint y: 408, distance: 146.2
click at [686, 408] on tr "Sep 2025 Optimal P1 170.27 12 170.28 | 12 175.51 | 9 170.28 | 12 132.76 | 15 8" at bounding box center [778, 408] width 1505 height 31
click at [686, 408] on td at bounding box center [686, 408] width 73 height 31
drag, startPoint x: 687, startPoint y: 408, endPoint x: 520, endPoint y: 409, distance: 167.0
click at [520, 409] on tr "Sep 2025 Optimal P1 170.27 12 170.28 | 12 175.51 | 9 170.28 | 12 132.76 | 15 8" at bounding box center [778, 408] width 1505 height 31
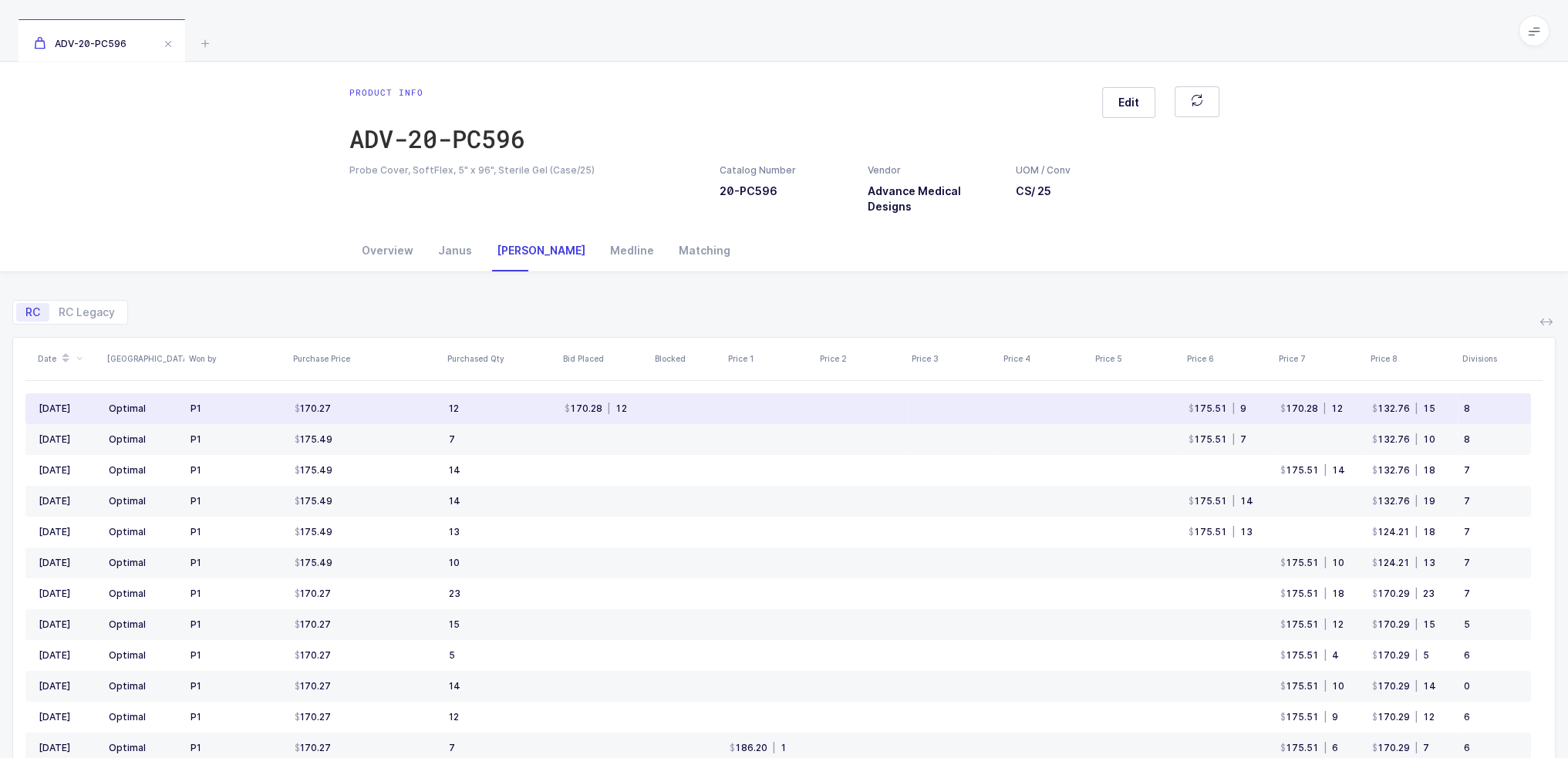
click at [520, 409] on td "12" at bounding box center [500, 408] width 115 height 31
drag, startPoint x: 282, startPoint y: 408, endPoint x: 673, endPoint y: 408, distance: 391.0
click at [673, 408] on tr "Sep 2025 Optimal P1 170.27 12 170.28 | 12 175.51 | 9 170.28 | 12 132.76 | 15 8" at bounding box center [778, 408] width 1505 height 31
click at [673, 408] on td at bounding box center [686, 408] width 73 height 31
drag, startPoint x: 674, startPoint y: 408, endPoint x: 750, endPoint y: 407, distance: 76.0
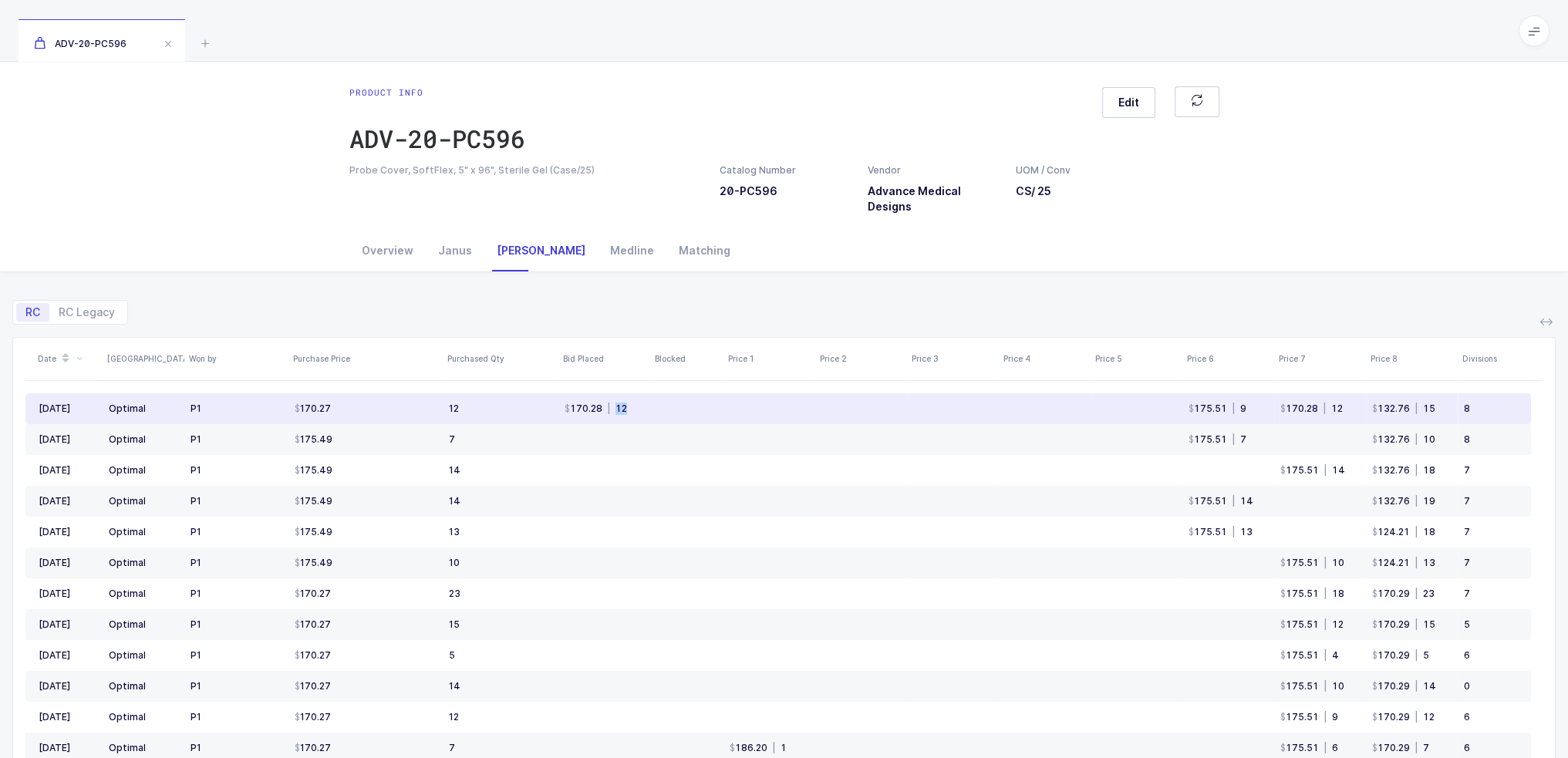
click at [750, 407] on tr "Sep 2025 Optimal P1 170.27 12 170.28 | 12 175.51 | 9 170.28 | 12 132.76 | 15 8" at bounding box center [778, 408] width 1505 height 31
click at [750, 407] on td at bounding box center [769, 408] width 92 height 31
drag, startPoint x: 506, startPoint y: 413, endPoint x: 722, endPoint y: 412, distance: 216.0
click at [722, 412] on tr "Sep 2025 Optimal P1 170.27 12 170.28 | 12 175.51 | 9 170.28 | 12 132.76 | 15 8" at bounding box center [778, 408] width 1505 height 31
click at [723, 412] on td at bounding box center [769, 408] width 92 height 31
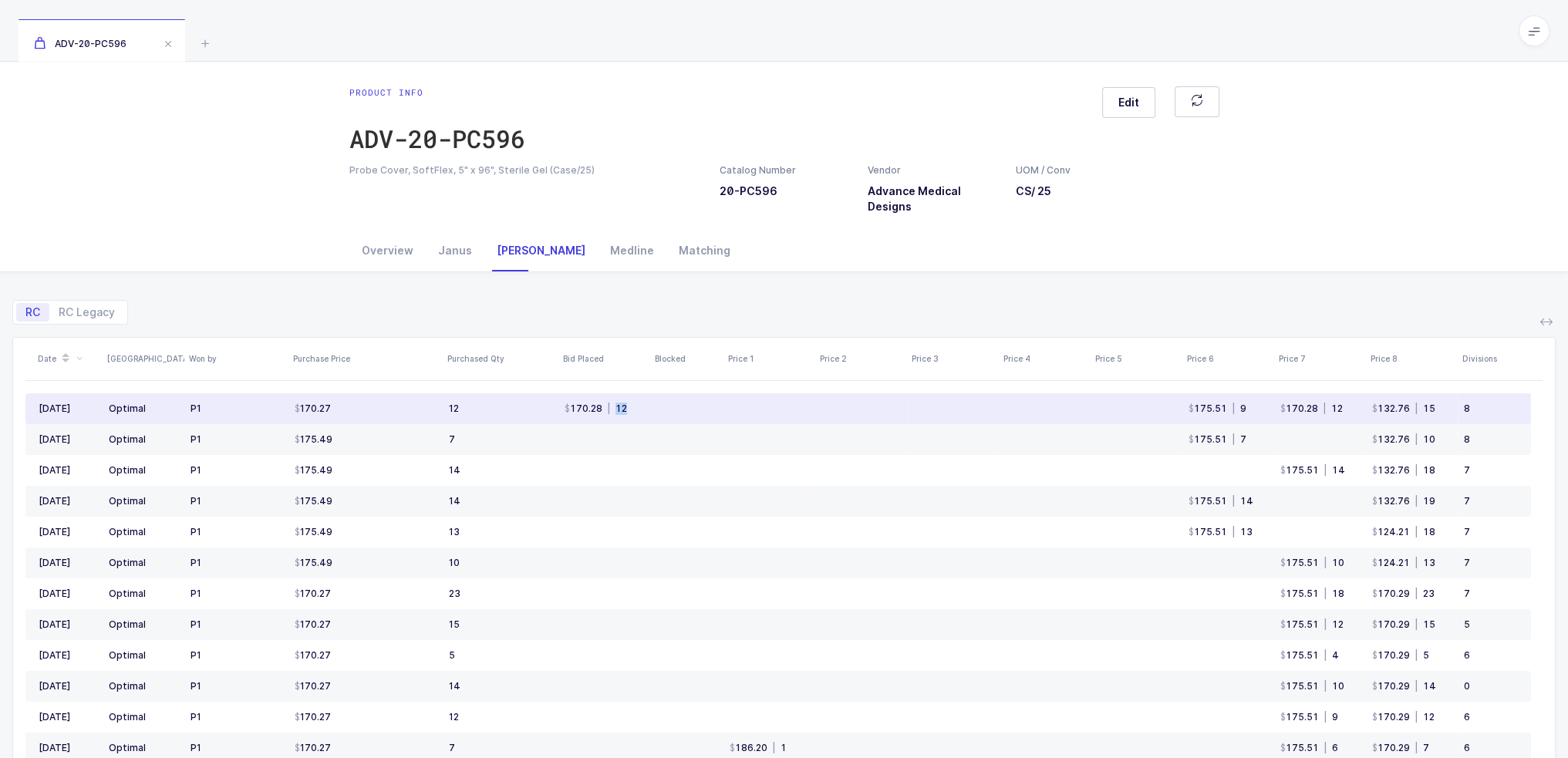
drag, startPoint x: 736, startPoint y: 412, endPoint x: 543, endPoint y: 416, distance: 193.0
click at [543, 416] on tr "Sep 2025 Optimal P1 170.27 12 170.28 | 12 175.51 | 9 170.28 | 12 132.76 | 15 8" at bounding box center [778, 408] width 1505 height 31
click at [543, 416] on td "12" at bounding box center [500, 408] width 115 height 31
drag, startPoint x: 543, startPoint y: 416, endPoint x: 702, endPoint y: 412, distance: 159.1
click at [702, 412] on tr "Sep 2025 Optimal P1 170.27 12 170.28 | 12 175.51 | 9 170.28 | 12 132.76 | 15 8" at bounding box center [778, 408] width 1505 height 31
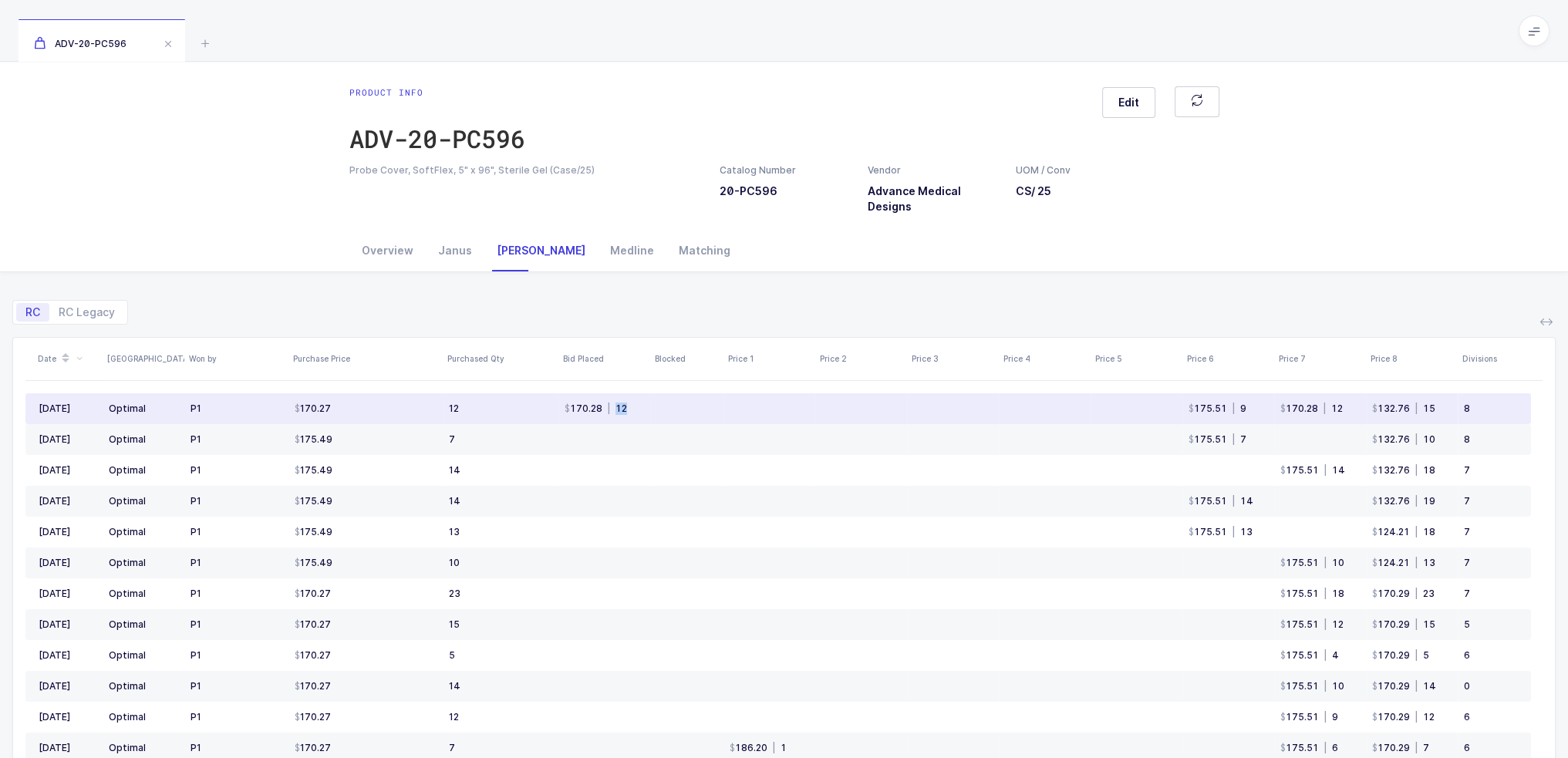
click at [702, 412] on td at bounding box center [686, 408] width 73 height 31
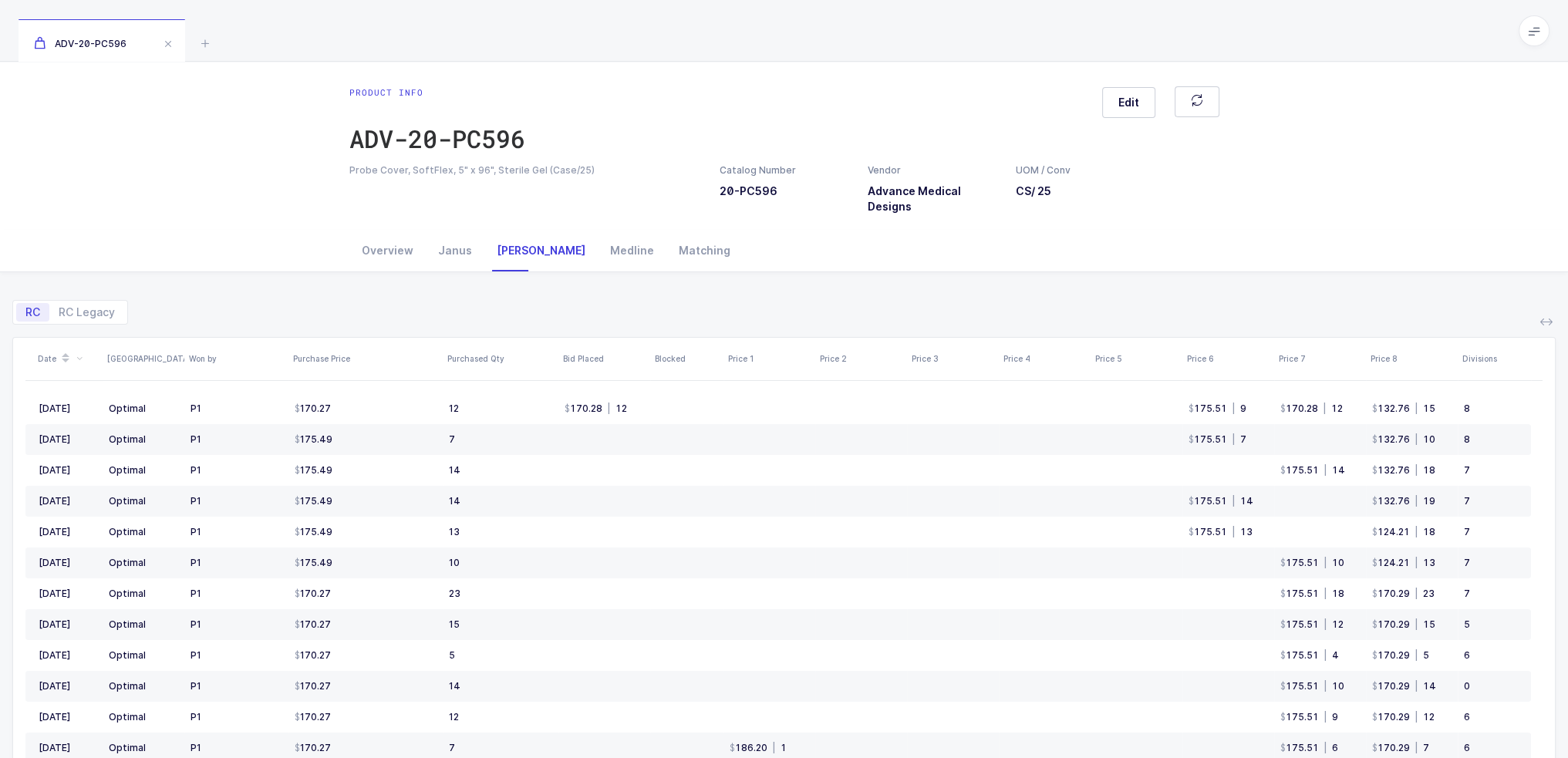
click at [484, 252] on div "Owens" at bounding box center [541, 250] width 114 height 41
click at [464, 252] on div "Janus" at bounding box center [455, 250] width 59 height 41
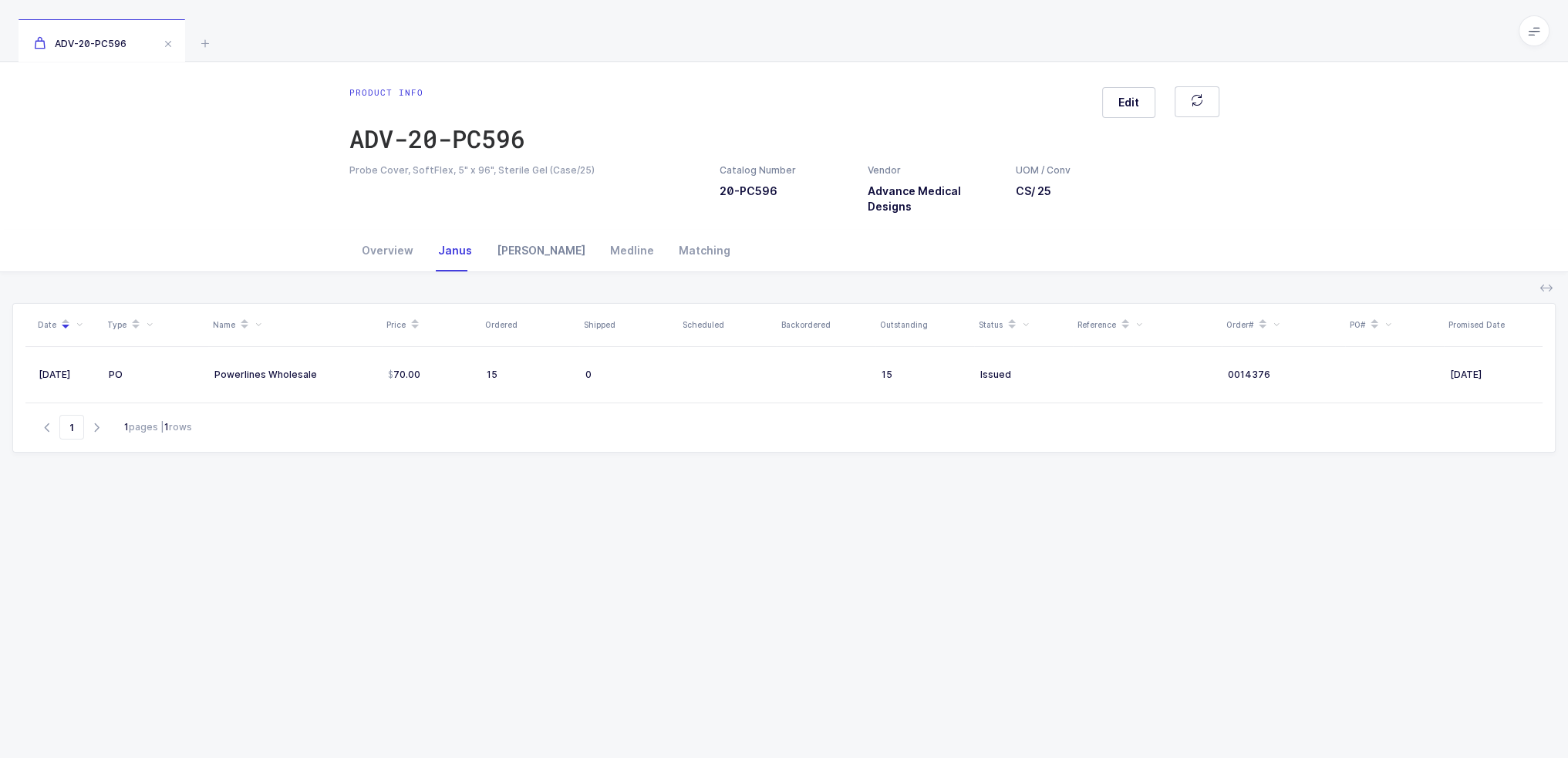
click at [503, 250] on div "Owens" at bounding box center [541, 250] width 114 height 41
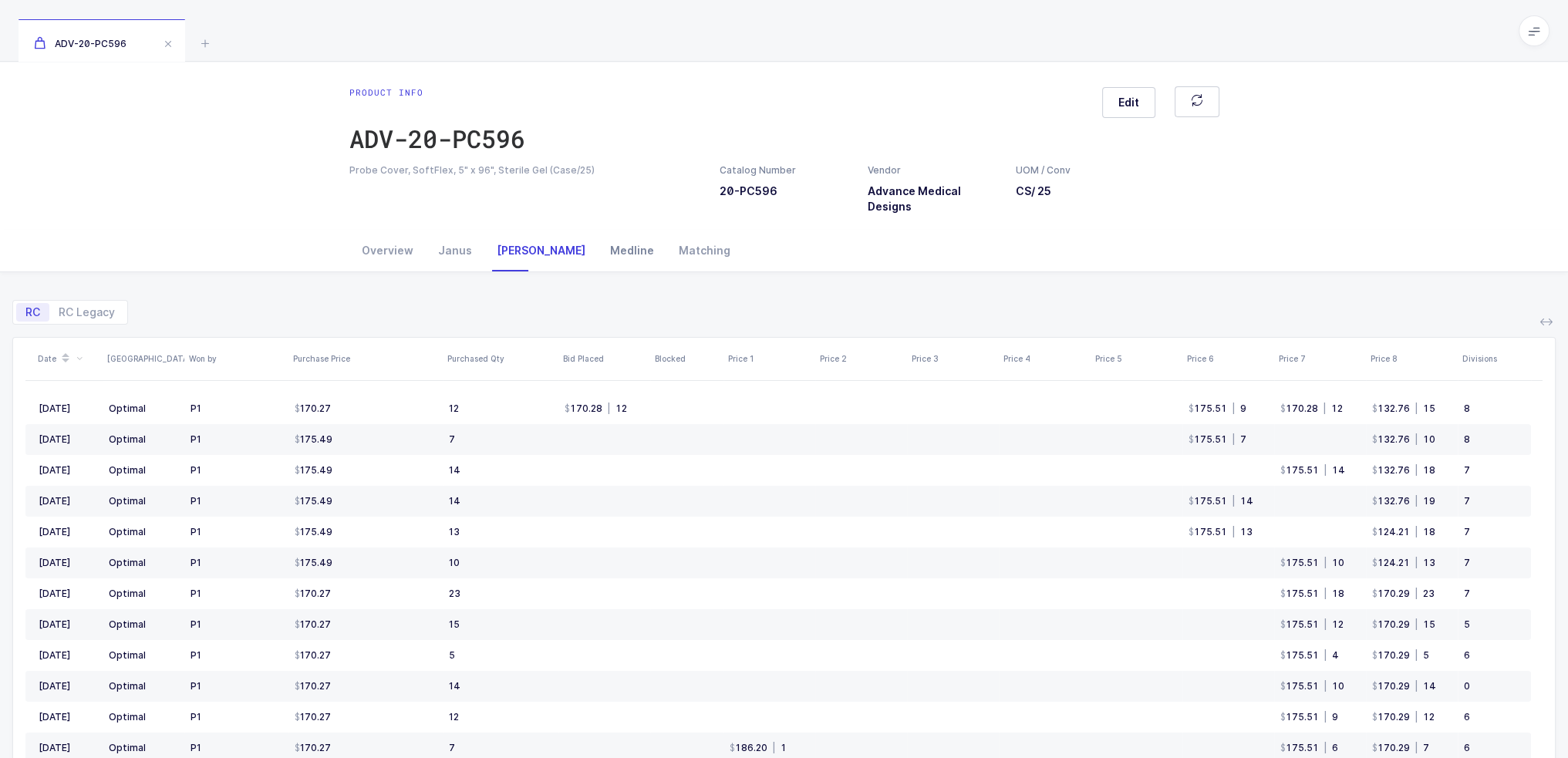
click at [598, 248] on div "Medline" at bounding box center [632, 250] width 69 height 41
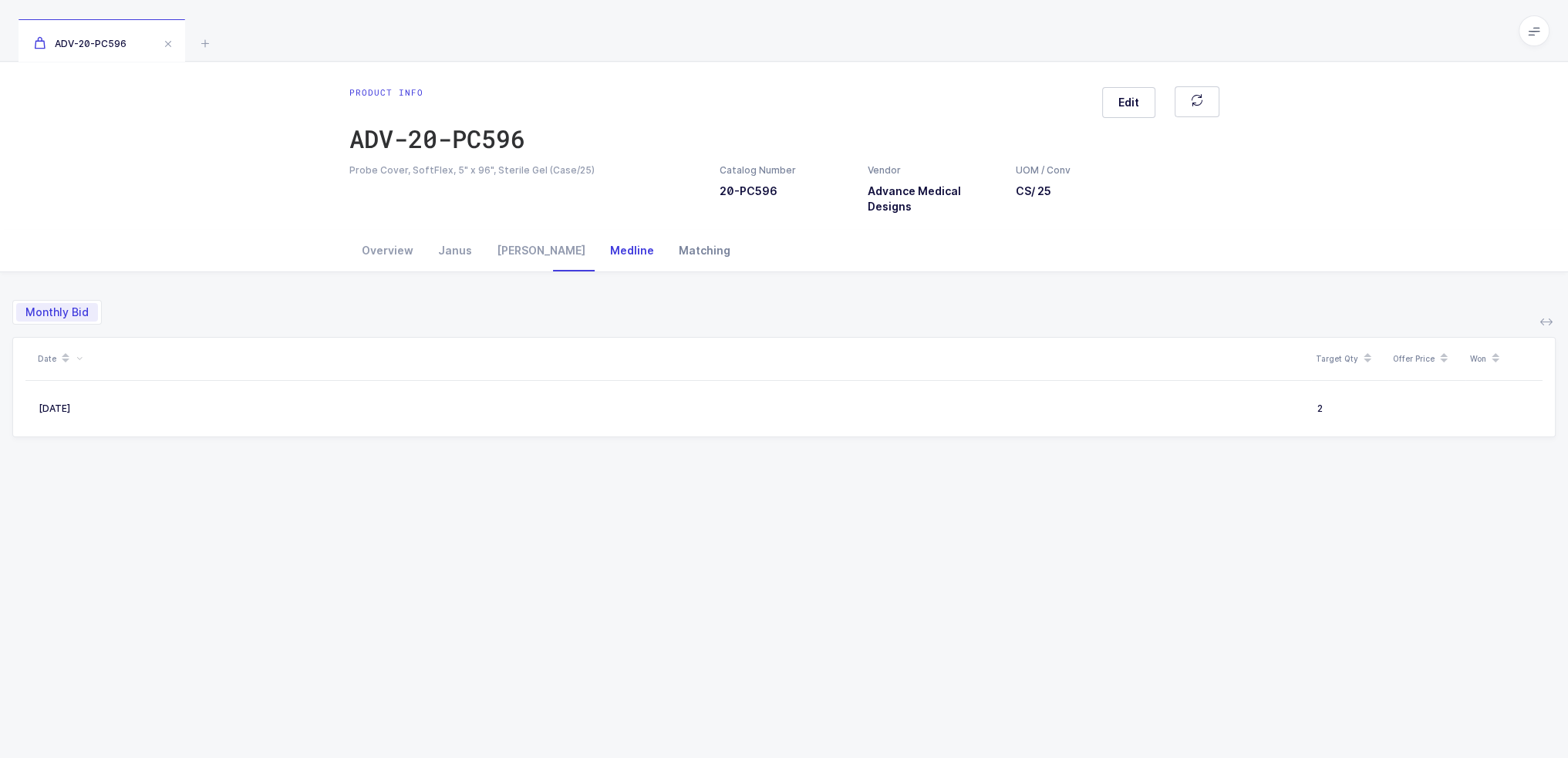
click at [666, 249] on div "Matching" at bounding box center [704, 250] width 77 height 41
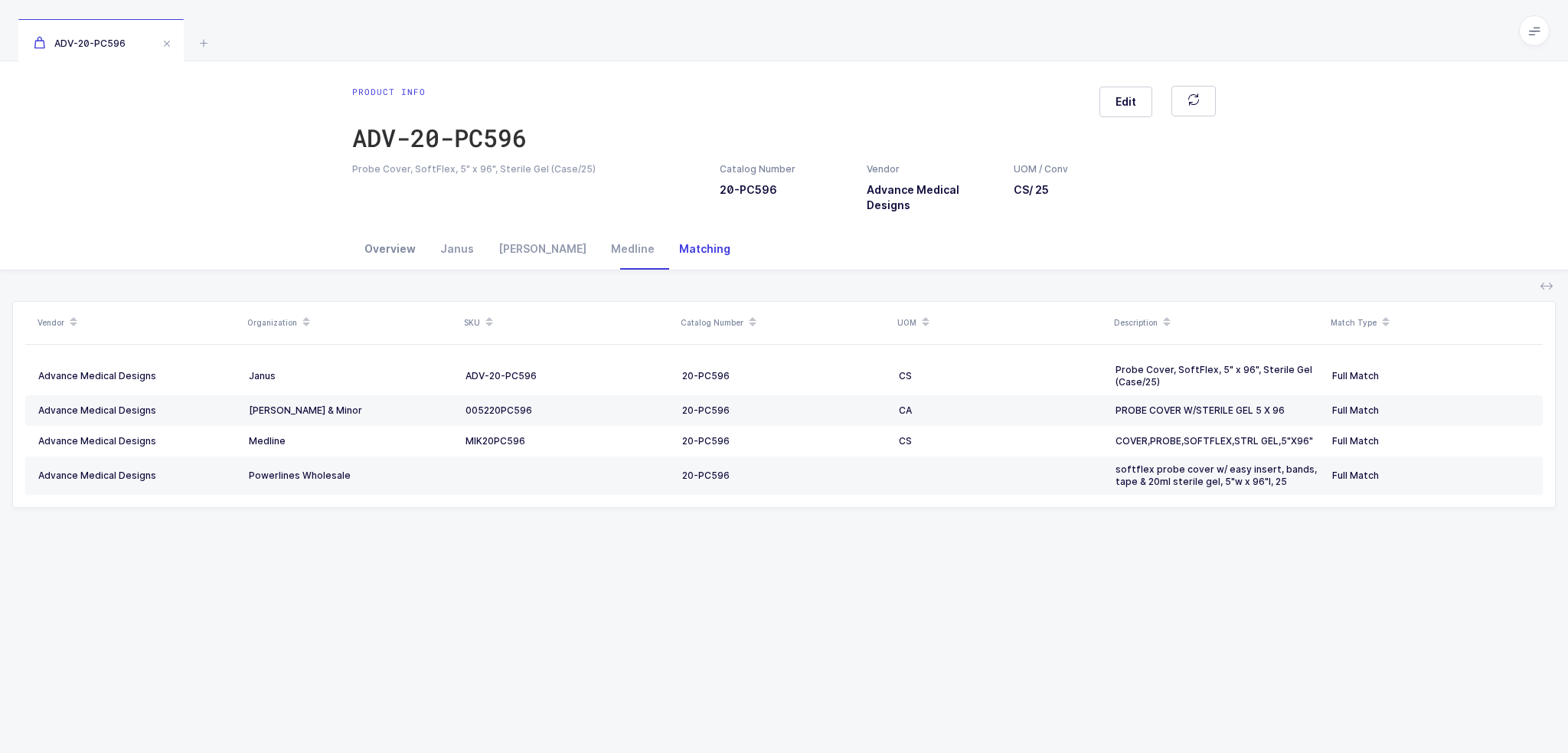
click at [396, 245] on div "Overview" at bounding box center [390, 248] width 76 height 41
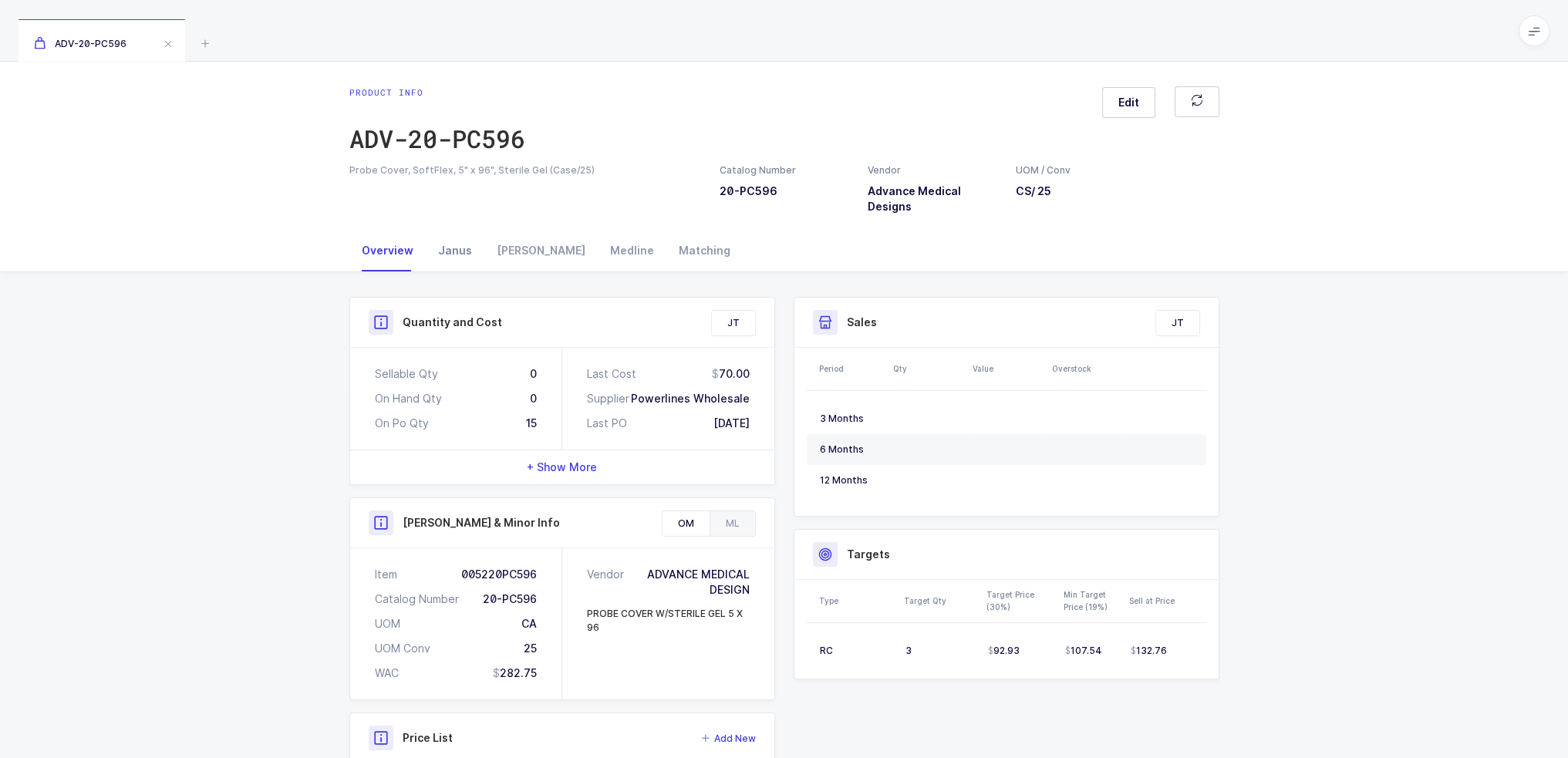
click at [463, 258] on div "Janus" at bounding box center [455, 250] width 59 height 41
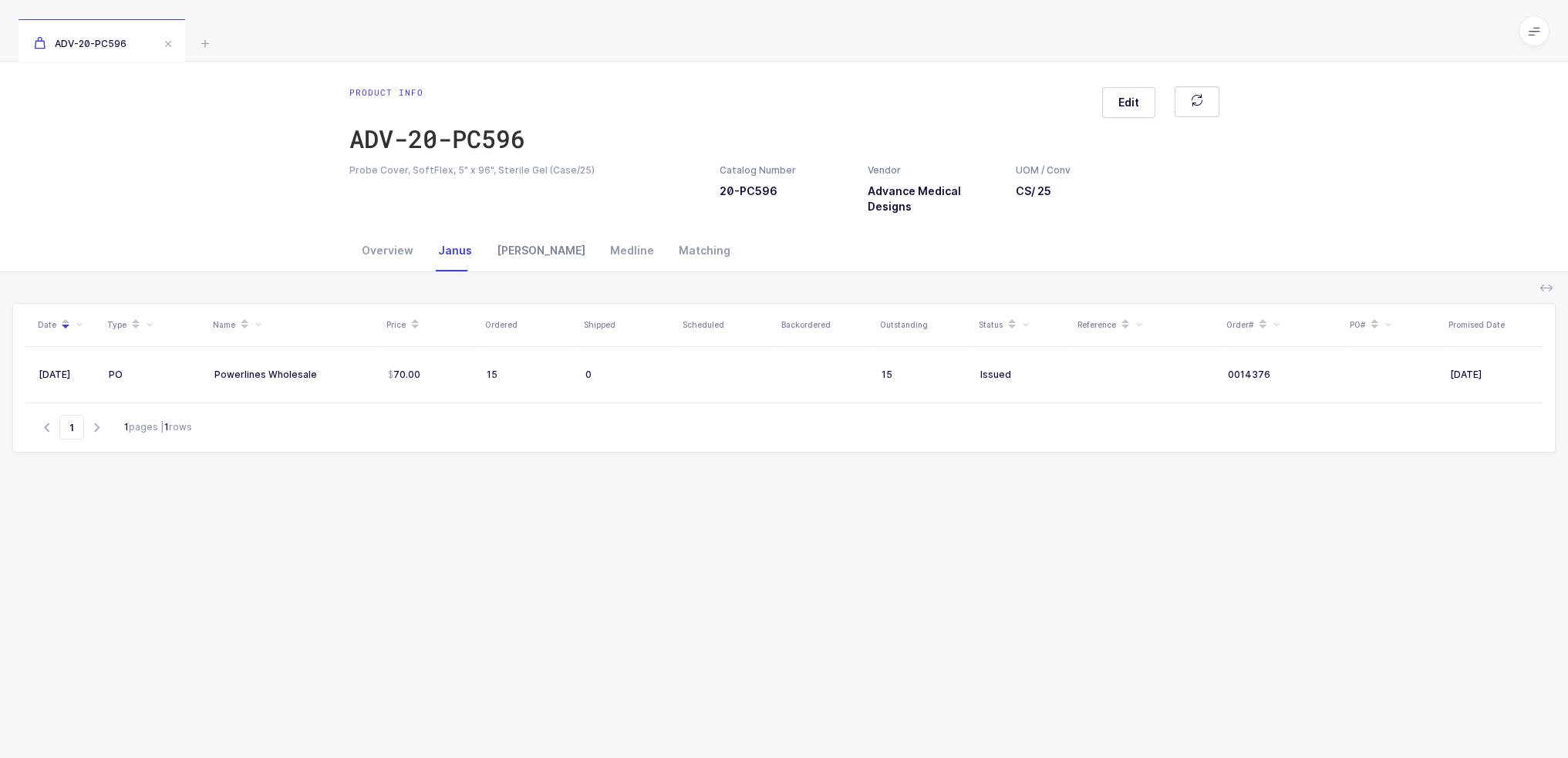
click at [515, 250] on div "Owens" at bounding box center [541, 250] width 114 height 41
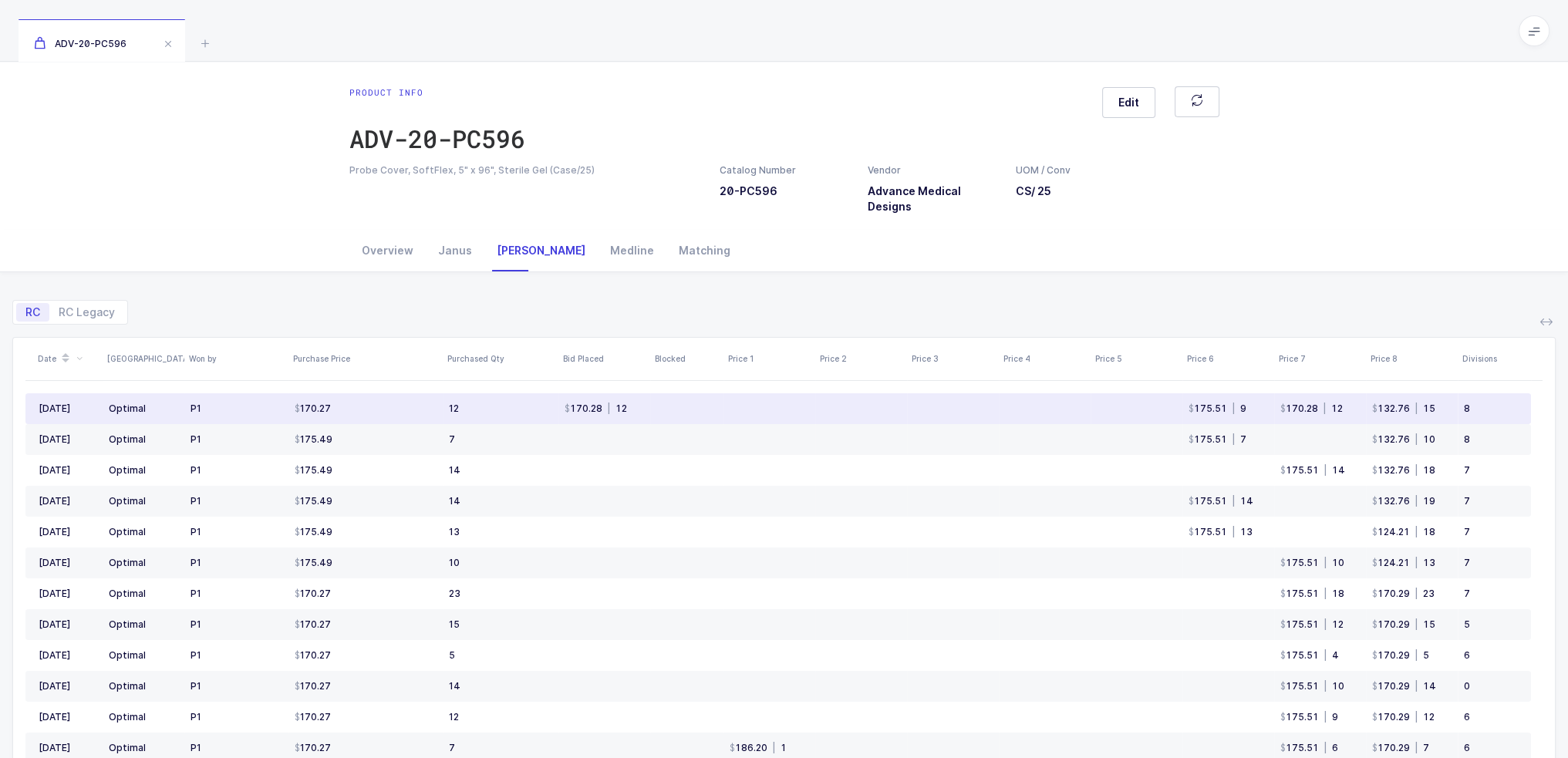
drag, startPoint x: 395, startPoint y: 415, endPoint x: 339, endPoint y: 416, distance: 56.0
click at [339, 416] on td "170.27" at bounding box center [365, 408] width 154 height 31
drag, startPoint x: 674, startPoint y: 405, endPoint x: 716, endPoint y: 408, distance: 42.1
click at [716, 408] on td at bounding box center [686, 408] width 73 height 31
drag, startPoint x: 716, startPoint y: 408, endPoint x: 152, endPoint y: 405, distance: 564.0
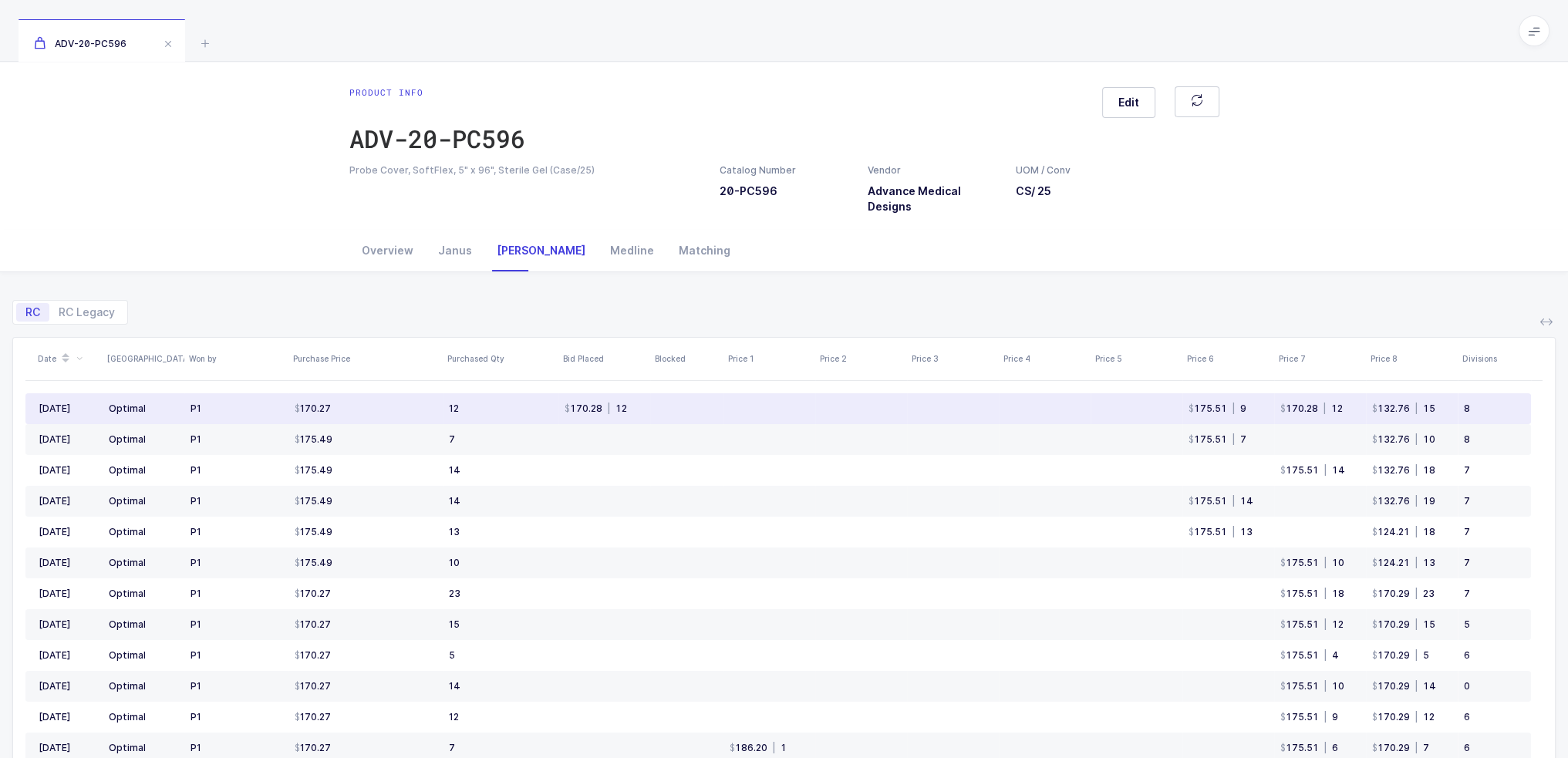
click at [152, 405] on tr "Sep 2025 Optimal P1 170.27 12 170.28 | 12 175.51 | 9 170.28 | 12 132.76 | 15 8" at bounding box center [778, 408] width 1505 height 31
click at [152, 405] on td "Optimal" at bounding box center [143, 408] width 82 height 31
